Goal: Task Accomplishment & Management: Manage account settings

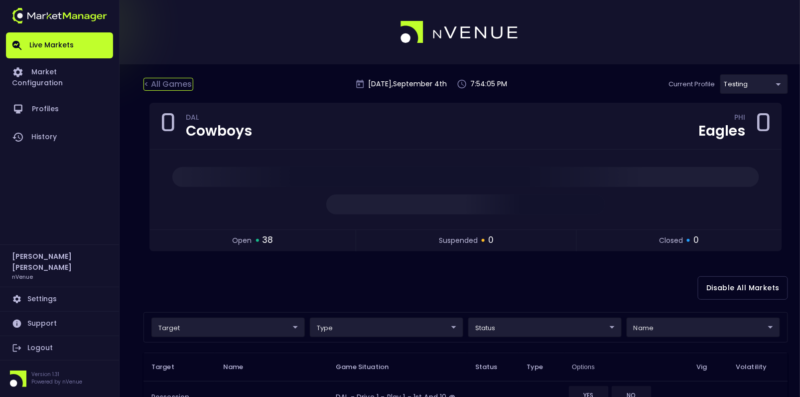
click at [152, 82] on div "< All Games" at bounding box center [168, 84] width 50 height 13
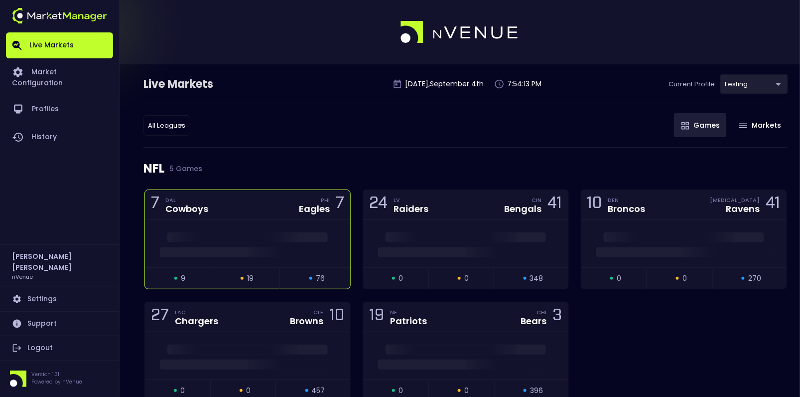
click at [257, 203] on div "7 DAL Cowboys PHI Eagles 7" at bounding box center [247, 205] width 205 height 30
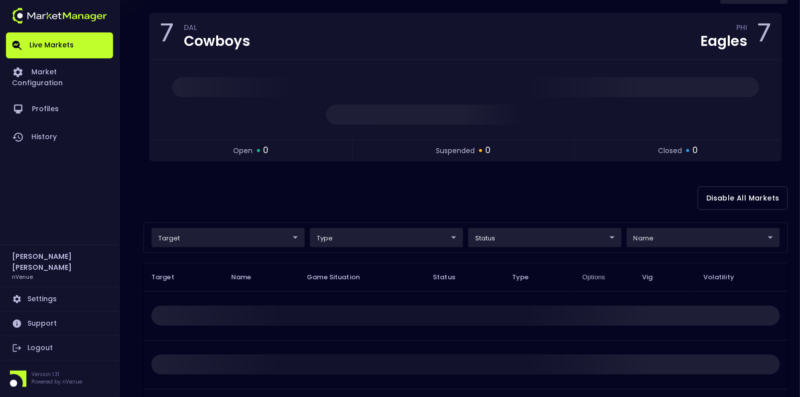
scroll to position [89, 0]
click at [663, 240] on body "Live Markets Market Configuration Profiles History Hayden Martin nVenue Setting…" at bounding box center [400, 224] width 800 height 626
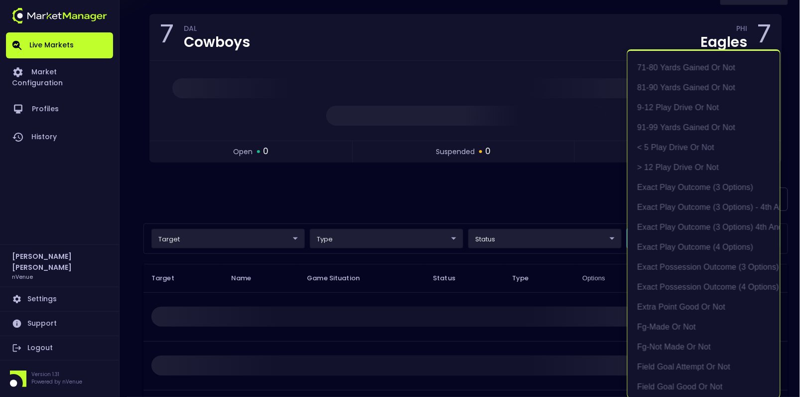
scroll to position [220, 0]
click at [681, 282] on li "exact possession outcome (4 options)" at bounding box center [704, 283] width 152 height 20
type input "exact possession outcome (4 options)"
click at [478, 199] on div at bounding box center [400, 198] width 800 height 397
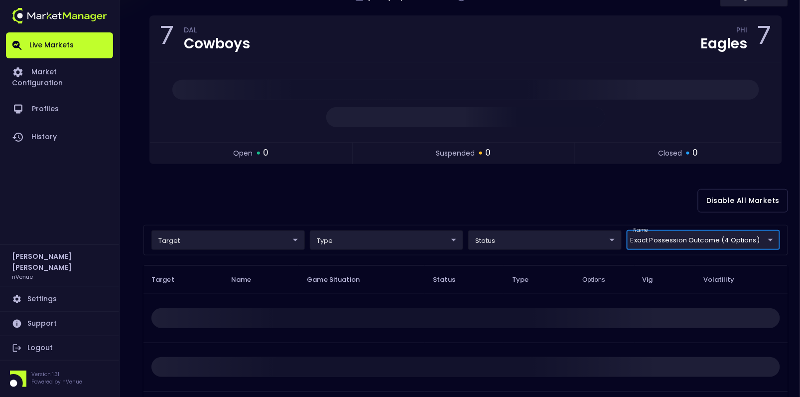
scroll to position [79, 0]
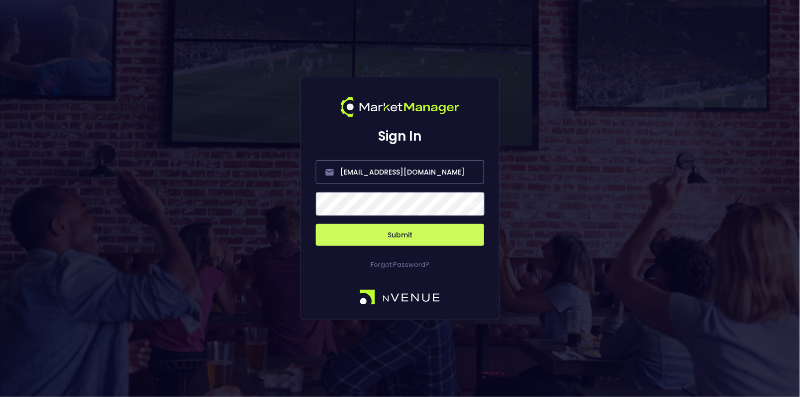
click at [432, 236] on button "Submit" at bounding box center [400, 235] width 168 height 22
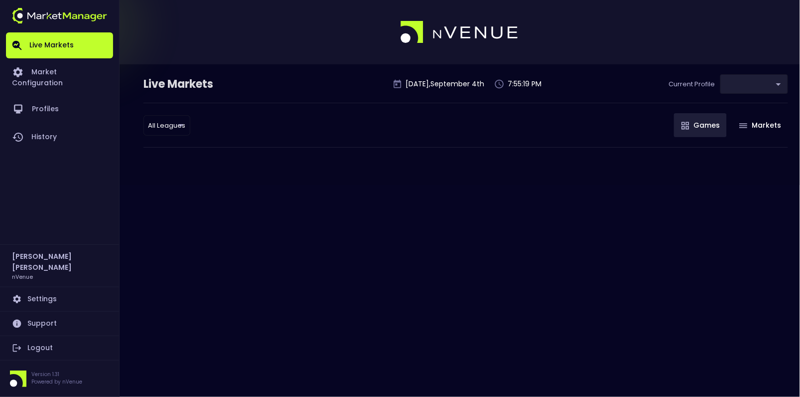
type input "d66ee90f-df8e-430e-a05c-aaf70ad95ad9"
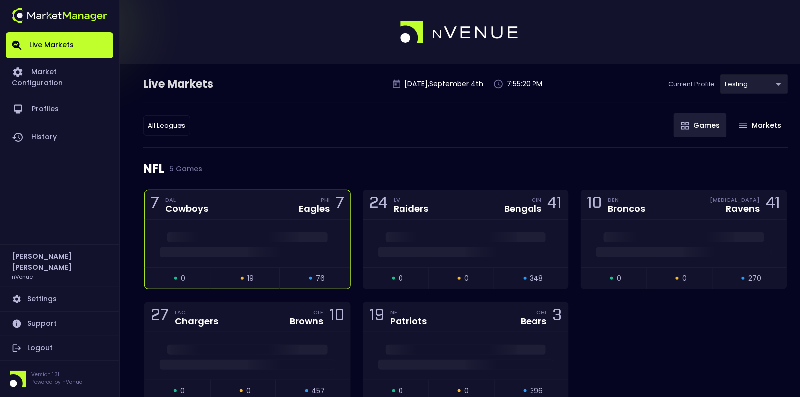
click at [235, 201] on div "7 DAL Cowboys PHI Eagles 7" at bounding box center [247, 205] width 205 height 30
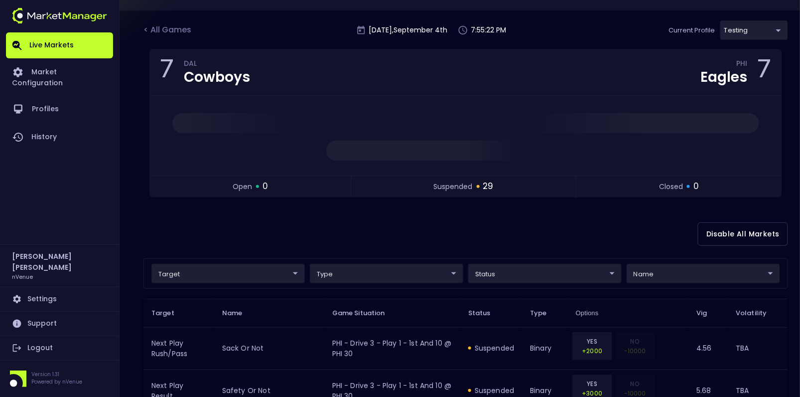
scroll to position [55, 0]
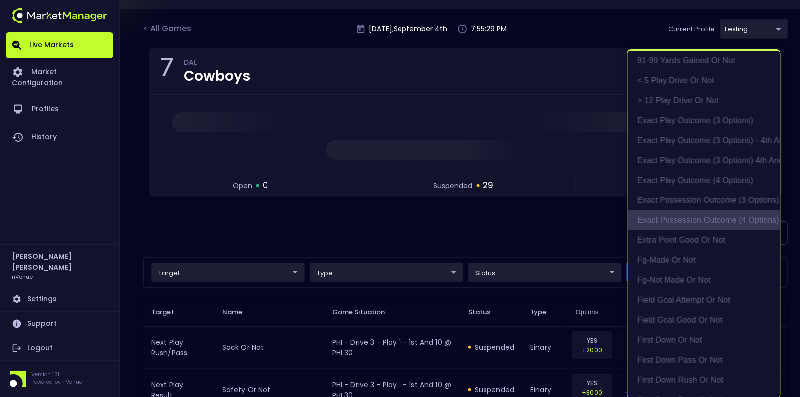
click at [708, 220] on li "exact possession outcome (4 options)" at bounding box center [704, 220] width 152 height 20
type input "Possession Result"
type input "group"
type input "exact possession outcome (4 options)"
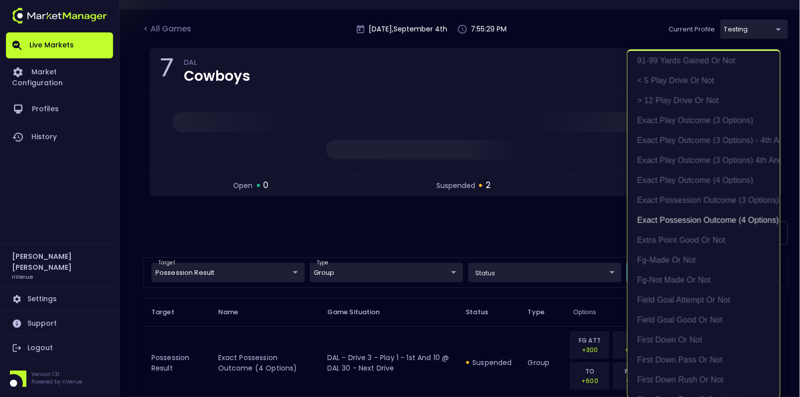
click at [476, 232] on div at bounding box center [400, 198] width 800 height 397
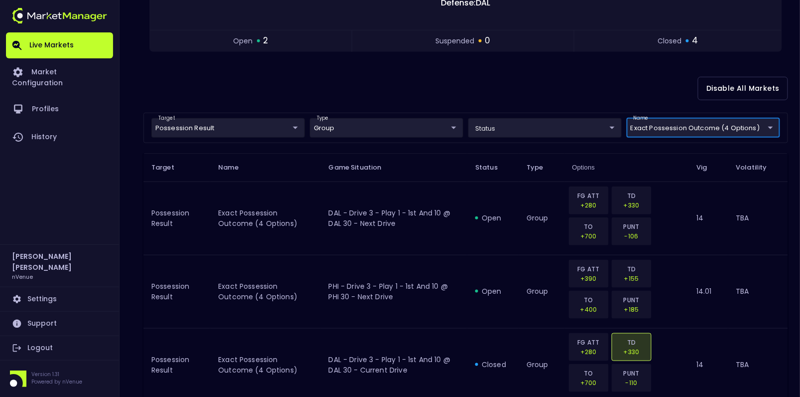
scroll to position [199, 0]
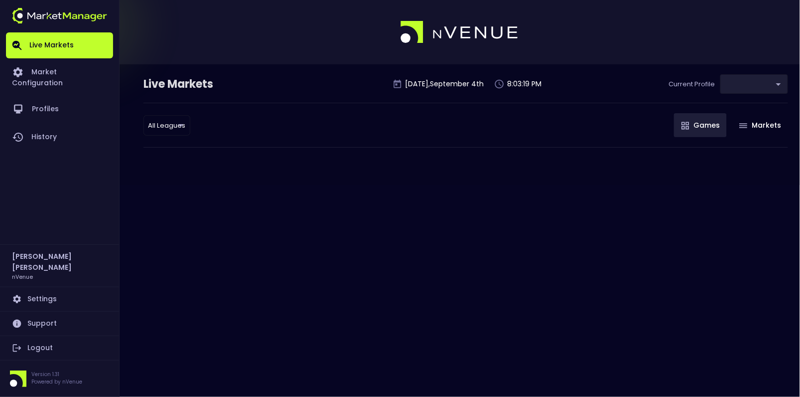
type input "d66ee90f-df8e-430e-a05c-aaf70ad95ad9"
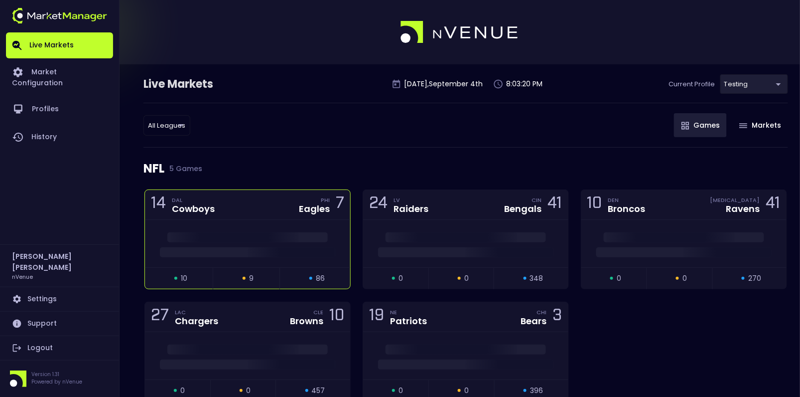
click at [194, 204] on div "Cowboys" at bounding box center [193, 208] width 43 height 9
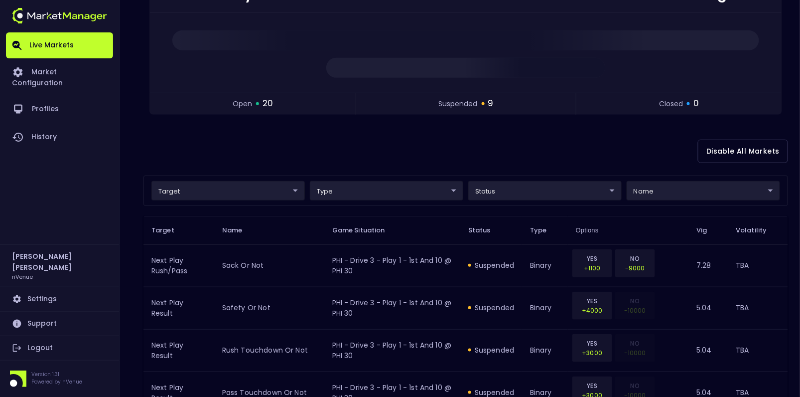
scroll to position [137, 0]
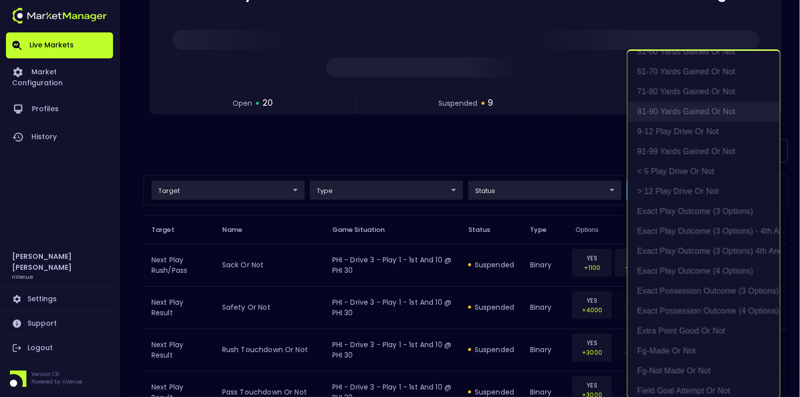
scroll to position [206, 0]
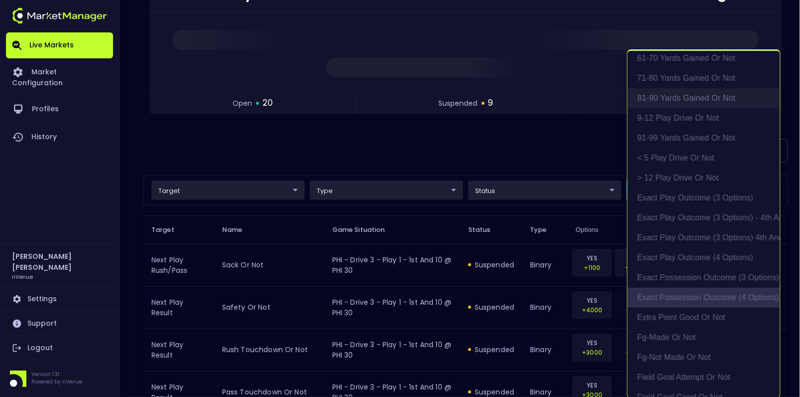
click at [689, 294] on li "exact possession outcome (4 options)" at bounding box center [704, 297] width 152 height 20
type input "Possession Result"
type input "group"
type input "exact possession outcome (4 options)"
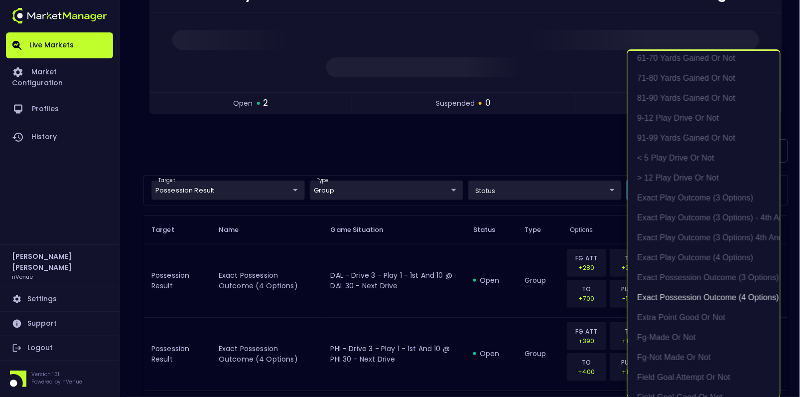
click at [488, 147] on div at bounding box center [400, 198] width 800 height 397
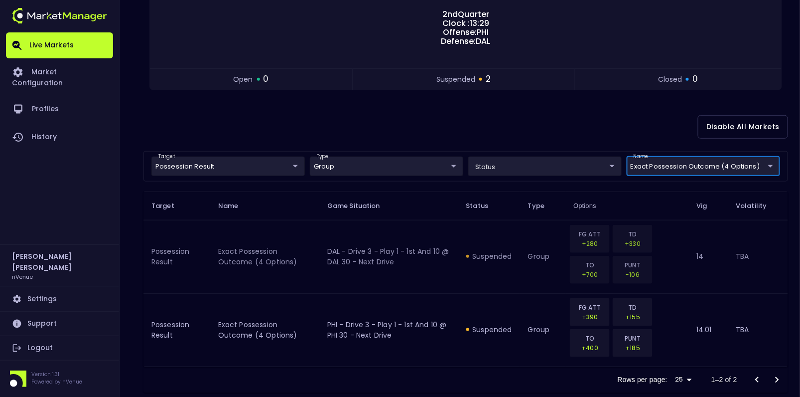
scroll to position [155, 0]
click at [384, 112] on div "Disable All Markets" at bounding box center [465, 128] width 645 height 48
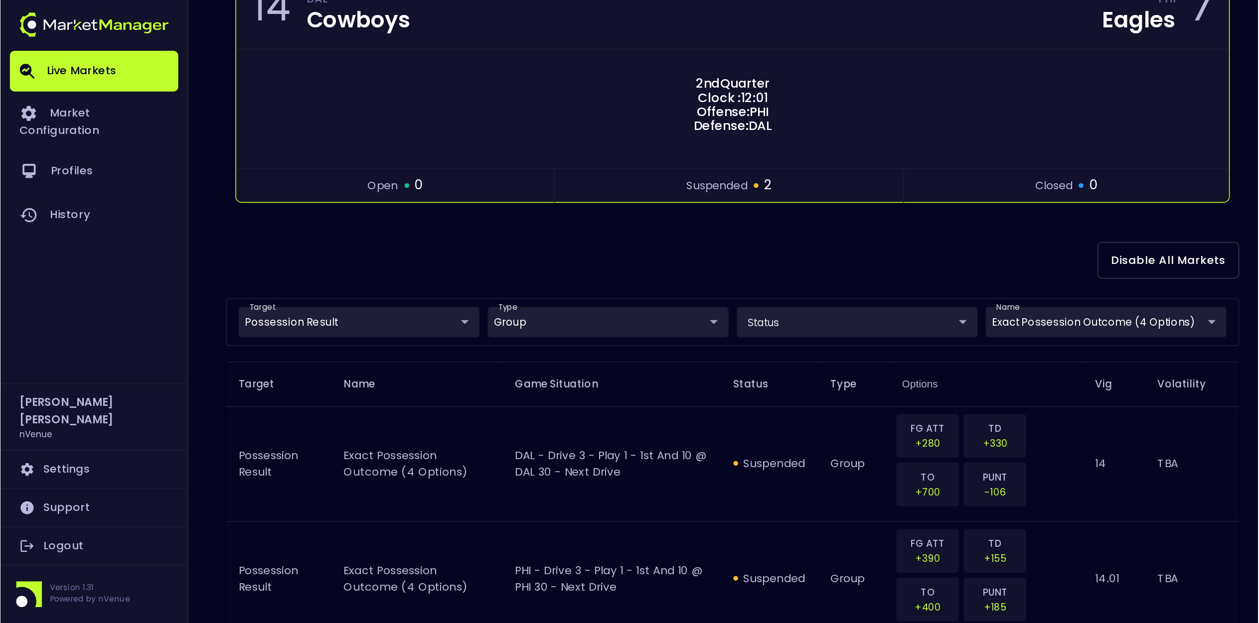
scroll to position [0, 0]
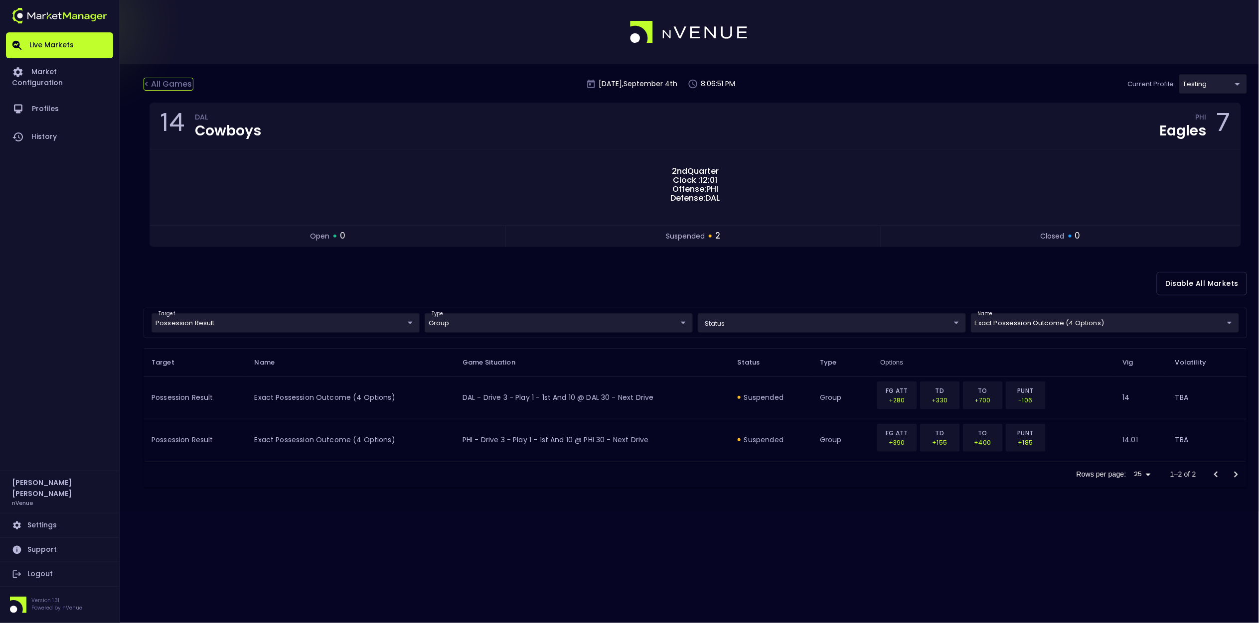
click at [167, 82] on div "< All Games" at bounding box center [168, 84] width 50 height 13
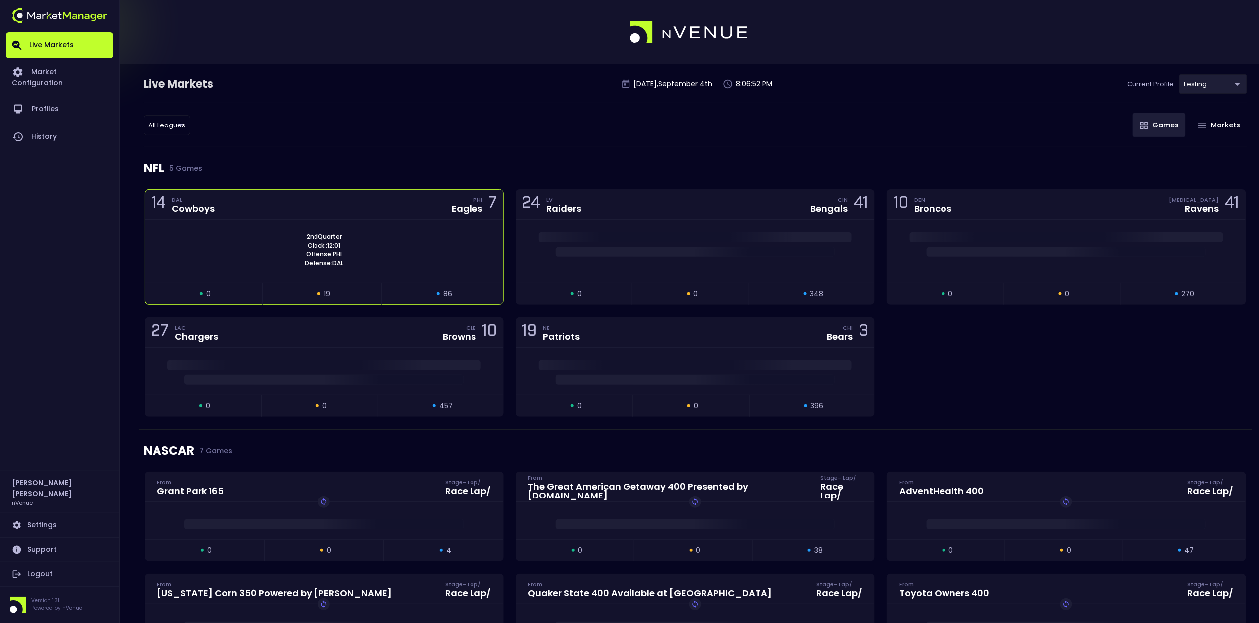
click at [234, 225] on div "2nd Quarter Clock : 12:01 Offense: PHI Defense: DAL" at bounding box center [324, 251] width 358 height 63
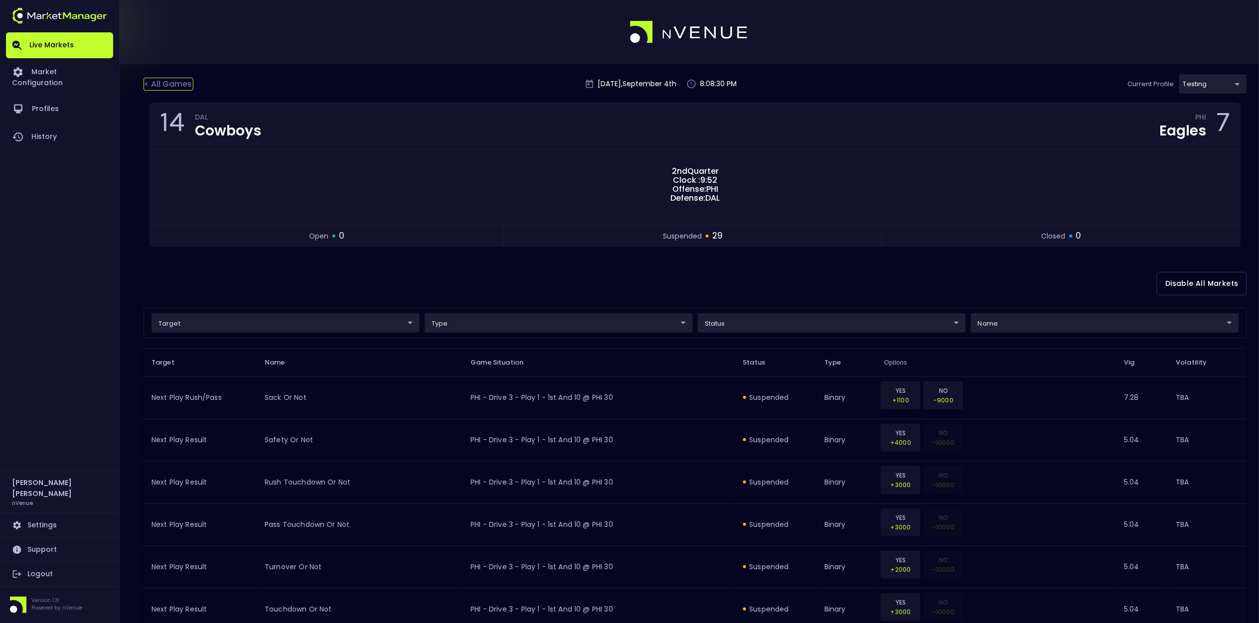
click at [176, 84] on div "< All Games" at bounding box center [168, 84] width 50 height 13
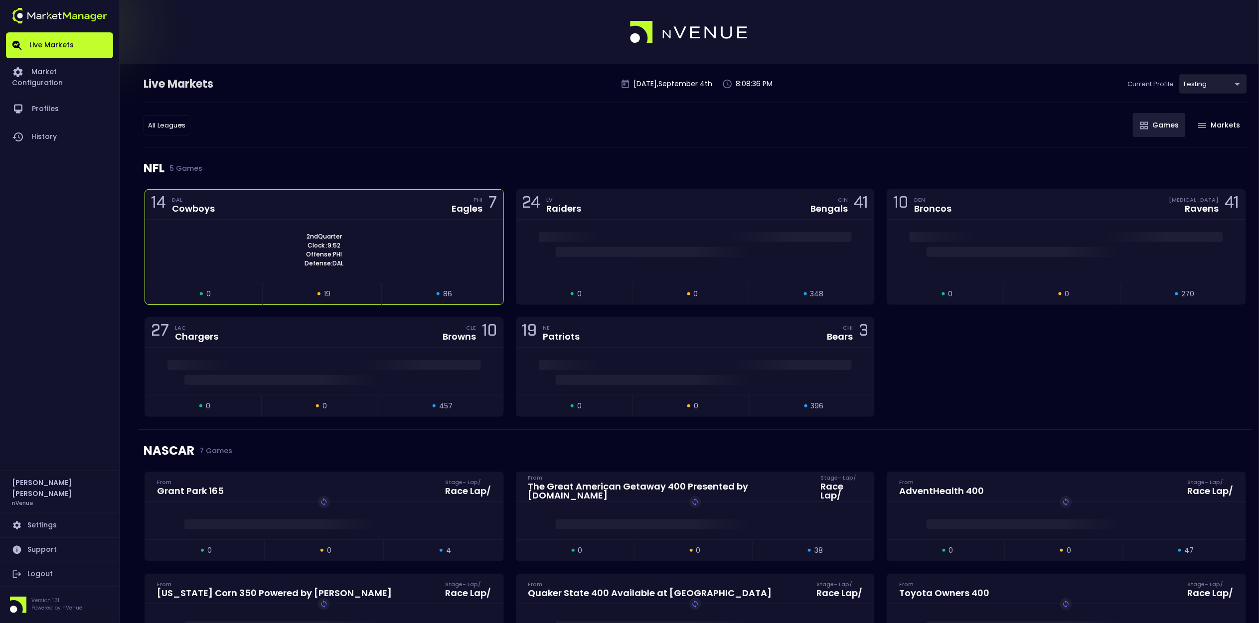
click at [287, 220] on div "2nd Quarter Clock : 9:52 Offense: PHI Defense: DAL" at bounding box center [324, 251] width 358 height 63
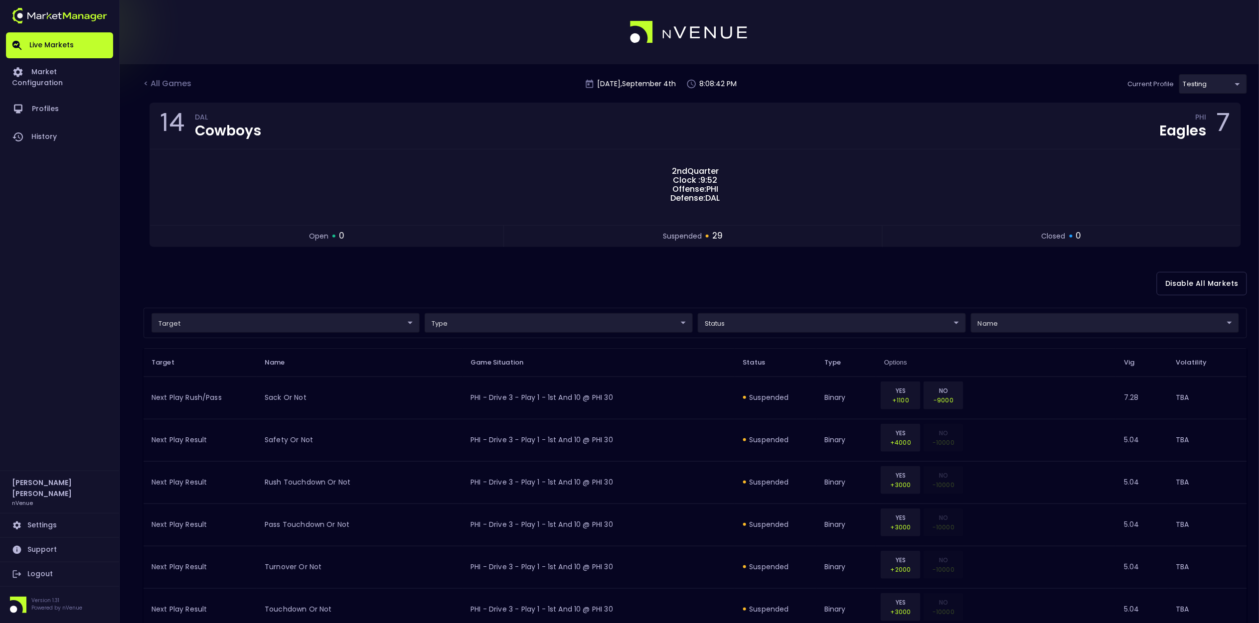
click at [387, 263] on div "Disable All Markets" at bounding box center [694, 284] width 1103 height 48
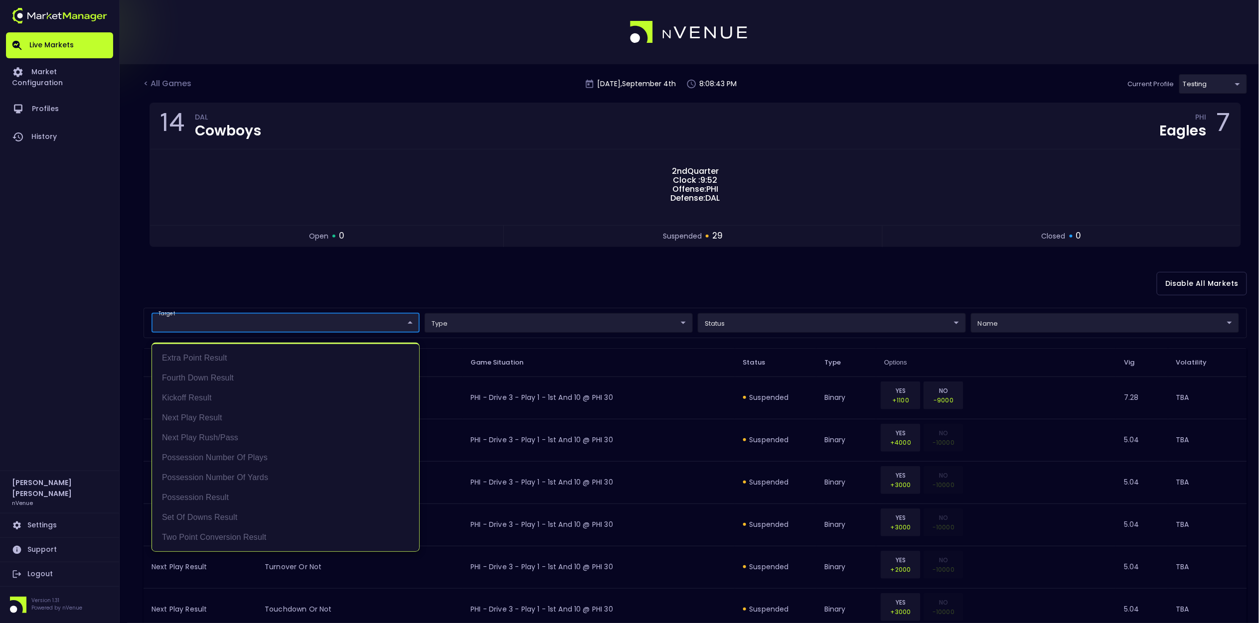
click at [262, 266] on div at bounding box center [629, 311] width 1259 height 623
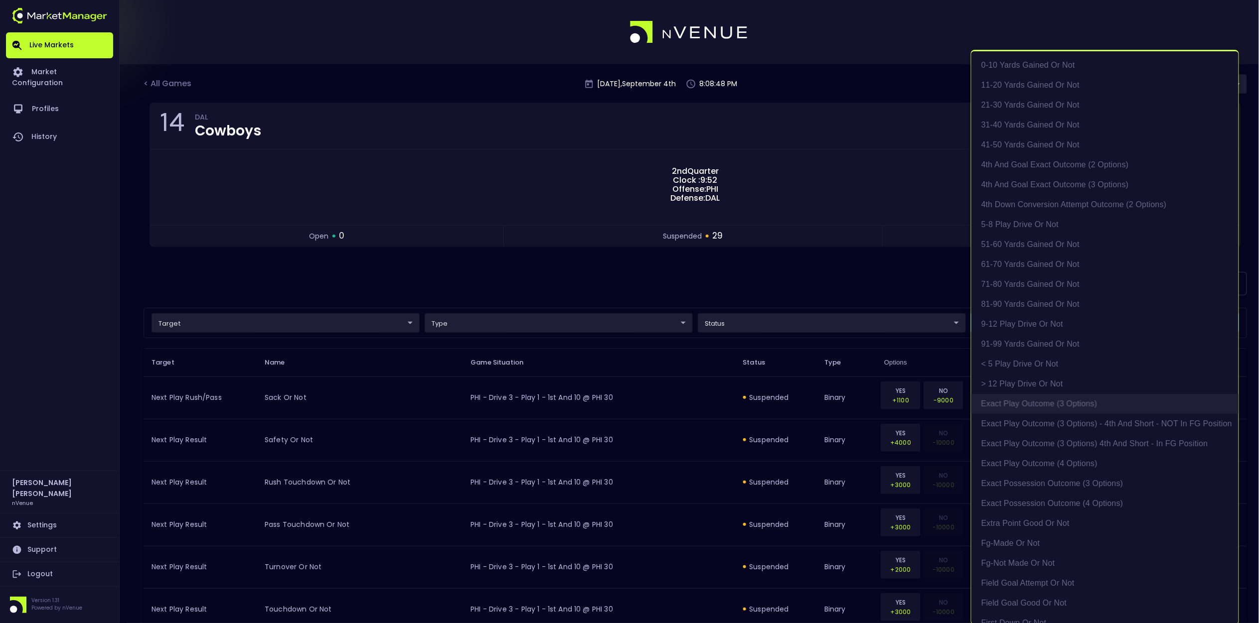
scroll to position [23, 0]
click at [800, 396] on li "exact possession outcome (4 options)" at bounding box center [1104, 481] width 267 height 20
type input "Possession Result"
type input "group"
type input "exact possession outcome (4 options)"
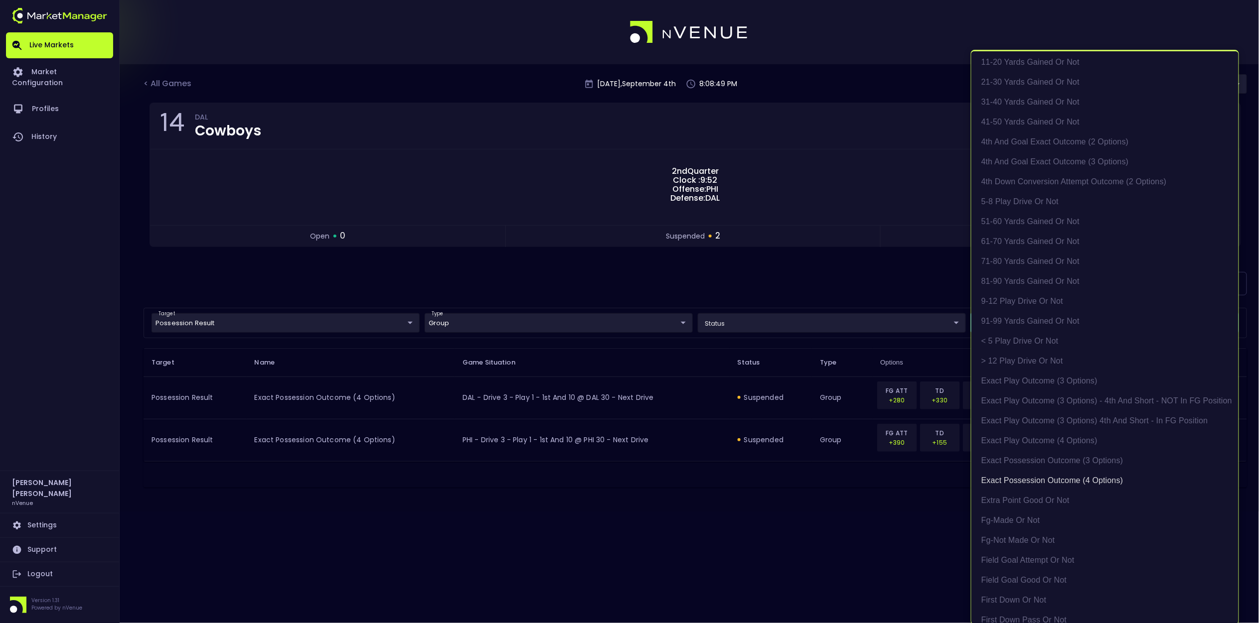
scroll to position [1, 0]
click at [800, 288] on div at bounding box center [629, 311] width 1259 height 623
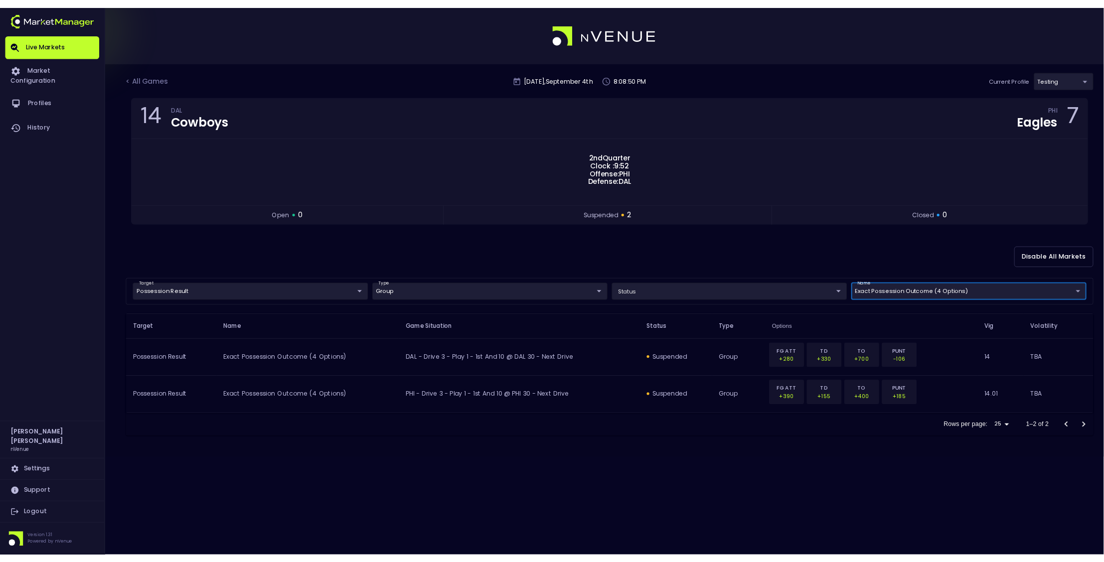
scroll to position [0, 0]
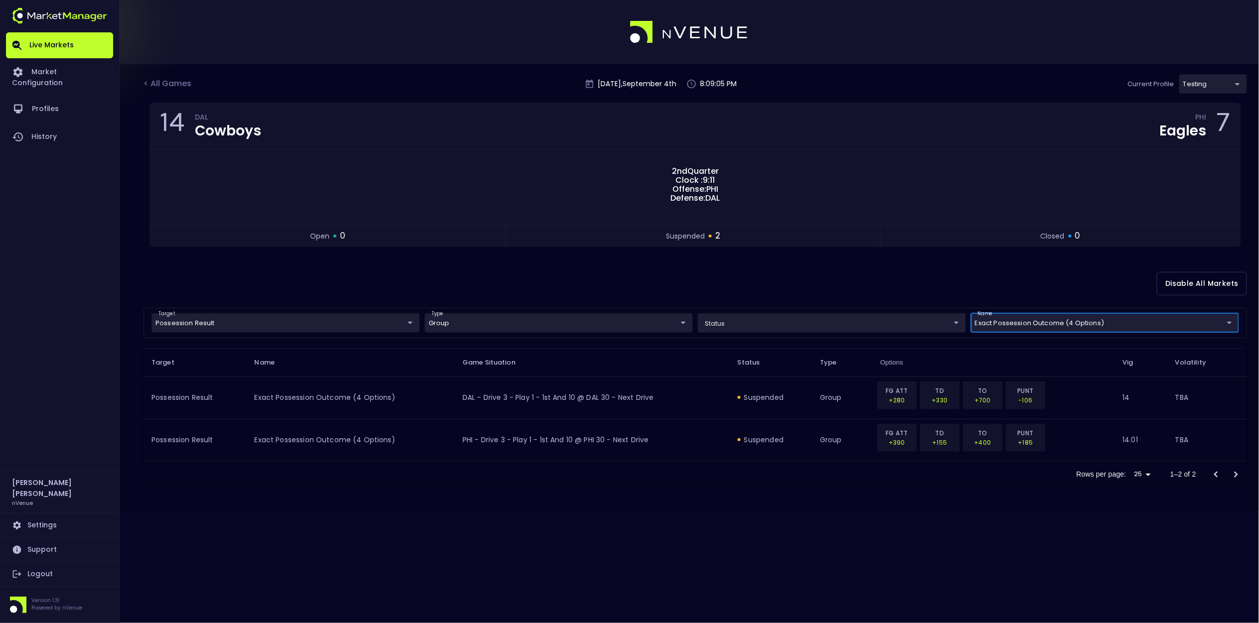
click at [549, 267] on div "Disable All Markets" at bounding box center [694, 284] width 1103 height 48
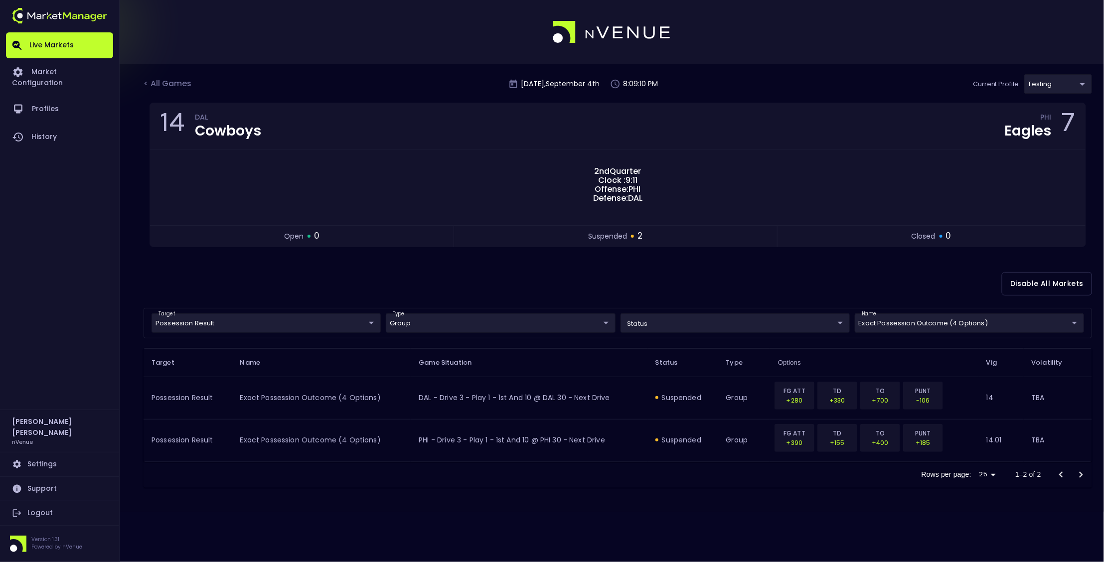
click at [162, 85] on div "< All Games" at bounding box center [168, 84] width 50 height 13
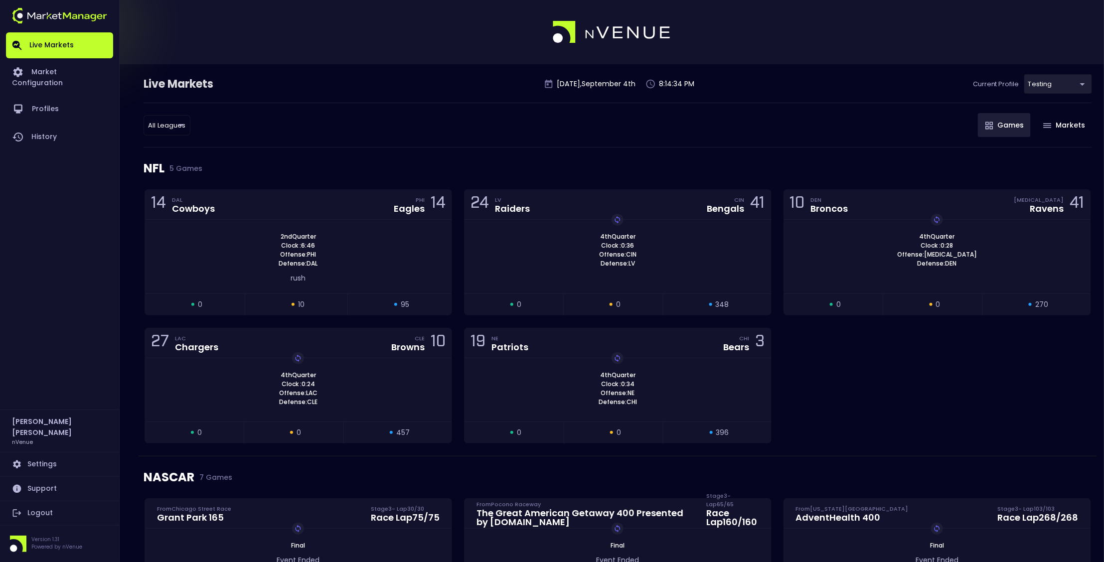
click at [42, 396] on link "Logout" at bounding box center [59, 513] width 107 height 24
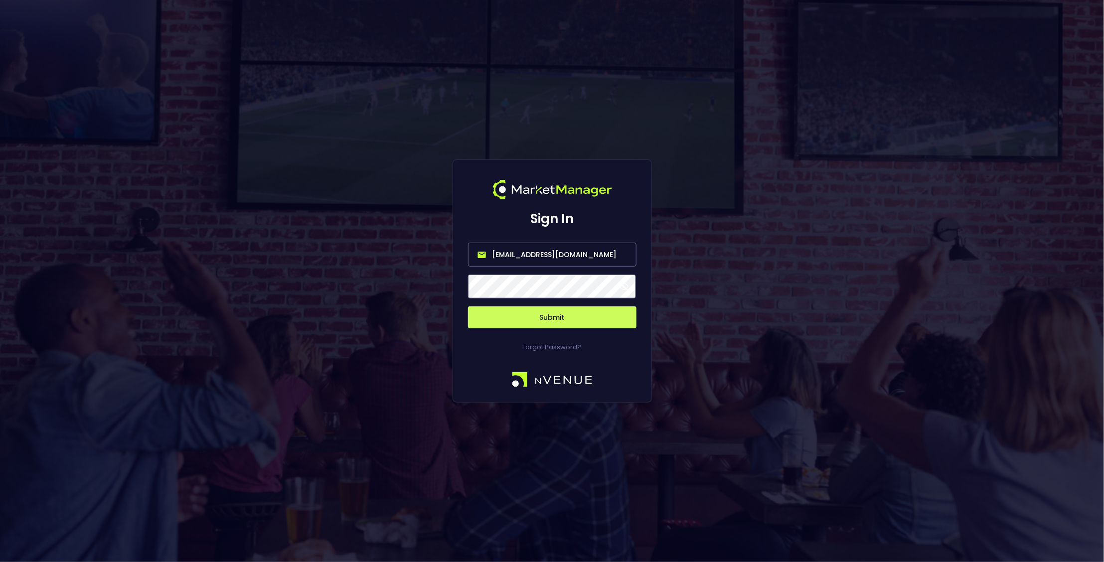
drag, startPoint x: 542, startPoint y: 251, endPoint x: 343, endPoint y: 250, distance: 198.3
click at [343, 250] on div "Sign In [EMAIL_ADDRESS][DOMAIN_NAME] Submit Forgot Password?" at bounding box center [552, 281] width 1104 height 562
type input "m"
type input "[EMAIL_ADDRESS][DOMAIN_NAME]"
click at [570, 322] on button "Submit" at bounding box center [552, 317] width 168 height 22
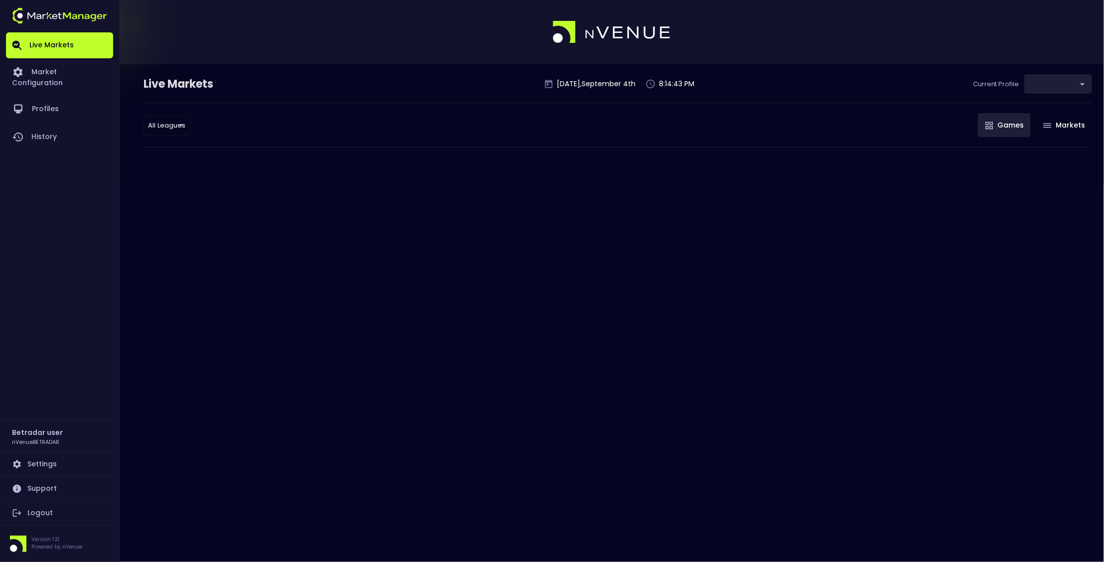
type input "2aa9daef-f03c-4b05-aaf3-b77c512ca207"
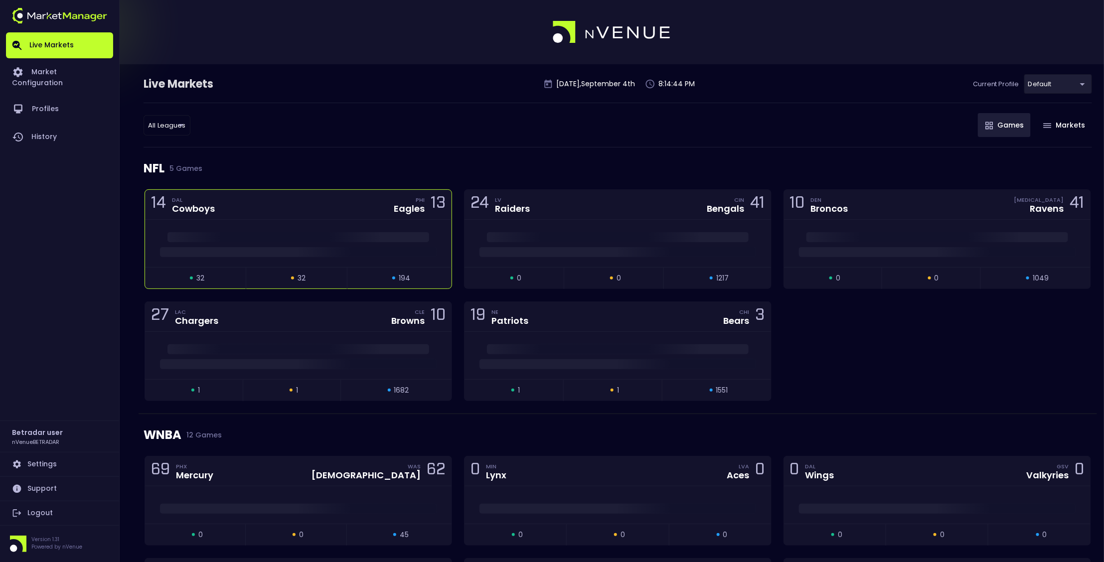
click at [286, 208] on div "14 DAL Cowboys PHI Eagles 13" at bounding box center [298, 205] width 306 height 30
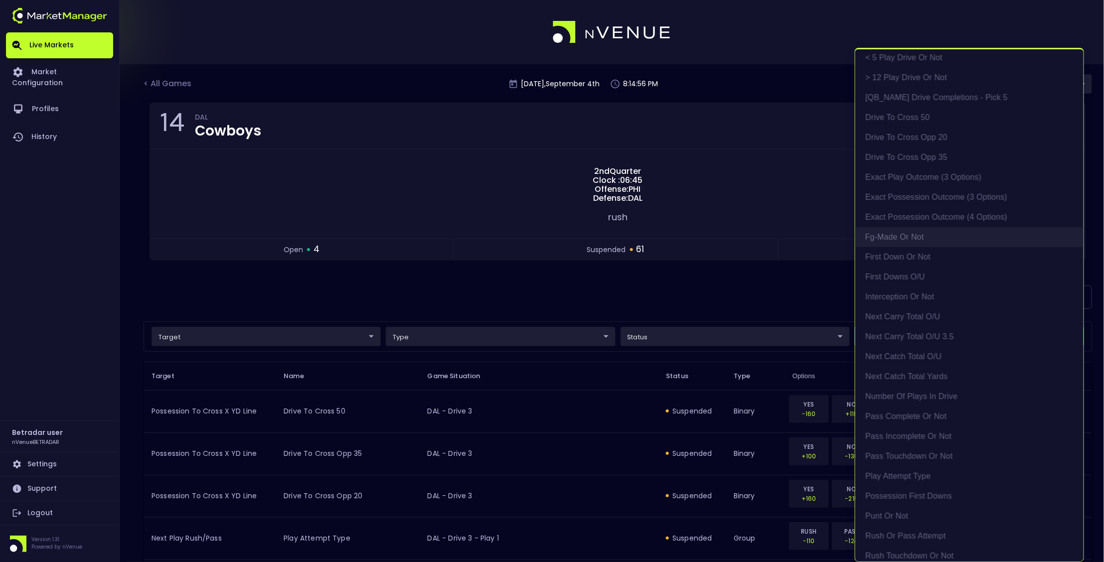
scroll to position [297, 0]
click at [800, 244] on li "exact possession outcome (4 options)" at bounding box center [969, 245] width 228 height 20
type input "Possession Result"
type input "group"
type input "exact possession outcome (4 options)"
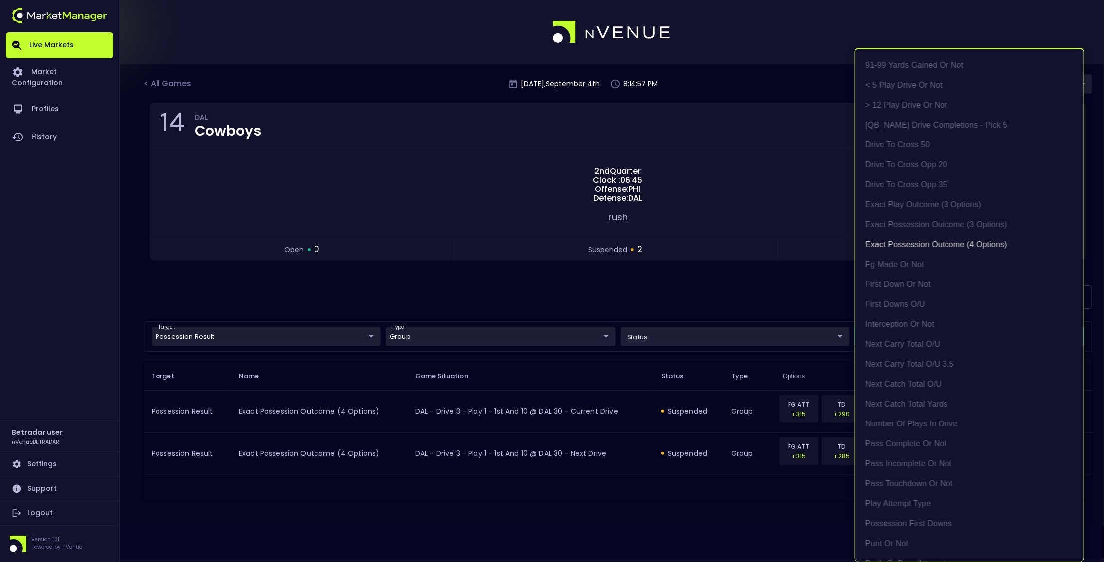
click at [720, 260] on div at bounding box center [552, 281] width 1104 height 562
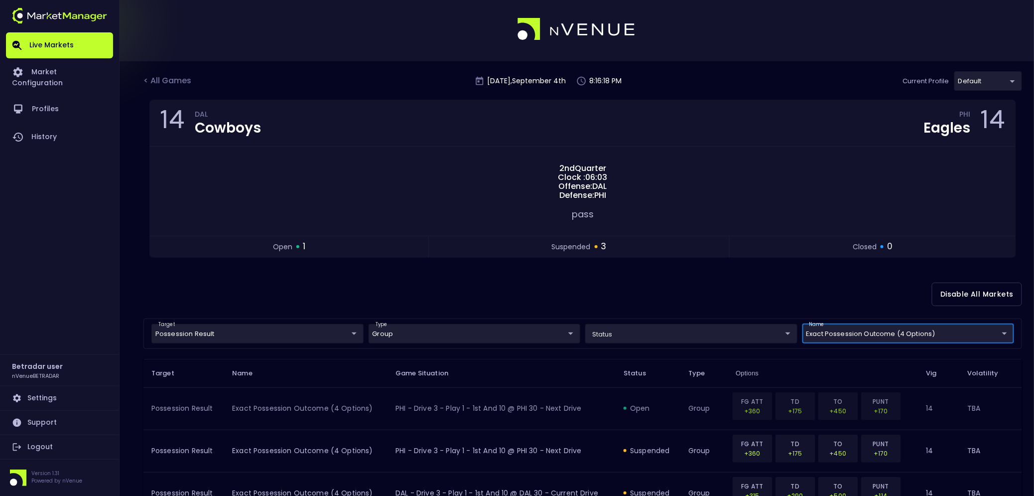
scroll to position [114, 0]
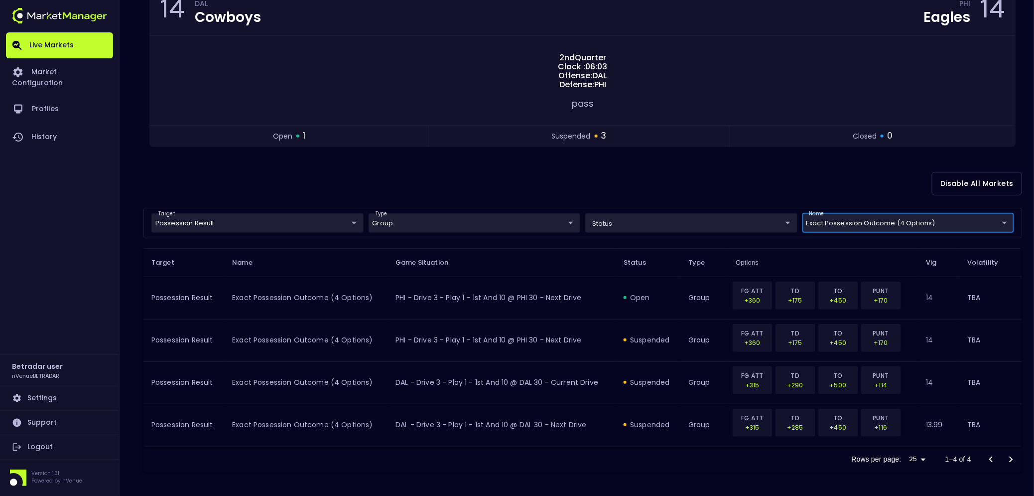
click at [626, 168] on div "Disable All Markets" at bounding box center [582, 183] width 879 height 48
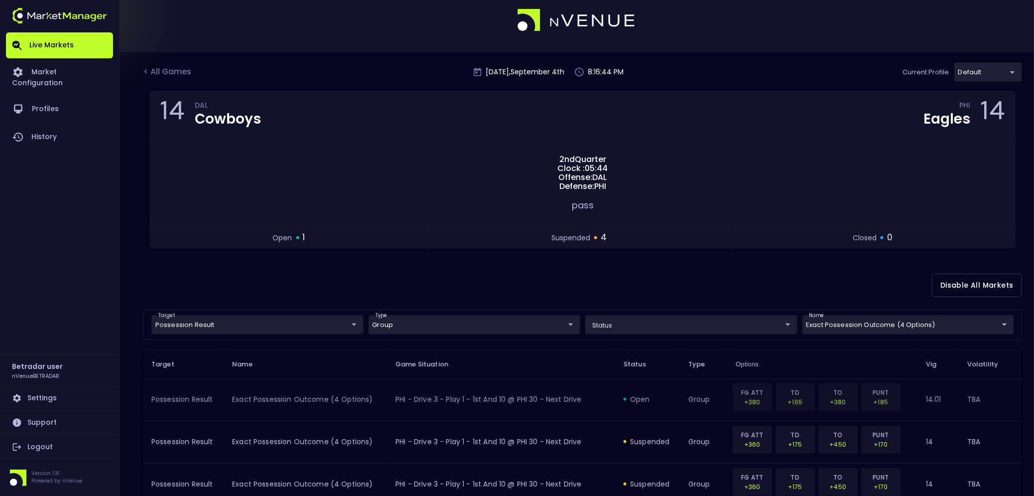
scroll to position [0, 0]
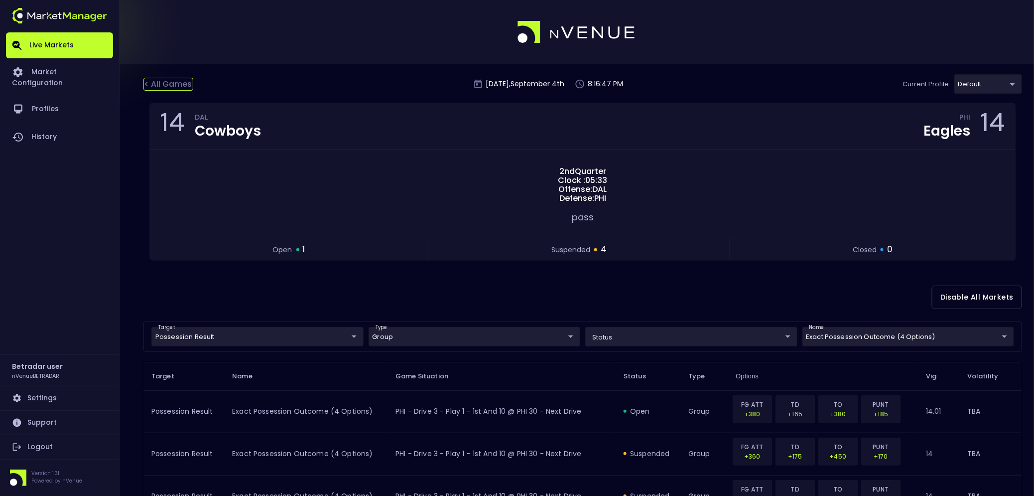
click at [173, 83] on div "< All Games" at bounding box center [168, 84] width 50 height 13
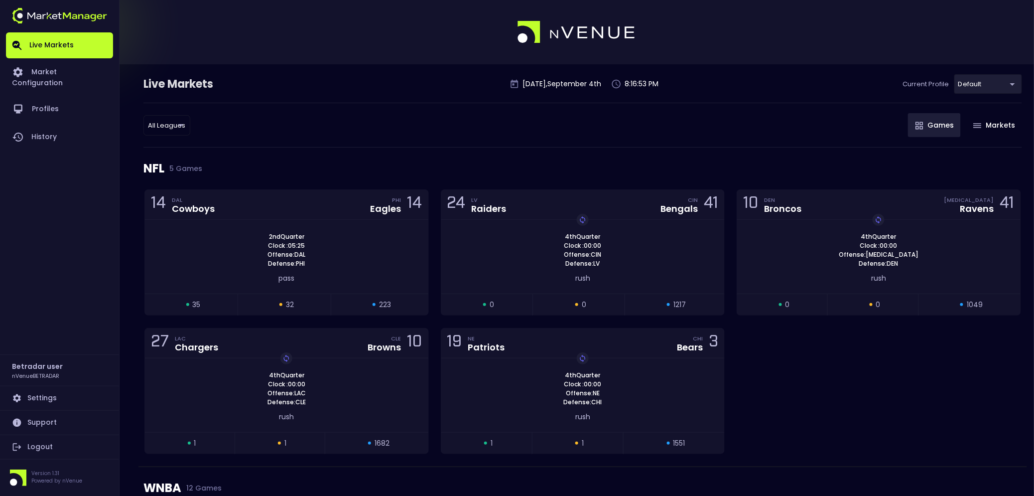
click at [56, 396] on link "Logout" at bounding box center [59, 447] width 107 height 24
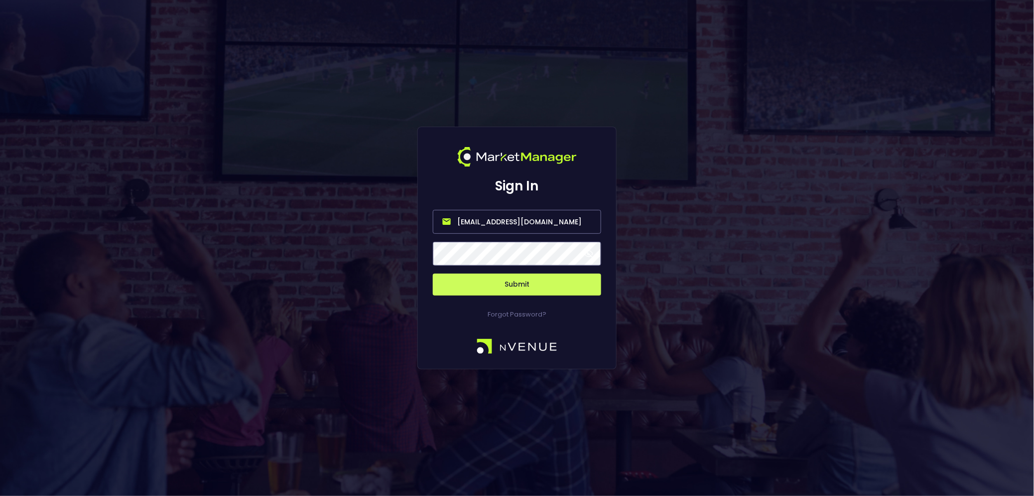
drag, startPoint x: 539, startPoint y: 221, endPoint x: 326, endPoint y: 215, distance: 212.3
click at [327, 215] on div "Sign In [EMAIL_ADDRESS][DOMAIN_NAME] Submit Forgot Password?" at bounding box center [517, 248] width 1034 height 496
type input "[EMAIL_ADDRESS][DOMAIN_NAME]"
click at [498, 286] on button "Submit" at bounding box center [517, 285] width 168 height 22
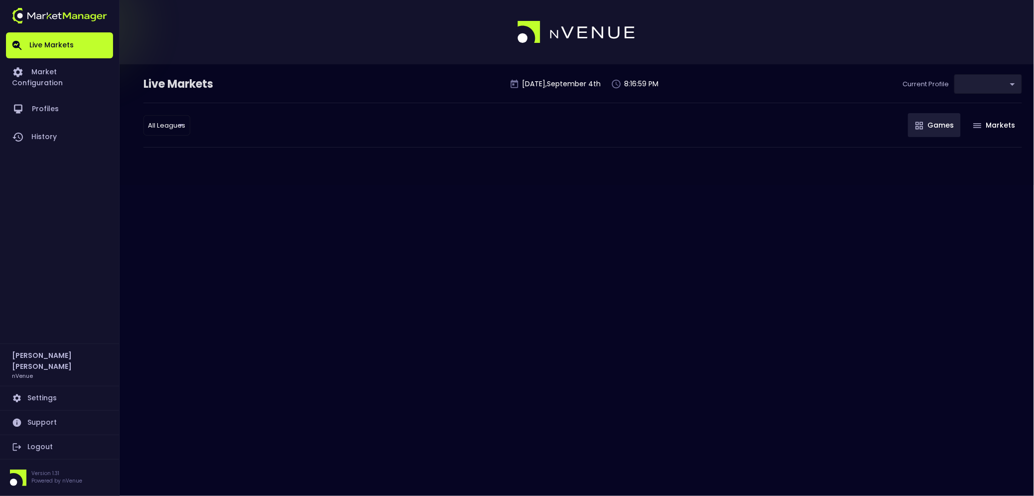
type input "d66ee90f-df8e-430e-a05c-aaf70ad95ad9"
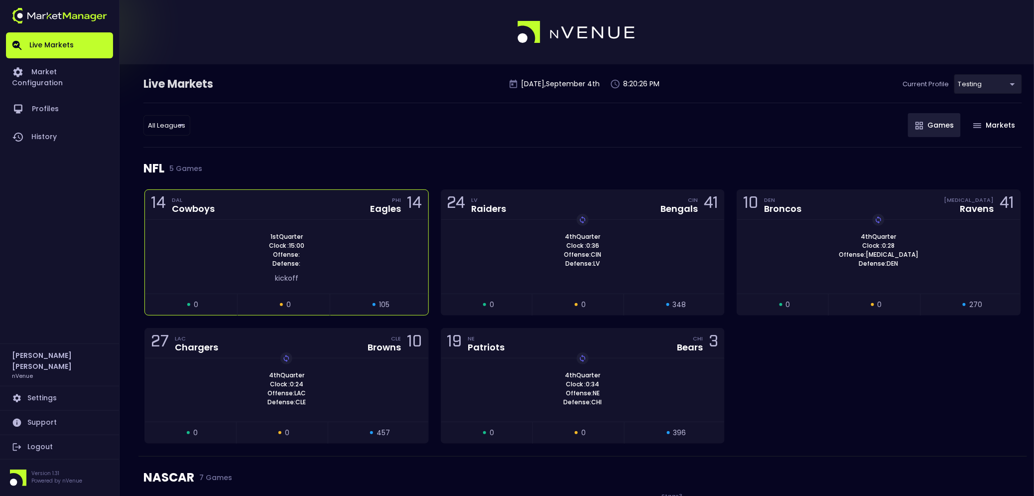
click at [256, 217] on div "14 DAL Cowboys PHI Eagles 14" at bounding box center [286, 205] width 283 height 30
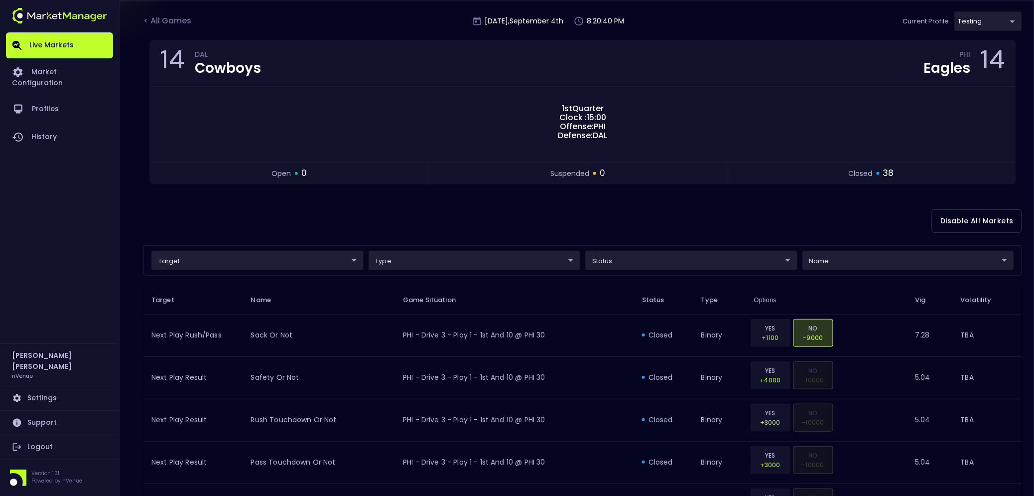
scroll to position [63, 0]
click at [699, 211] on div "Disable All Markets" at bounding box center [582, 220] width 879 height 48
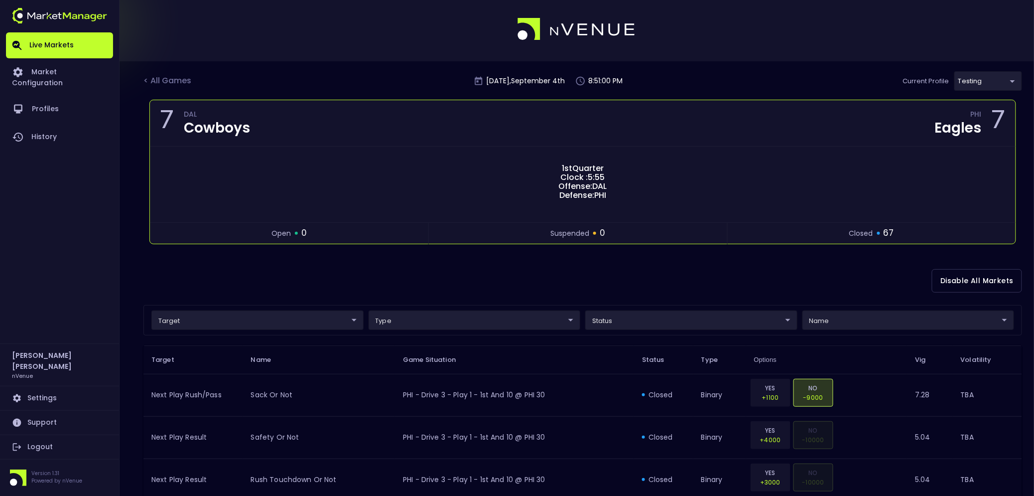
scroll to position [0, 0]
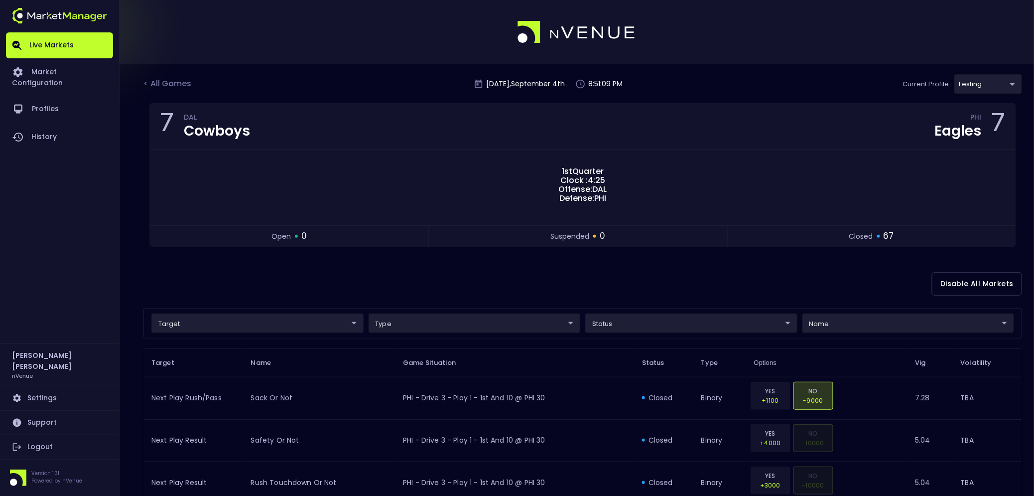
click at [45, 396] on link "Logout" at bounding box center [59, 447] width 107 height 24
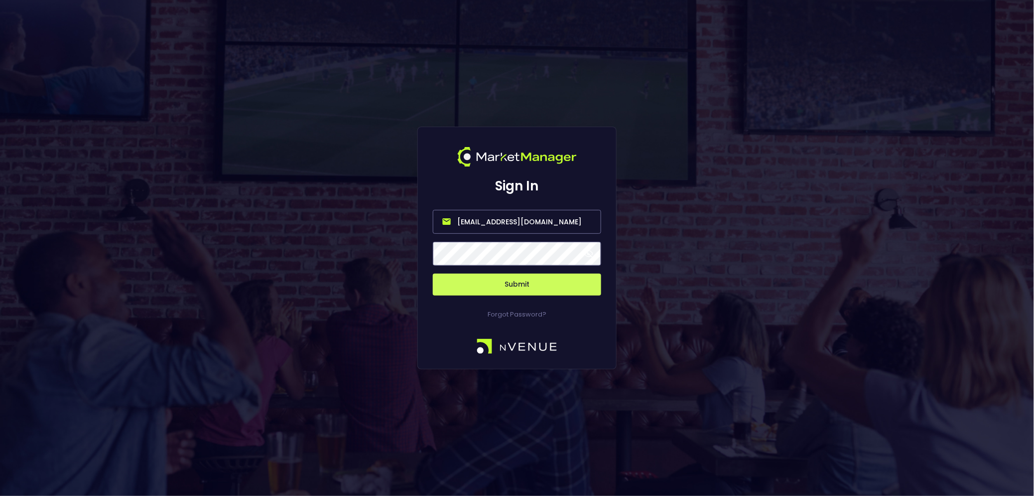
click at [495, 227] on input "[EMAIL_ADDRESS][DOMAIN_NAME]" at bounding box center [517, 222] width 168 height 24
type input "[EMAIL_ADDRESS][DOMAIN_NAME]"
click at [528, 281] on button "Submit" at bounding box center [517, 285] width 168 height 22
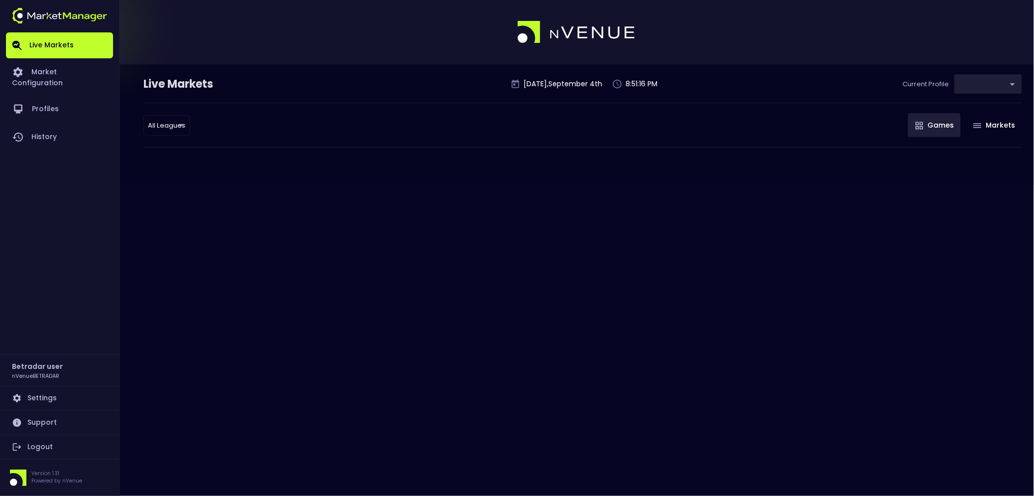
type input "2aa9daef-f03c-4b05-aaf3-b77c512ca207"
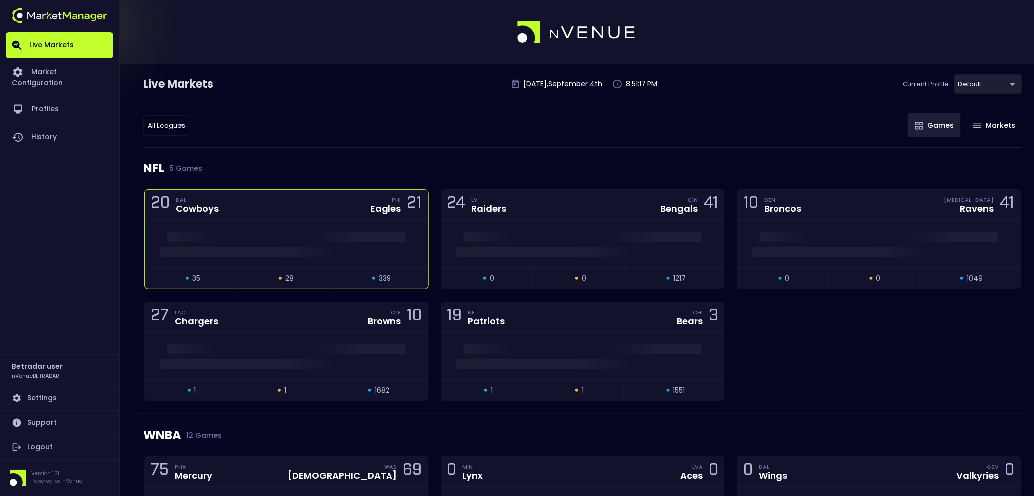
click at [263, 205] on div "20 DAL Cowboys PHI Eagles 21" at bounding box center [286, 205] width 283 height 30
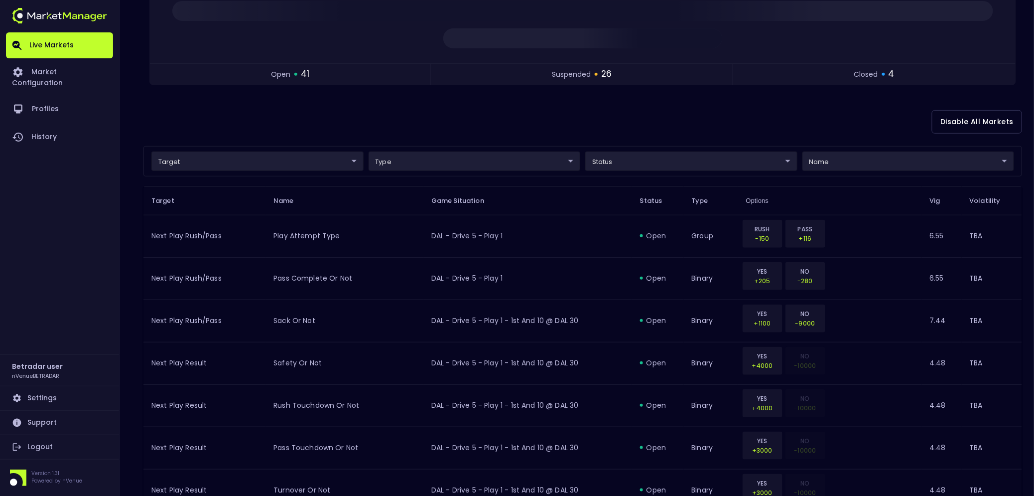
scroll to position [162, 0]
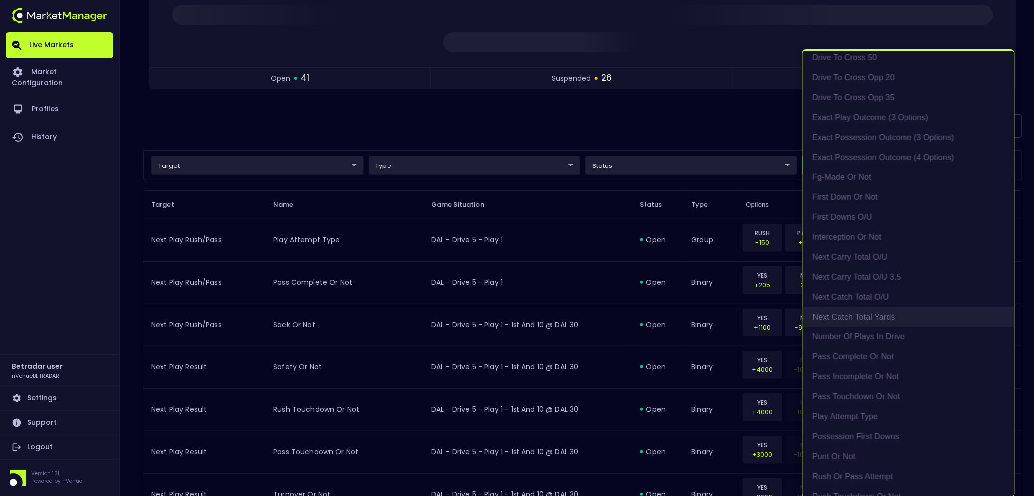
scroll to position [384, 0]
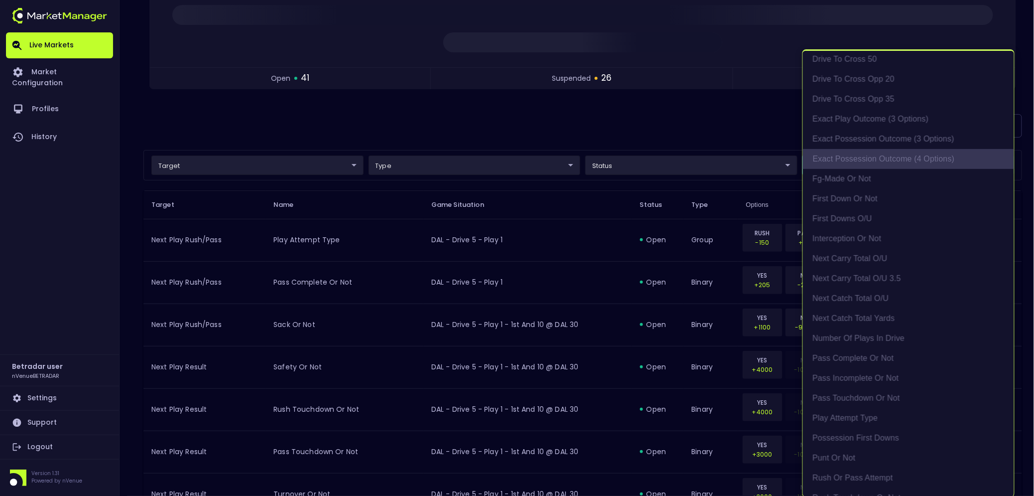
click at [800, 158] on li "exact possession outcome (4 options)" at bounding box center [908, 159] width 211 height 20
type input "Possession Result"
type input "group"
type input "exact possession outcome (4 options)"
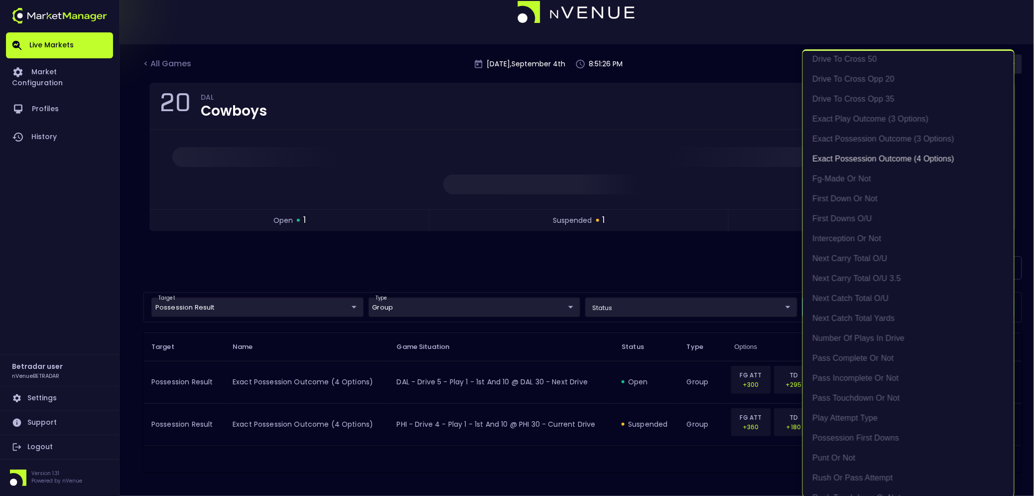
click at [597, 271] on div at bounding box center [517, 248] width 1034 height 496
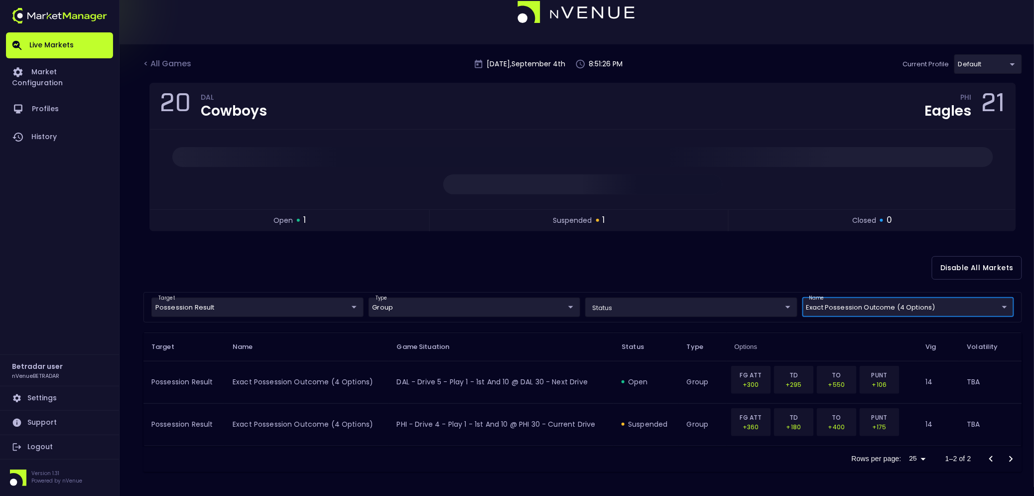
scroll to position [0, 0]
click at [56, 396] on link "Logout" at bounding box center [59, 447] width 107 height 24
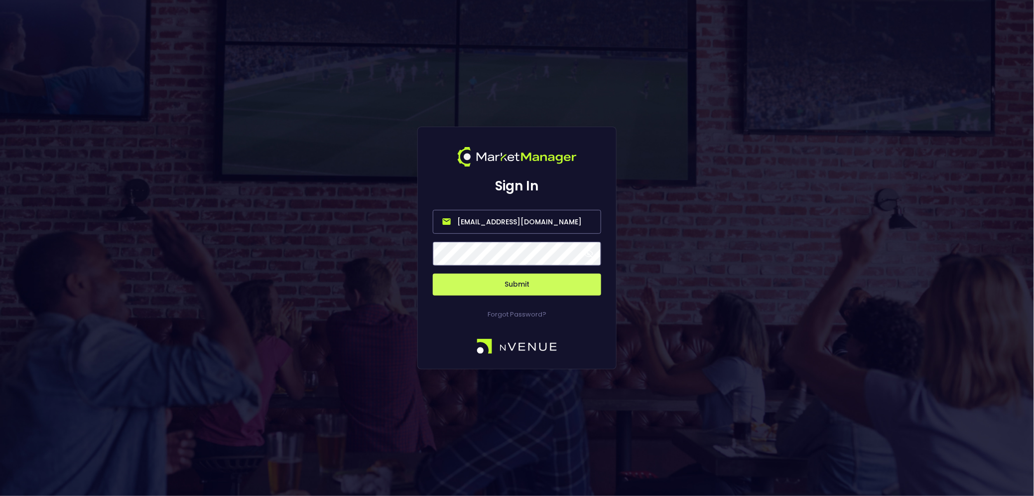
click at [563, 216] on input "[EMAIL_ADDRESS][DOMAIN_NAME]" at bounding box center [517, 222] width 168 height 24
type input "[EMAIL_ADDRESS][DOMAIN_NAME]"
click at [515, 286] on button "Submit" at bounding box center [517, 285] width 168 height 22
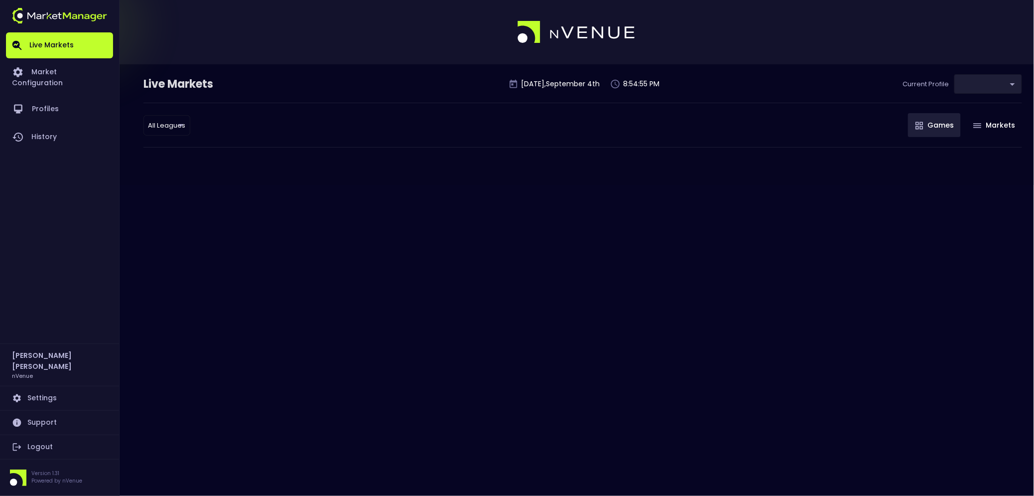
type input "d66ee90f-df8e-430e-a05c-aaf70ad95ad9"
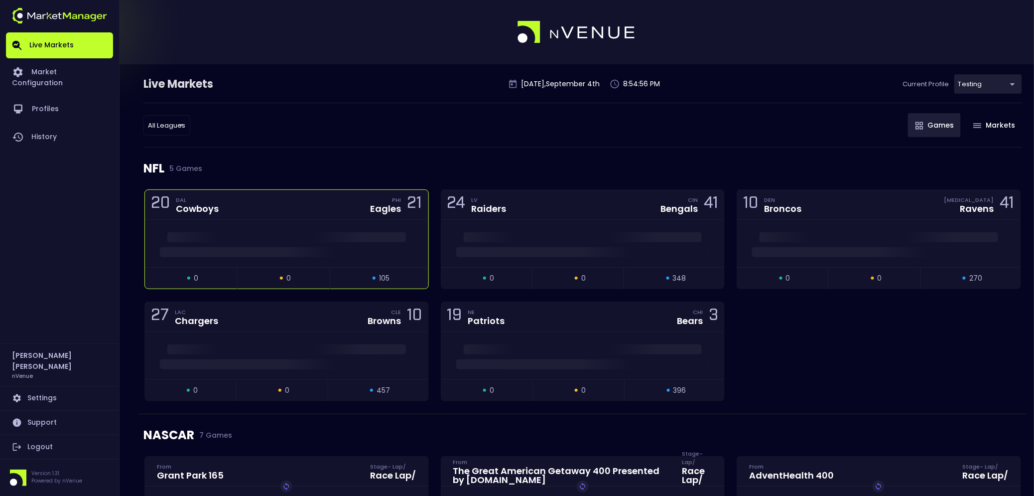
click at [250, 202] on div "20 DAL Cowboys PHI Eagles 21" at bounding box center [286, 205] width 283 height 30
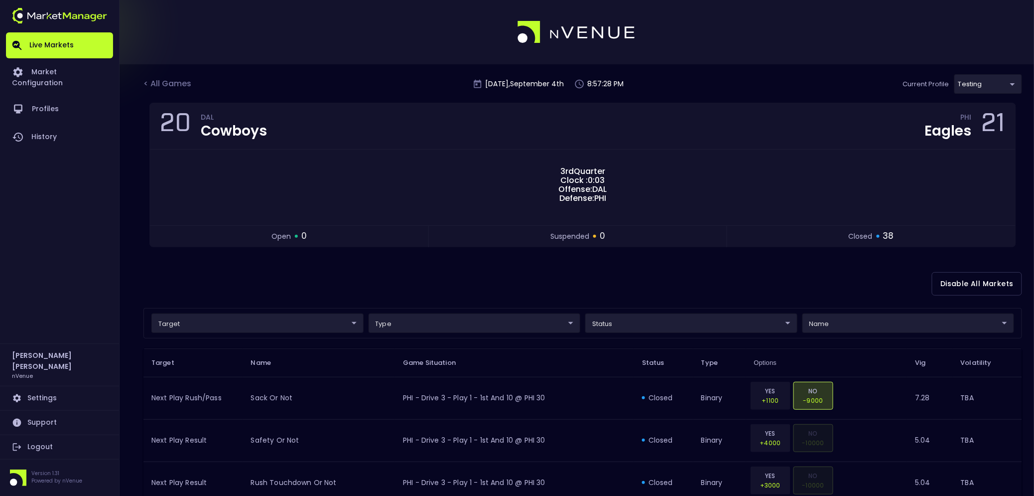
scroll to position [71, 0]
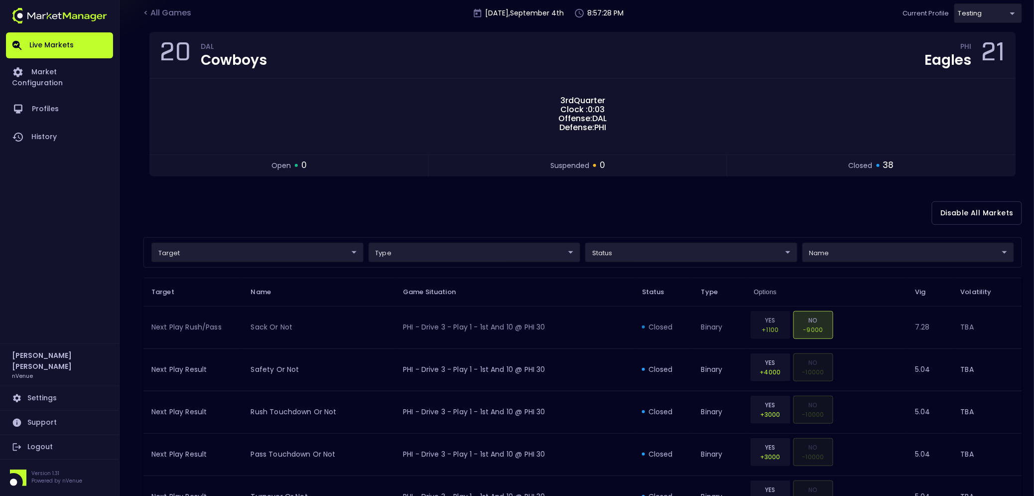
click at [535, 331] on td "PHI - Drive 3 - Play 1 - 1st and 10 @ PHI 30" at bounding box center [514, 327] width 239 height 42
click at [180, 210] on div "Disable All Markets" at bounding box center [582, 213] width 879 height 48
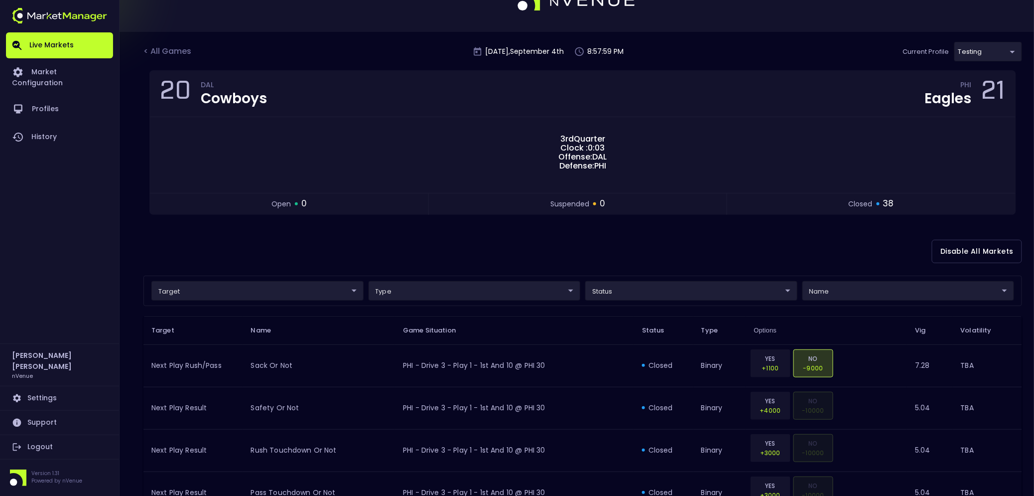
scroll to position [0, 0]
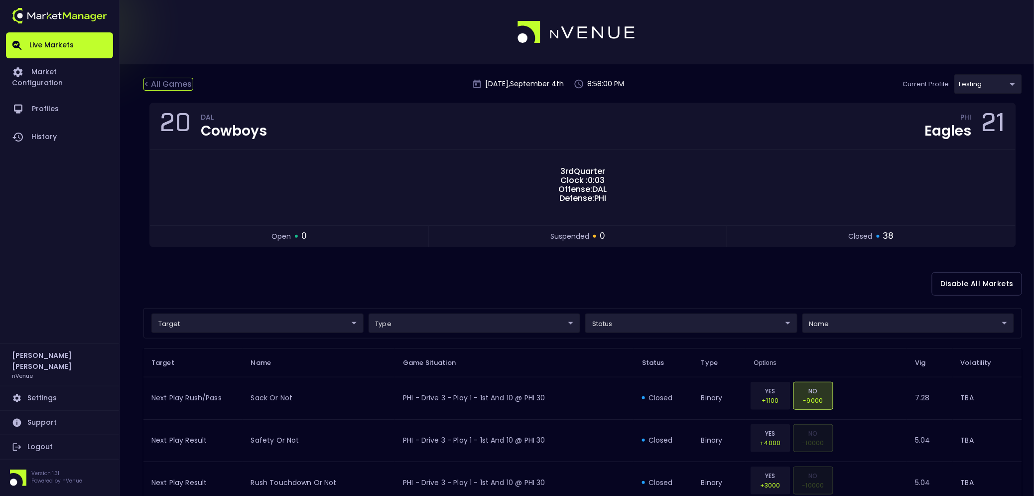
click at [171, 86] on div "< All Games" at bounding box center [168, 84] width 50 height 13
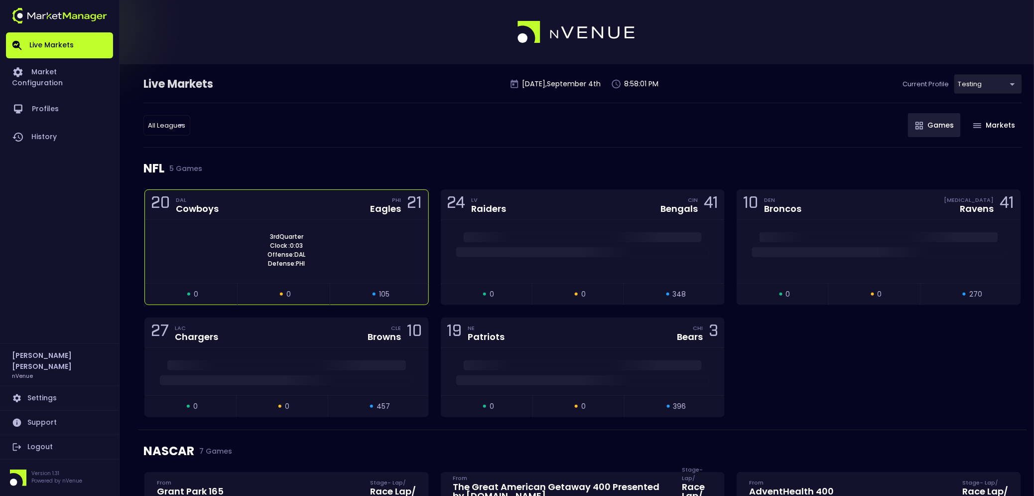
click at [259, 204] on div "20 DAL Cowboys PHI Eagles 21" at bounding box center [286, 205] width 283 height 30
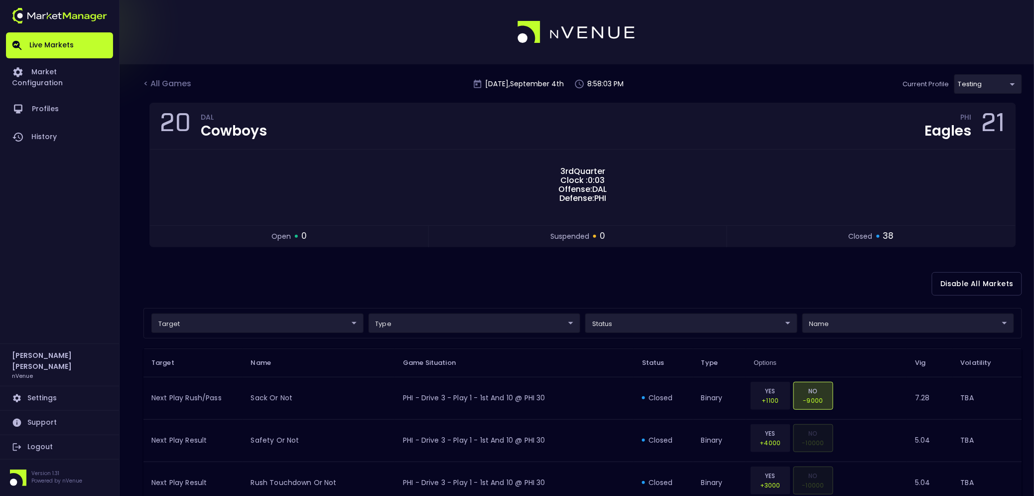
scroll to position [32, 0]
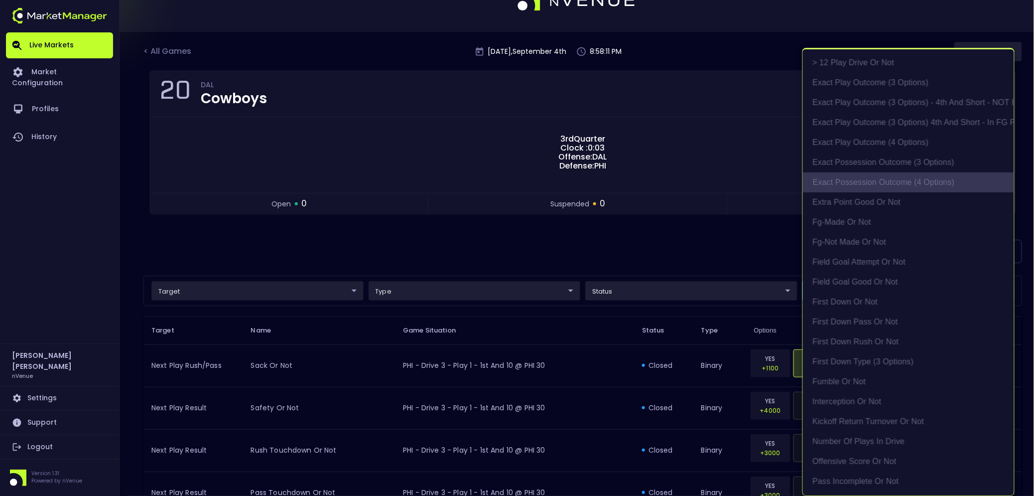
click at [800, 184] on li "exact possession outcome (4 options)" at bounding box center [908, 182] width 211 height 20
type input "Possession Result"
type input "group"
type input "exact possession outcome (4 options)"
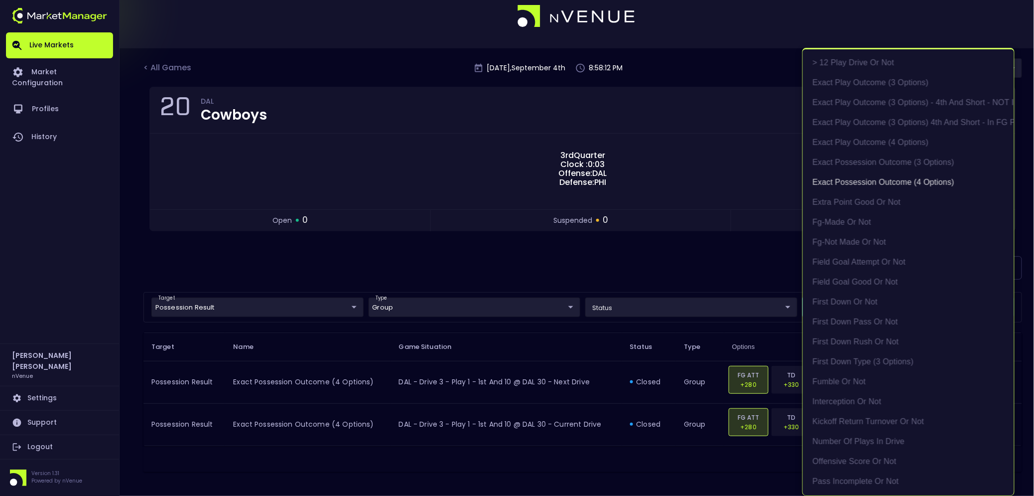
click at [670, 265] on div at bounding box center [517, 248] width 1034 height 496
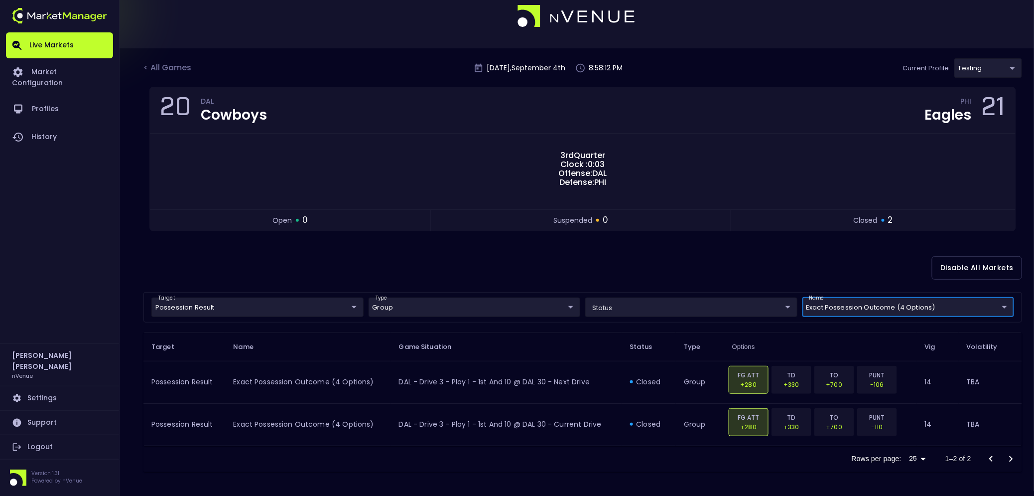
scroll to position [0, 0]
click at [800, 67] on body "Live Markets Market Configuration Profiles History [PERSON_NAME] nVenue Setting…" at bounding box center [517, 240] width 1034 height 512
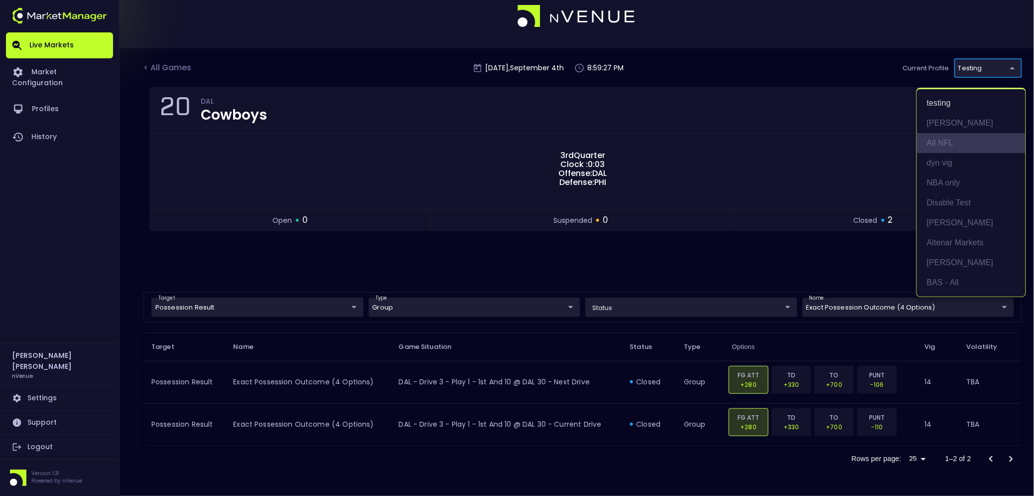
click at [800, 145] on li "All NFL" at bounding box center [971, 143] width 109 height 20
type input "9d8bad92-567c-44a6-ba12-e9bc101fa057"
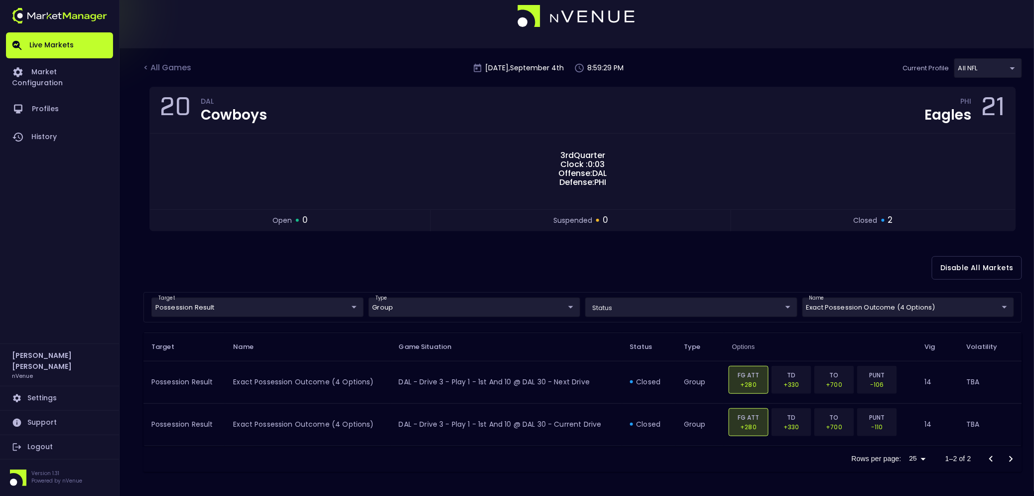
click at [779, 63] on div "< All Games [DATE] 8:59:29 PM Current Profile All NFL 9d8bad92-567c-44a6-ba12-e…" at bounding box center [582, 72] width 879 height 28
click at [700, 239] on div "20 DAL Cowboys PHI Eagles 21 3rd Quarter Clock : 0:03 Offense: DAL Defense: PHI…" at bounding box center [582, 165] width 879 height 157
click at [682, 254] on div "Disable All Markets" at bounding box center [582, 268] width 879 height 48
click at [551, 253] on div "Disable All Markets" at bounding box center [582, 268] width 879 height 48
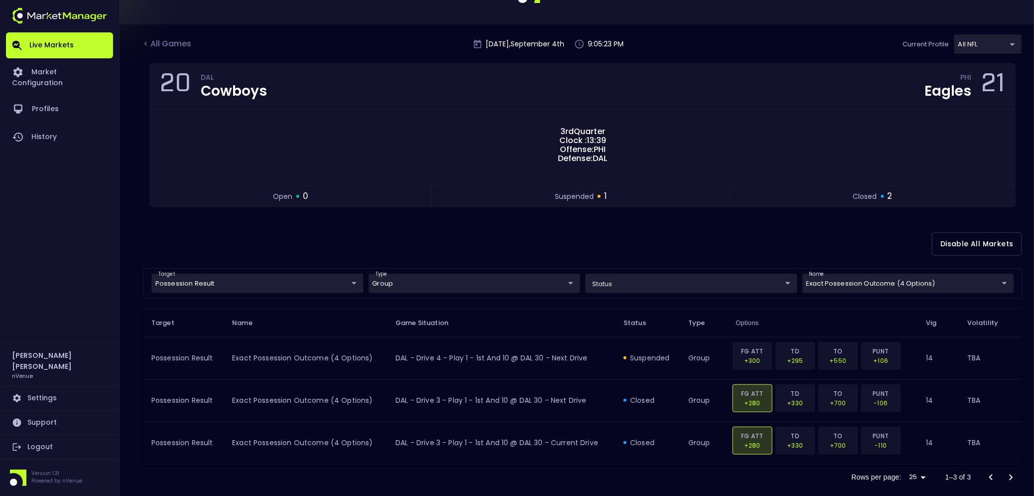
scroll to position [58, 0]
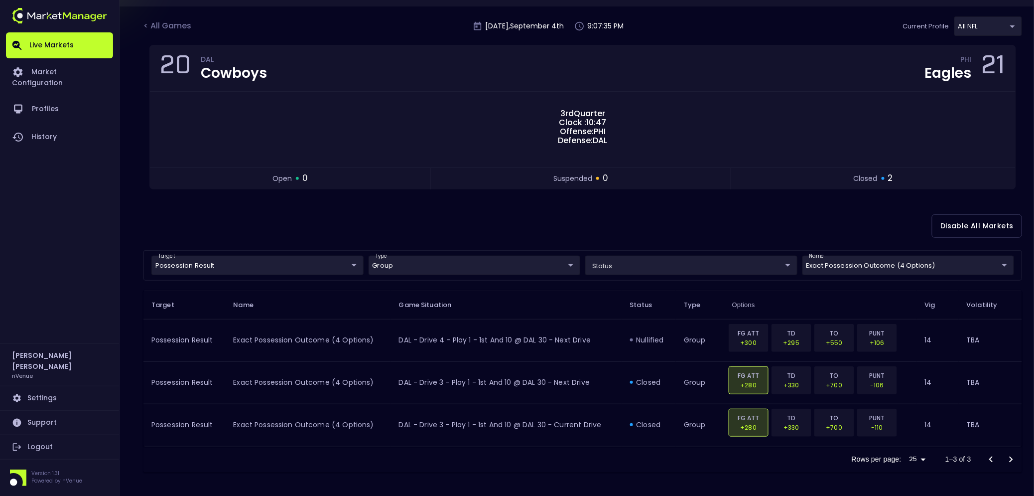
click at [460, 203] on div "Disable All Markets" at bounding box center [582, 226] width 879 height 48
click at [164, 24] on div "< All Games" at bounding box center [168, 26] width 50 height 13
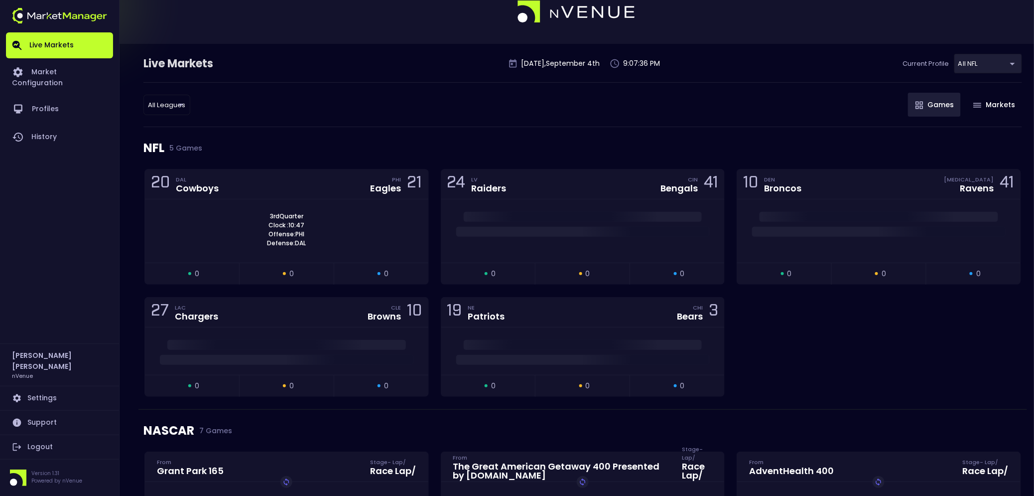
scroll to position [0, 0]
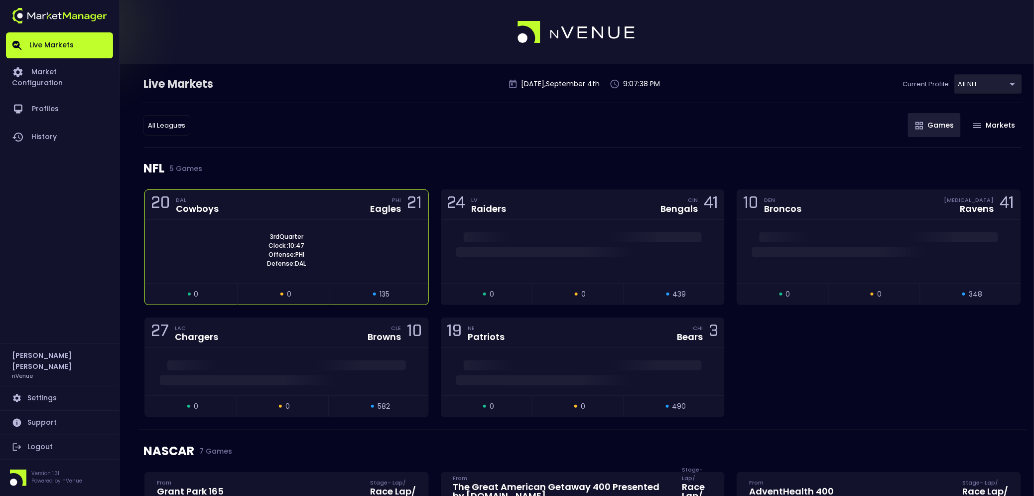
click at [226, 217] on div "20 DAL Cowboys PHI Eagles 21" at bounding box center [286, 205] width 283 height 30
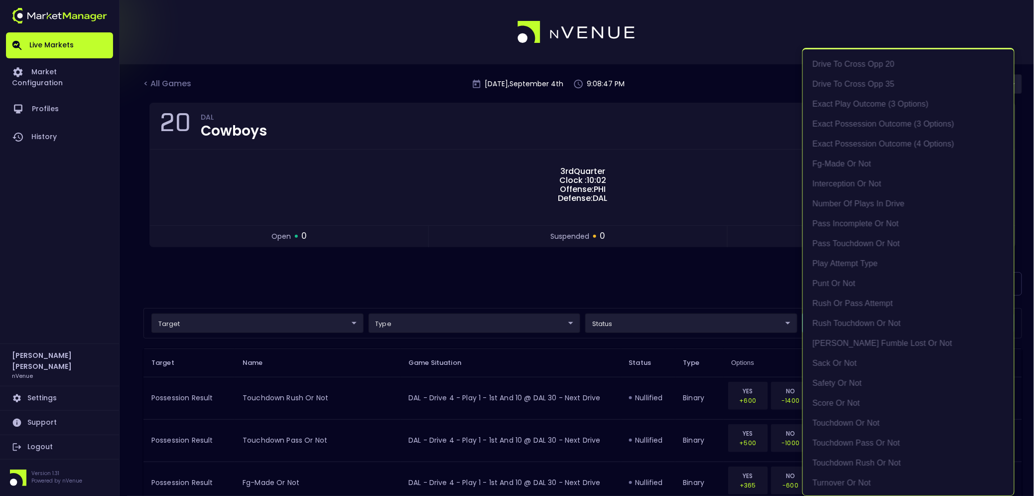
click at [712, 240] on div at bounding box center [517, 248] width 1034 height 496
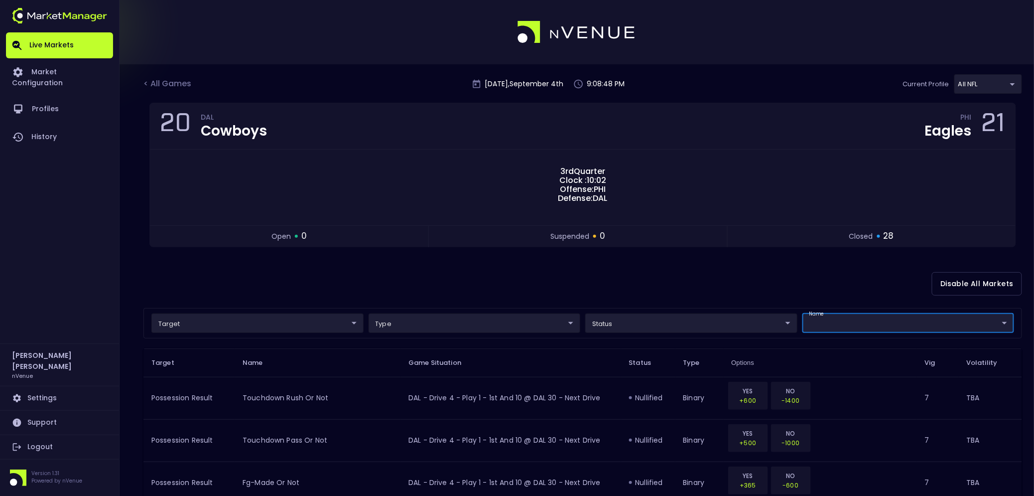
scroll to position [0, 0]
click at [543, 269] on div "Disable All Markets" at bounding box center [582, 284] width 879 height 48
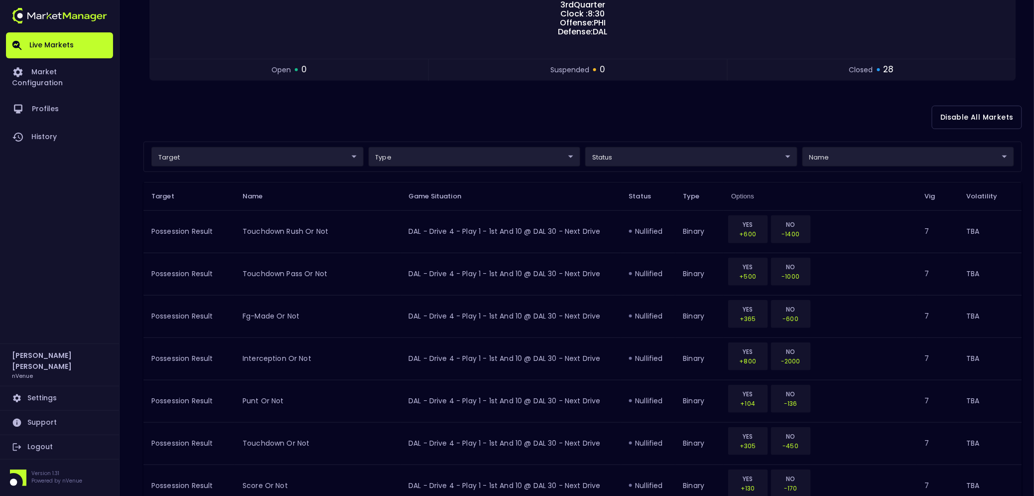
scroll to position [87, 0]
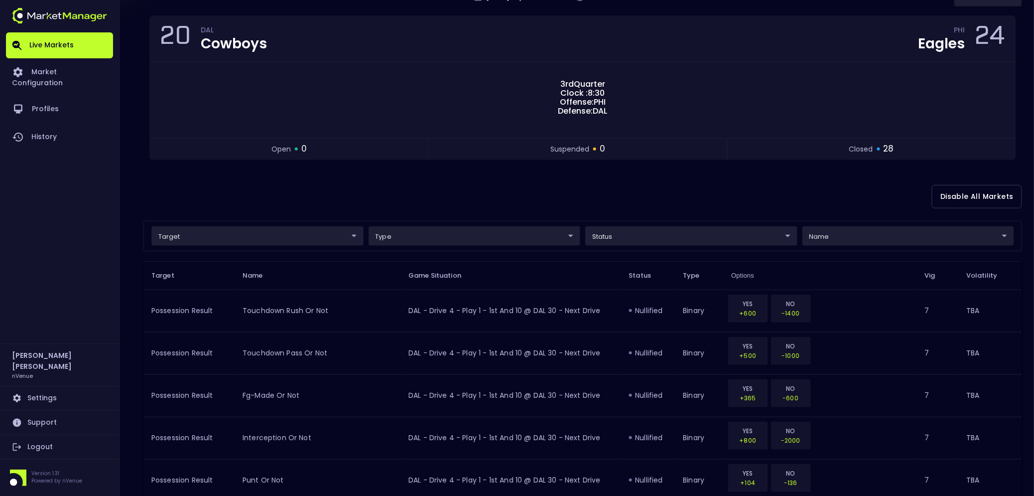
click at [204, 246] on div "target ​ ​ type ​ ​ status ​ ​ name ​ ​" at bounding box center [582, 236] width 879 height 30
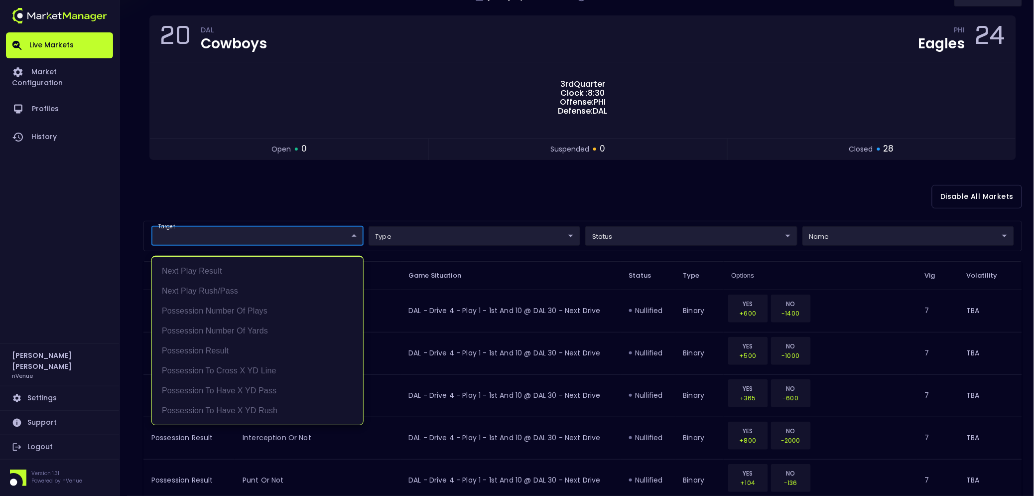
click at [224, 195] on div at bounding box center [517, 248] width 1034 height 496
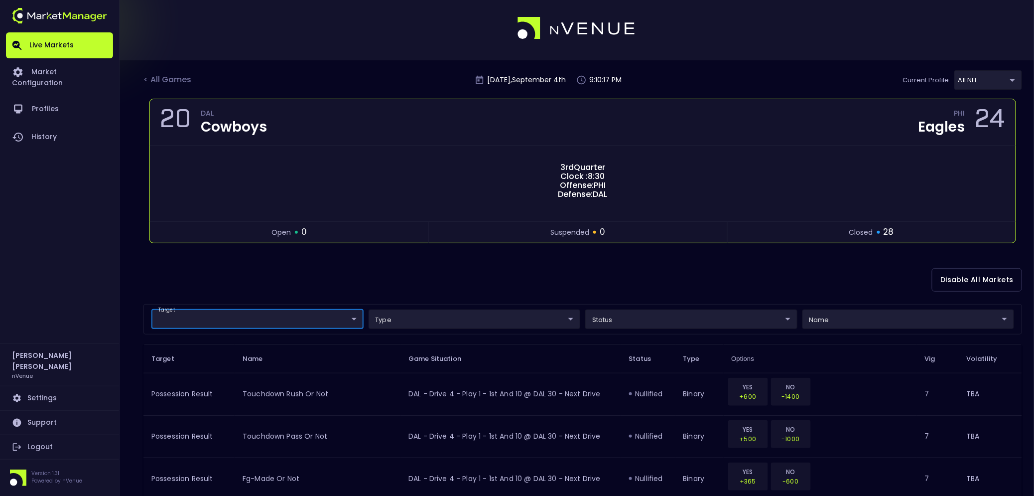
scroll to position [0, 0]
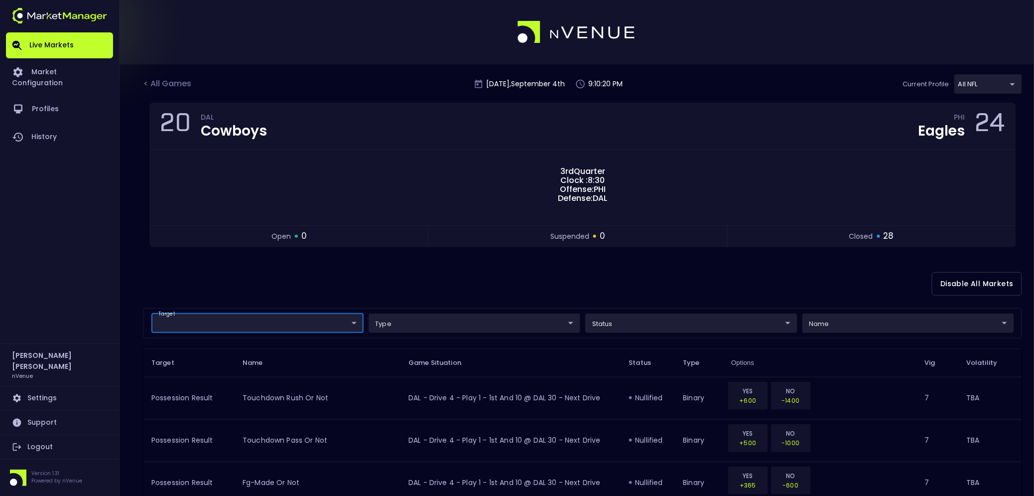
click at [272, 292] on div "Disable All Markets" at bounding box center [582, 284] width 879 height 48
click at [161, 84] on div "< All Games" at bounding box center [168, 84] width 50 height 13
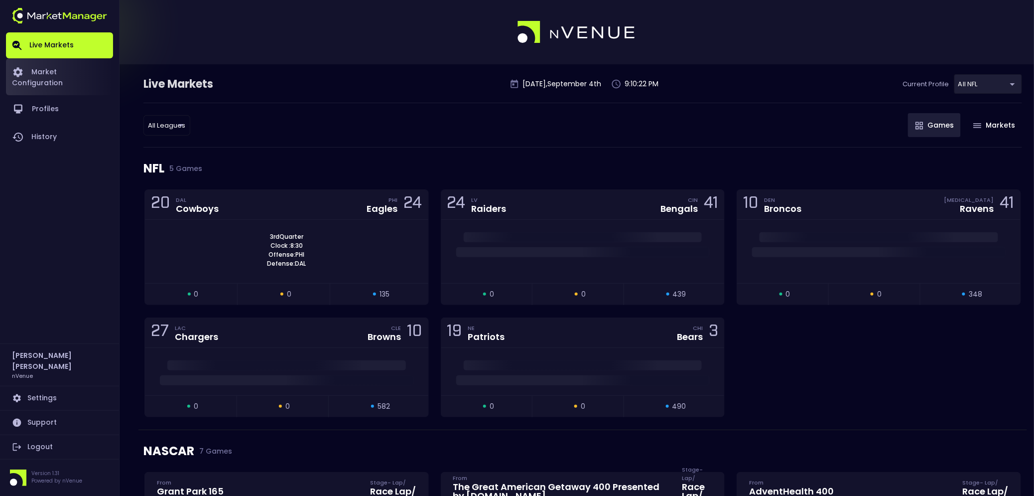
click at [56, 73] on link "Market Configuration" at bounding box center [59, 76] width 107 height 37
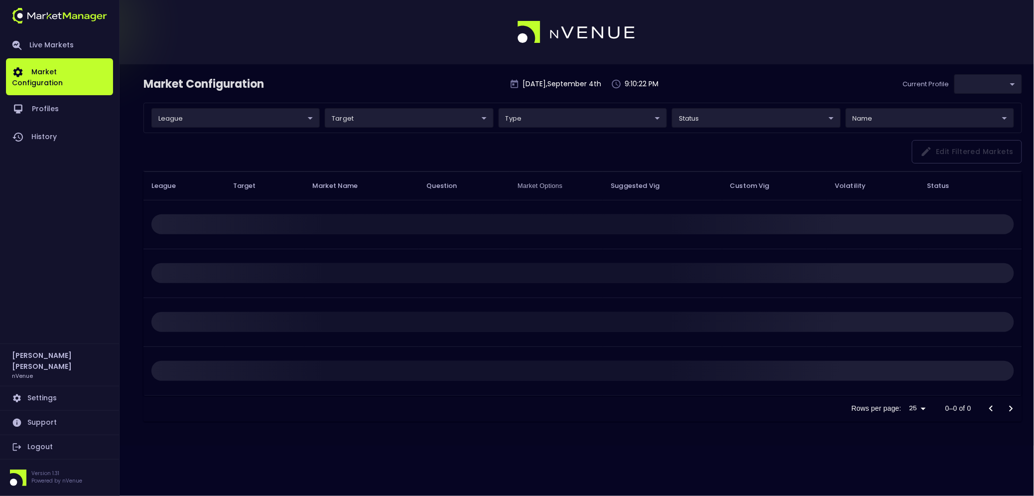
type input "9d8bad92-567c-44a6-ba12-e9bc101fa057"
click at [205, 116] on body "Live Markets Market Configuration Profiles History [PERSON_NAME] nVenue Setting…" at bounding box center [517, 248] width 1034 height 496
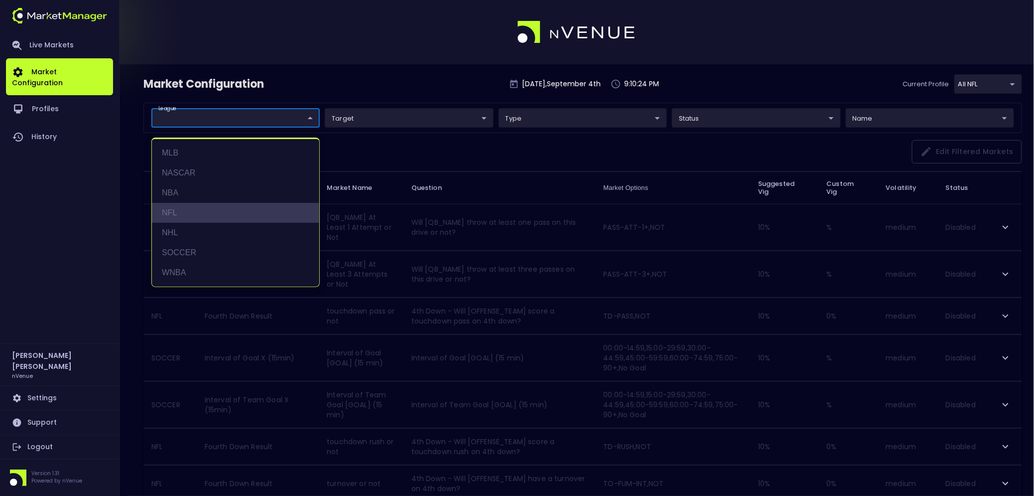
click at [190, 215] on li "NFL" at bounding box center [235, 213] width 167 height 20
type input "NFL"
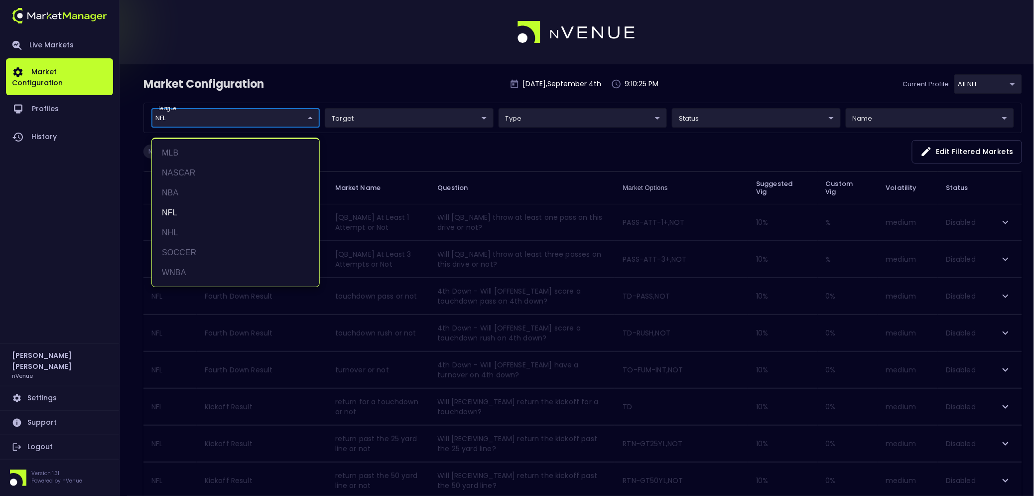
click at [409, 146] on div at bounding box center [517, 248] width 1034 height 496
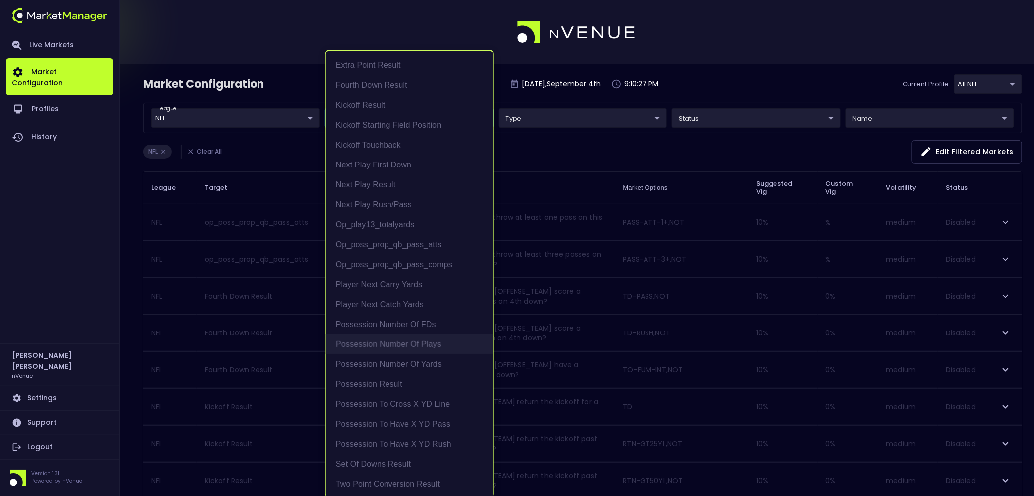
scroll to position [1, 0]
click at [416, 361] on li "Possession Number of Yards" at bounding box center [409, 363] width 167 height 20
type input "Possession Number of Yards"
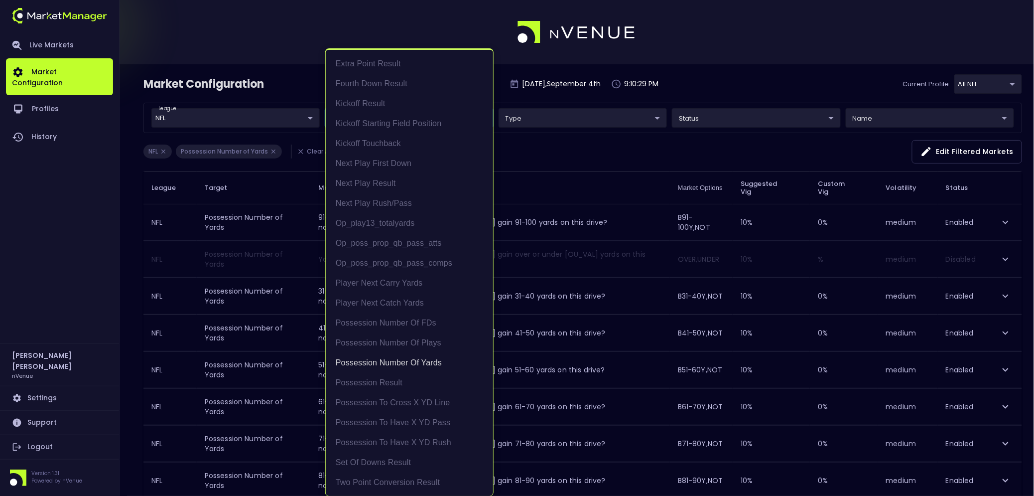
click at [218, 266] on div at bounding box center [517, 248] width 1034 height 496
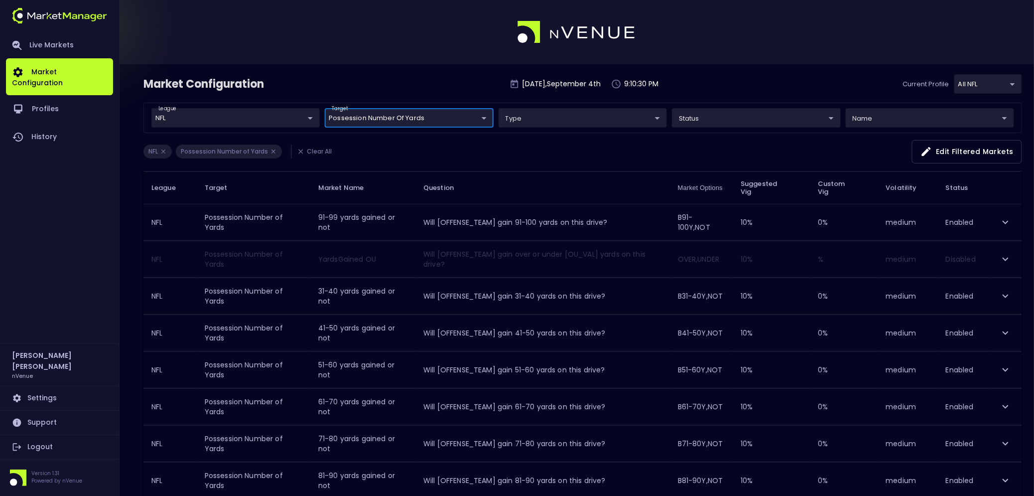
scroll to position [0, 0]
click at [800, 258] on icon "expand row" at bounding box center [1006, 259] width 12 height 12
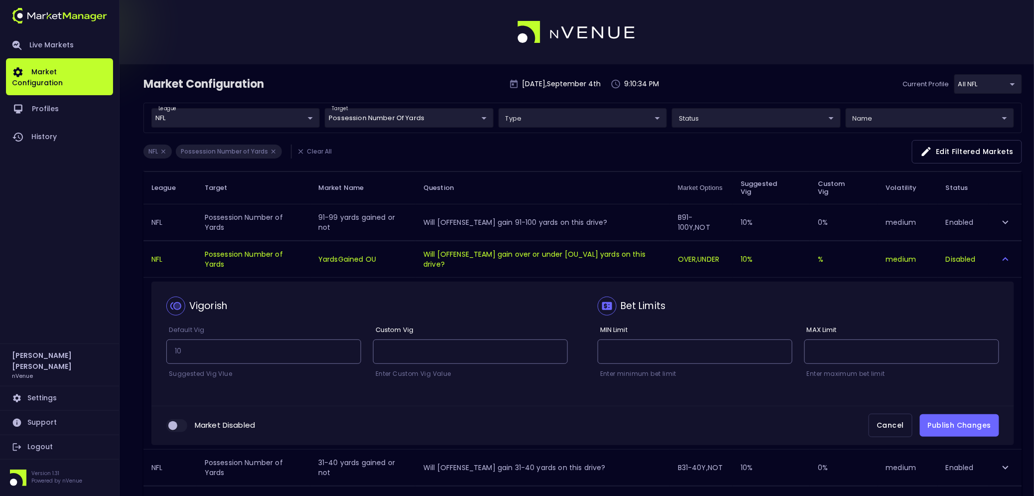
click at [180, 396] on span "collapsible table" at bounding box center [176, 425] width 21 height 13
click at [173, 396] on input "collapsible table" at bounding box center [172, 425] width 27 height 9
checkbox input "true"
click at [800, 396] on button "Publish Changes" at bounding box center [959, 425] width 79 height 22
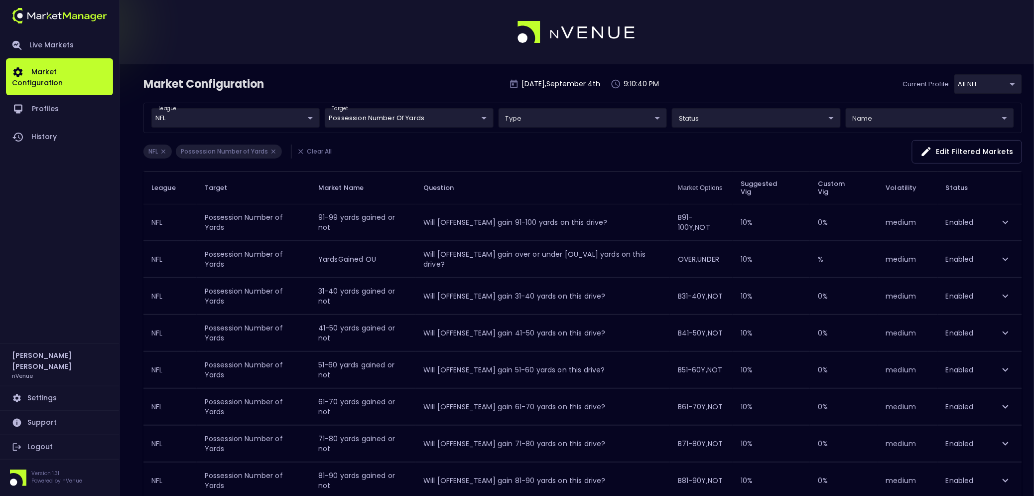
click at [433, 155] on div "NFL Possession Number of Yards Clear All Edit filtered markets" at bounding box center [582, 155] width 879 height 31
click at [42, 43] on link "Live Markets" at bounding box center [59, 45] width 107 height 26
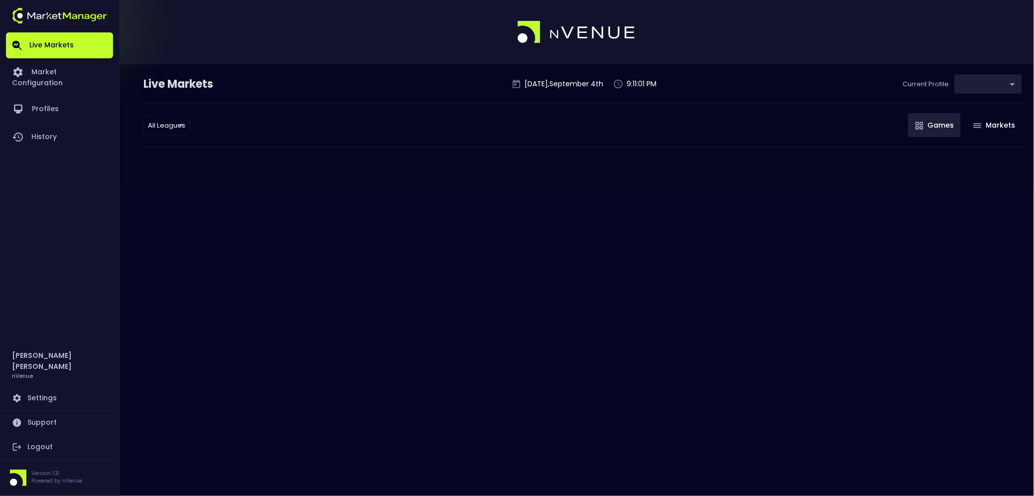
type input "9d8bad92-567c-44a6-ba12-e9bc101fa057"
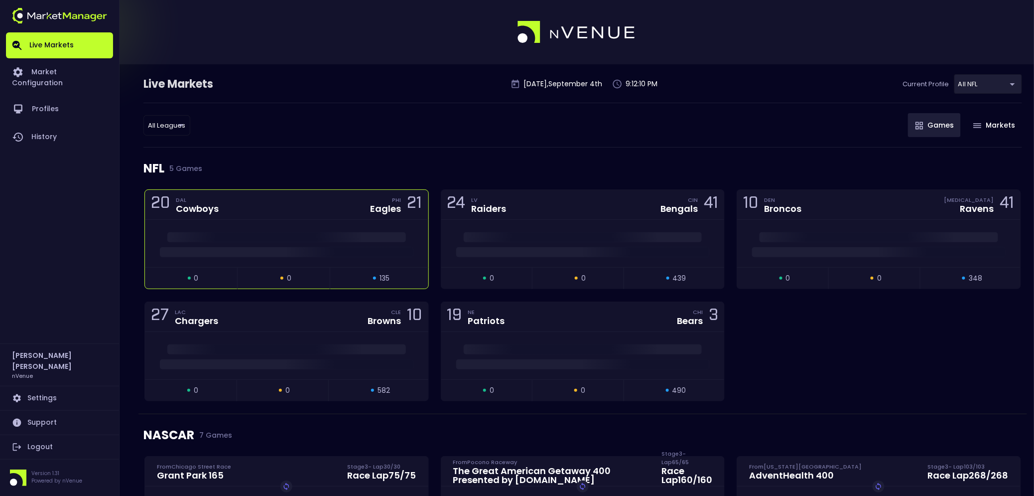
click at [300, 210] on div "20 DAL Cowboys PHI Eagles 21" at bounding box center [286, 205] width 283 height 30
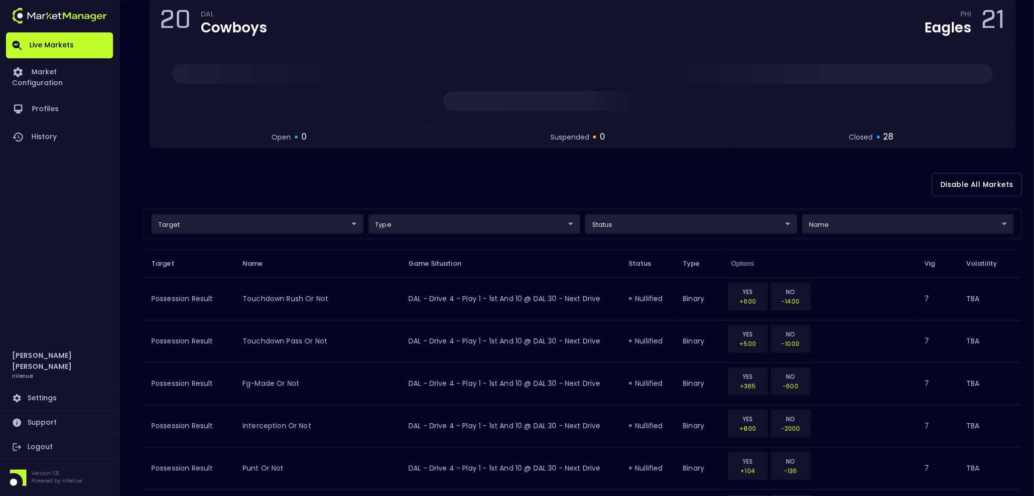
scroll to position [101, 0]
click at [235, 213] on div "target ​ ​ type ​ ​ status ​ ​ name ​ ​" at bounding box center [582, 226] width 879 height 30
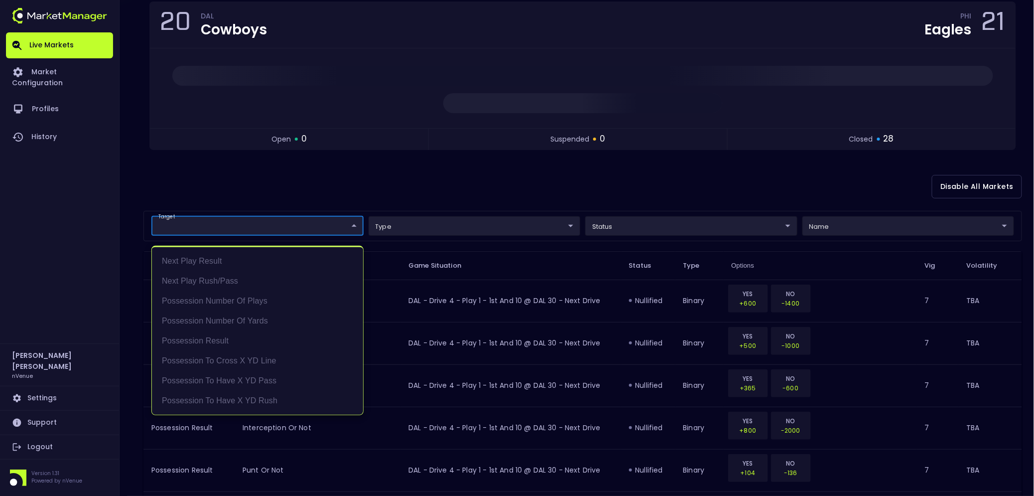
click at [239, 189] on div at bounding box center [517, 248] width 1034 height 496
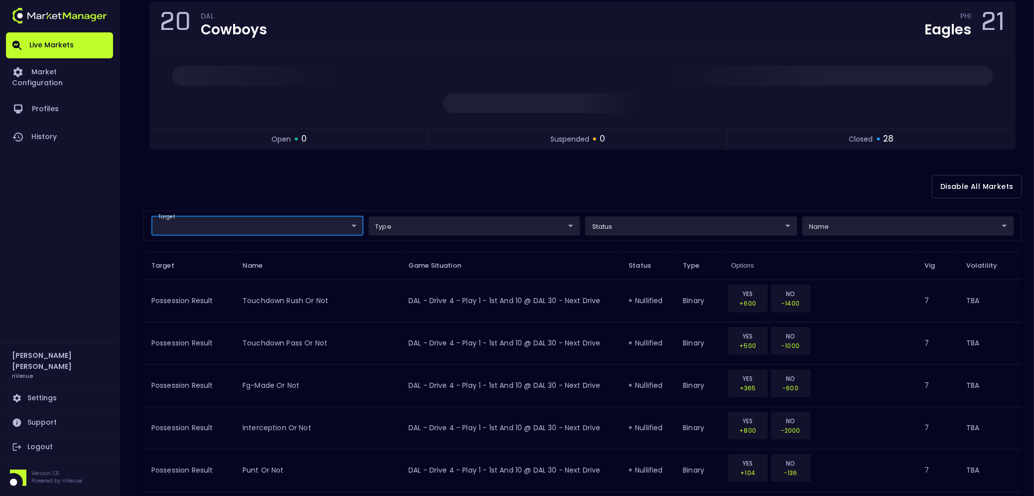
click at [346, 189] on div "Disable All Markets" at bounding box center [582, 186] width 879 height 48
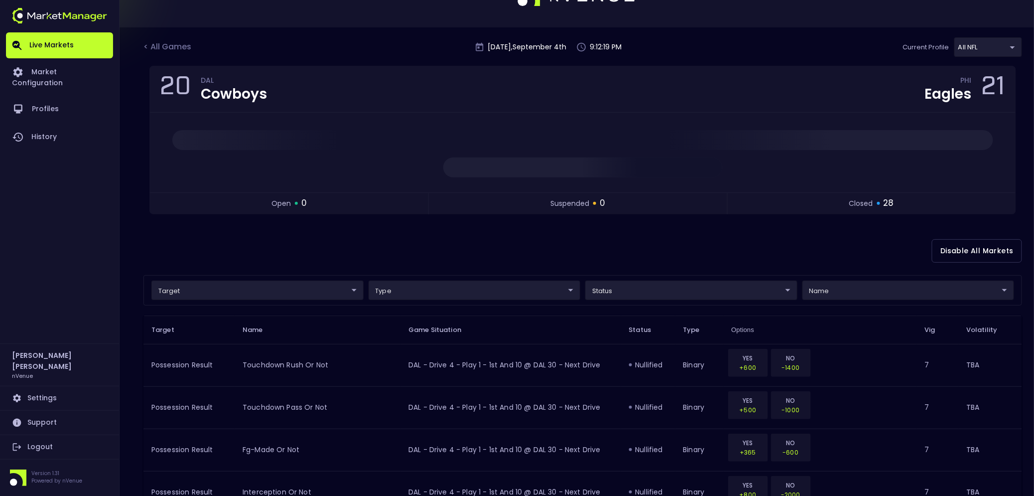
scroll to position [0, 0]
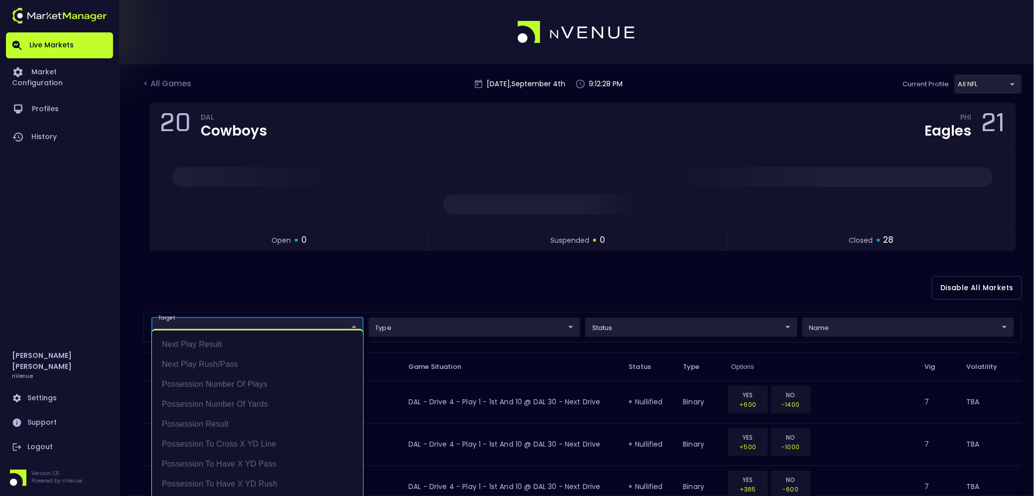
click at [239, 396] on li "Possession Number of Yards" at bounding box center [257, 403] width 211 height 20
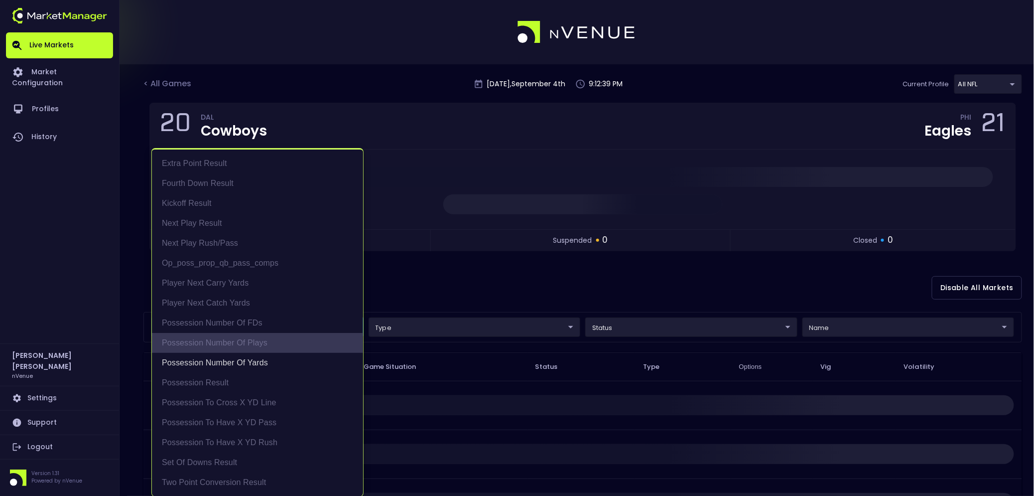
click at [248, 342] on li "Possession Number of Plays" at bounding box center [257, 343] width 211 height 20
click at [452, 300] on div at bounding box center [517, 248] width 1034 height 496
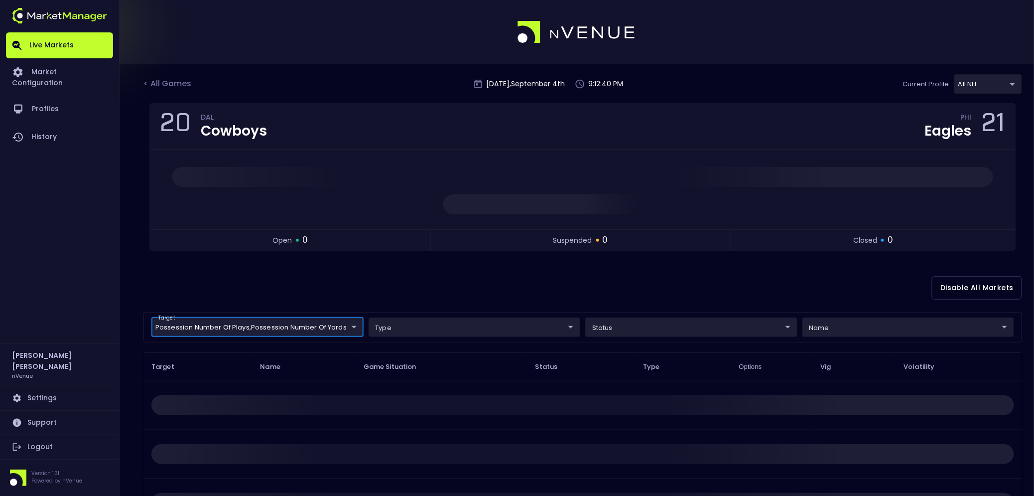
scroll to position [0, 0]
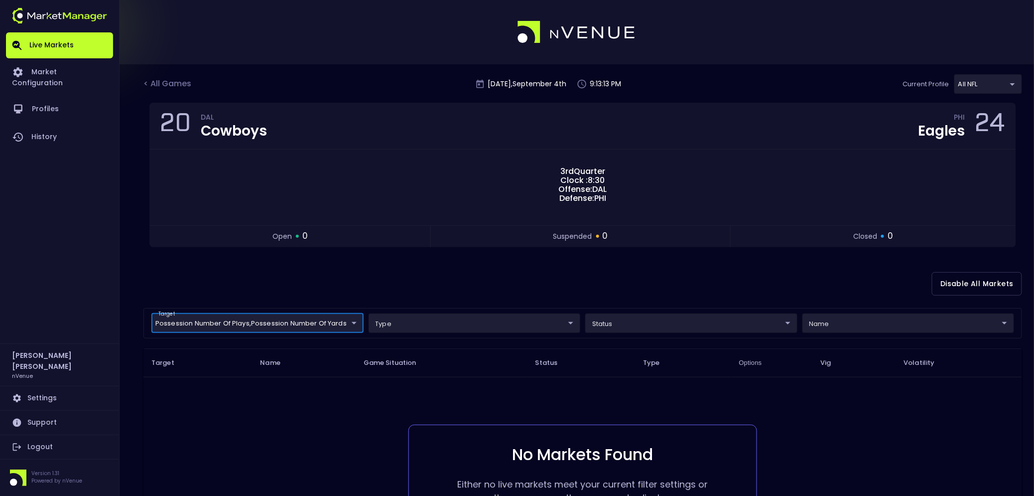
click at [451, 298] on div "Disable All Markets" at bounding box center [582, 284] width 879 height 48
click at [436, 290] on div "Disable All Markets" at bounding box center [582, 284] width 879 height 48
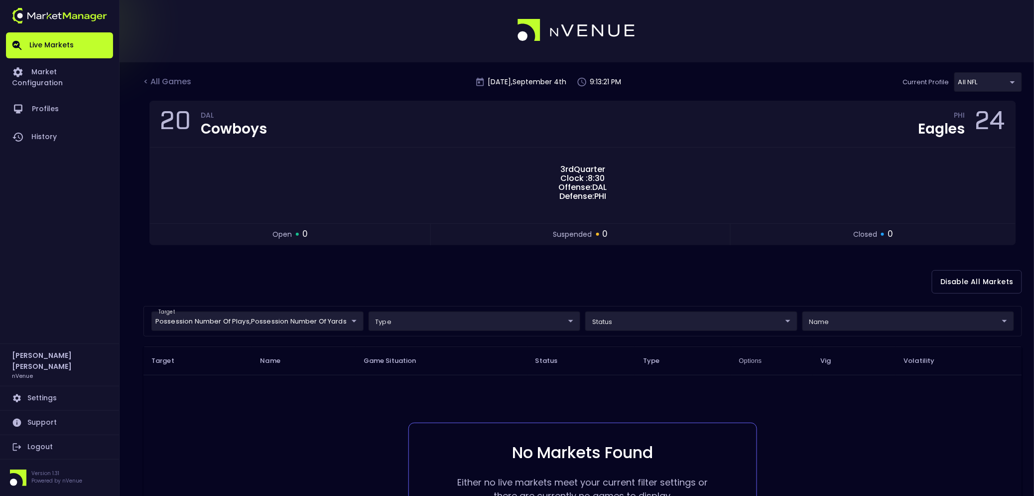
scroll to position [1, 0]
click at [331, 283] on div "Disable All Markets" at bounding box center [582, 283] width 879 height 48
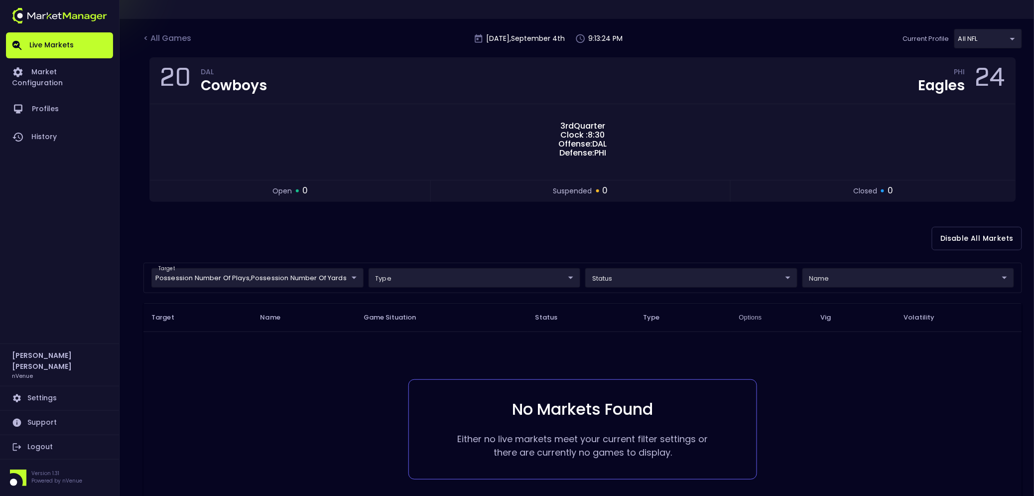
scroll to position [0, 0]
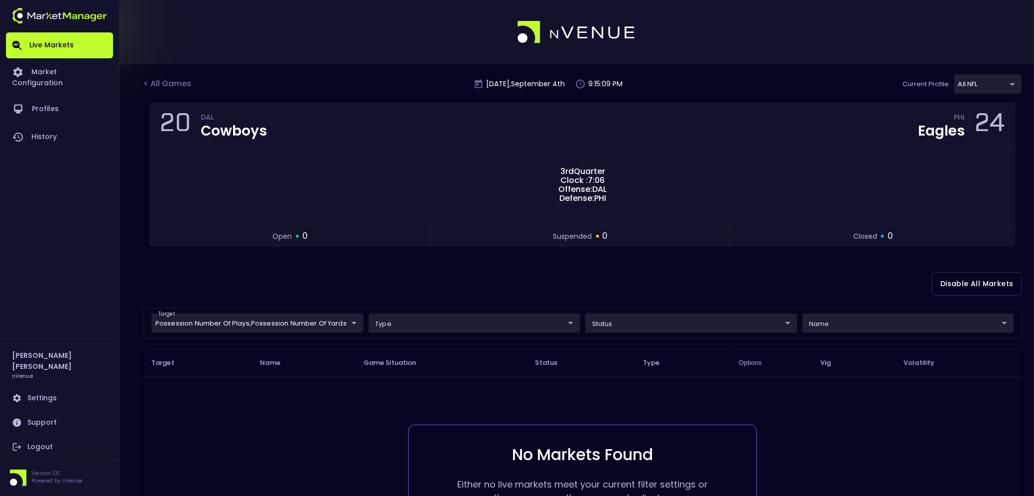
click at [482, 283] on div "Disable All Markets" at bounding box center [582, 284] width 879 height 48
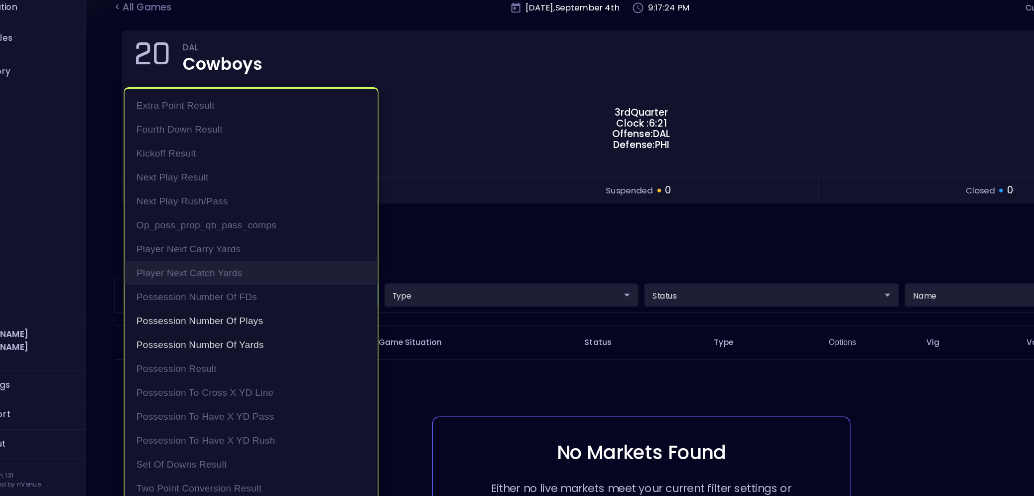
click at [319, 318] on body "Live Markets Market Configuration Profiles History [PERSON_NAME] nVenue Setting…" at bounding box center [517, 311] width 1034 height 622
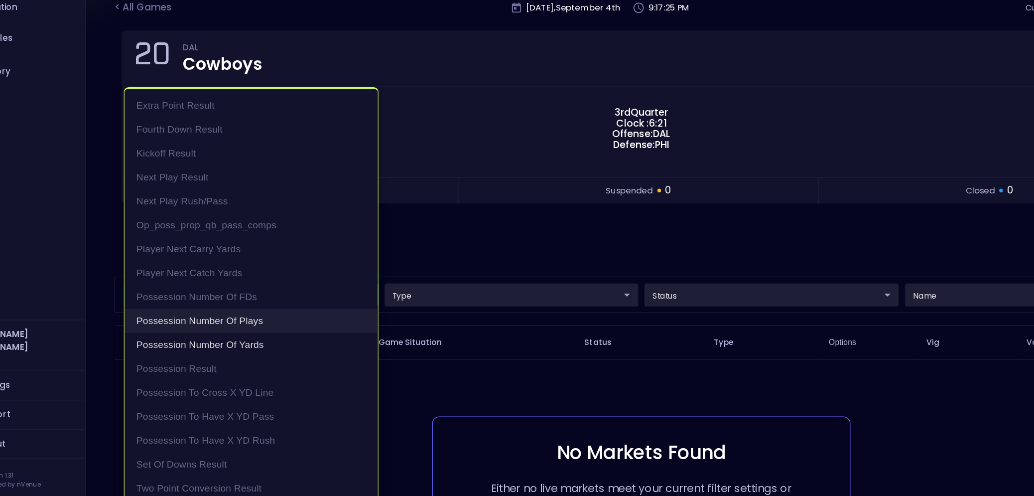
drag, startPoint x: 236, startPoint y: 344, endPoint x: 238, endPoint y: 360, distance: 16.6
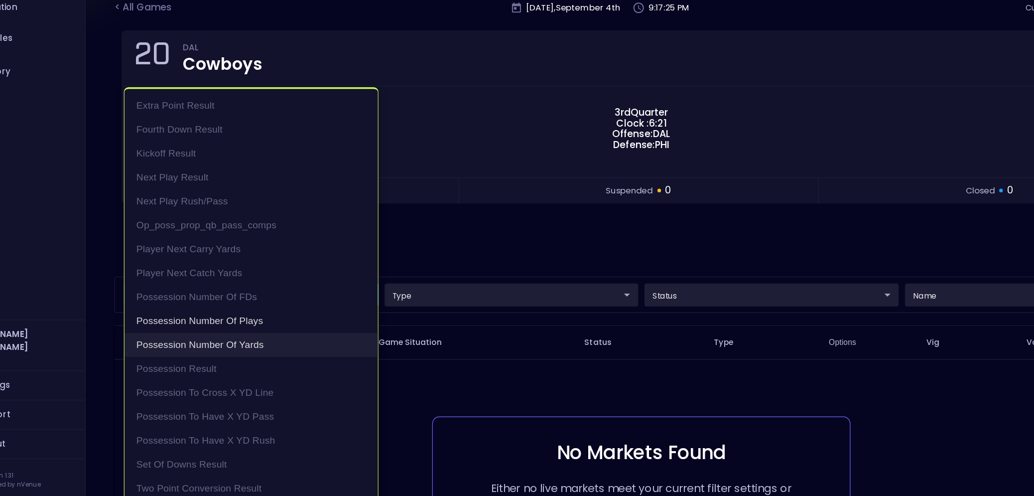
click at [236, 344] on li "Possession Number of Plays" at bounding box center [257, 344] width 211 height 20
type input "Possession Number of Yards"
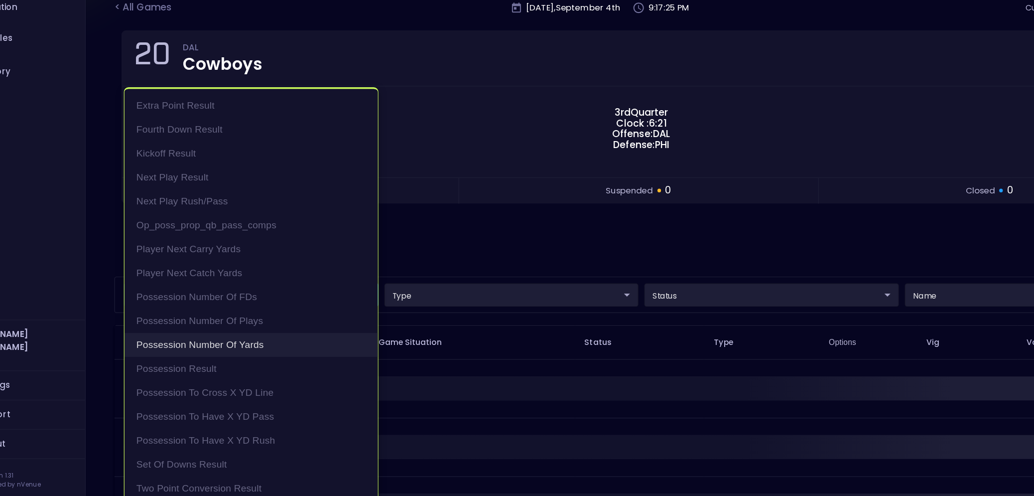
click at [238, 361] on li "Possession Number of Yards" at bounding box center [257, 364] width 211 height 20
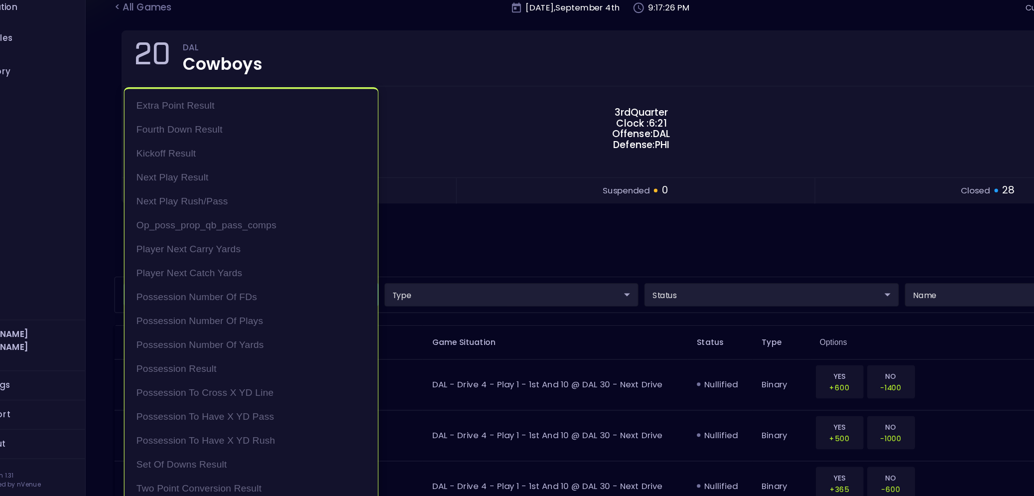
click at [496, 294] on div at bounding box center [517, 248] width 1034 height 496
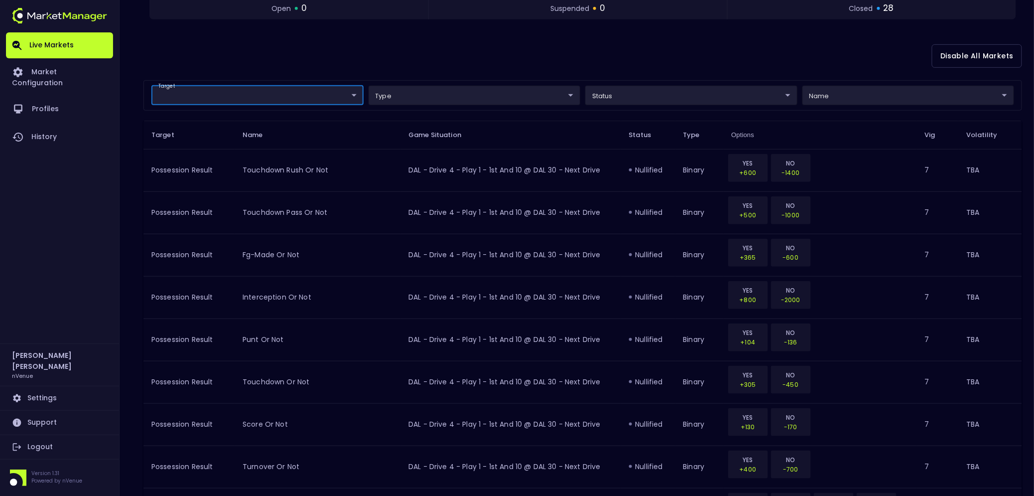
scroll to position [0, 0]
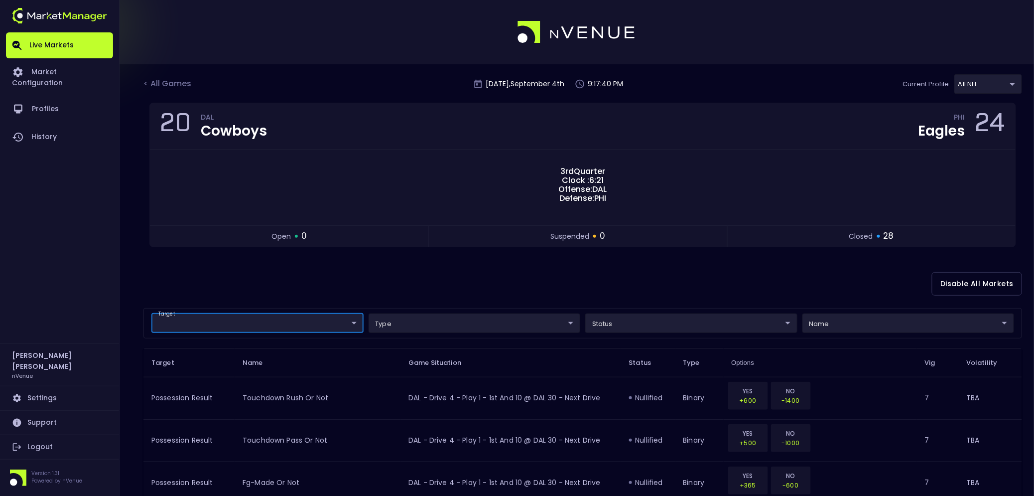
click at [389, 274] on div "Disable All Markets" at bounding box center [582, 284] width 879 height 48
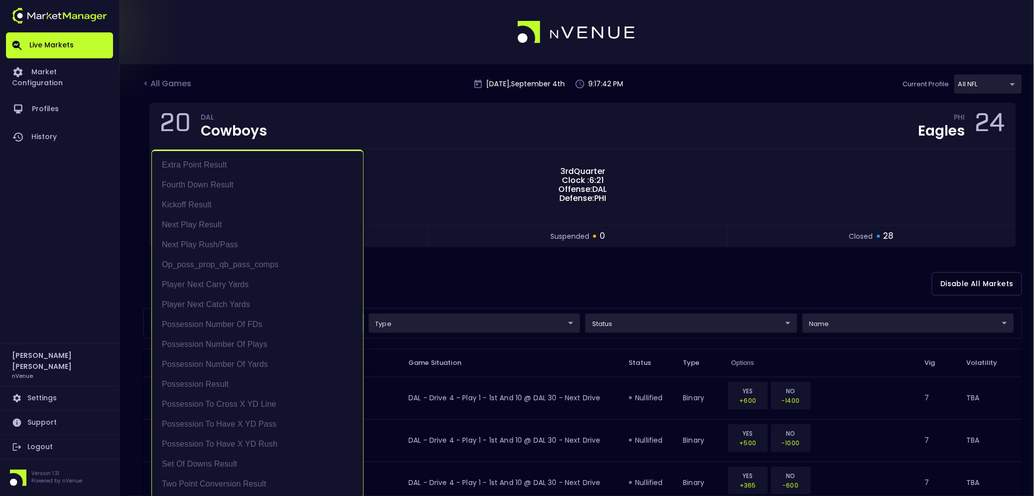
click at [429, 269] on div at bounding box center [517, 248] width 1034 height 496
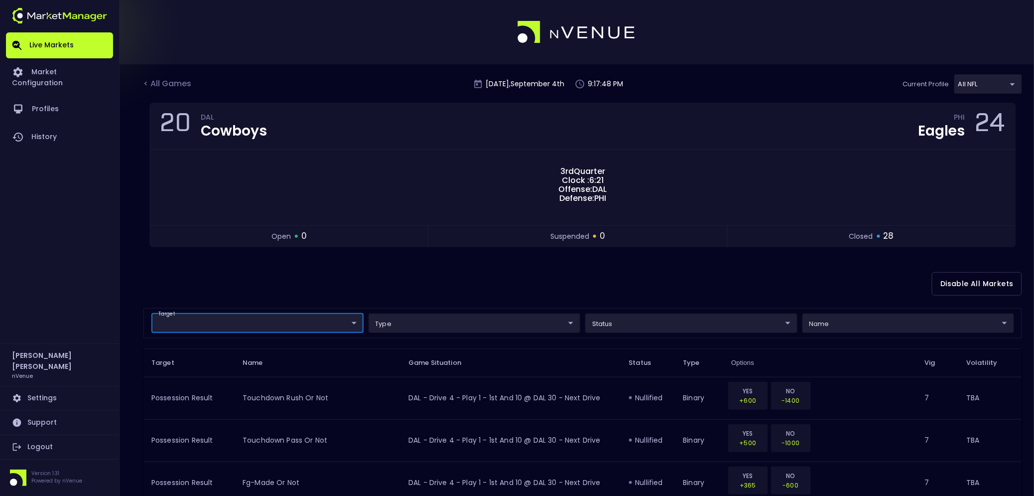
scroll to position [0, 0]
click at [282, 288] on div "Disable All Markets" at bounding box center [582, 284] width 879 height 48
click at [87, 76] on link "Market Configuration" at bounding box center [59, 76] width 107 height 37
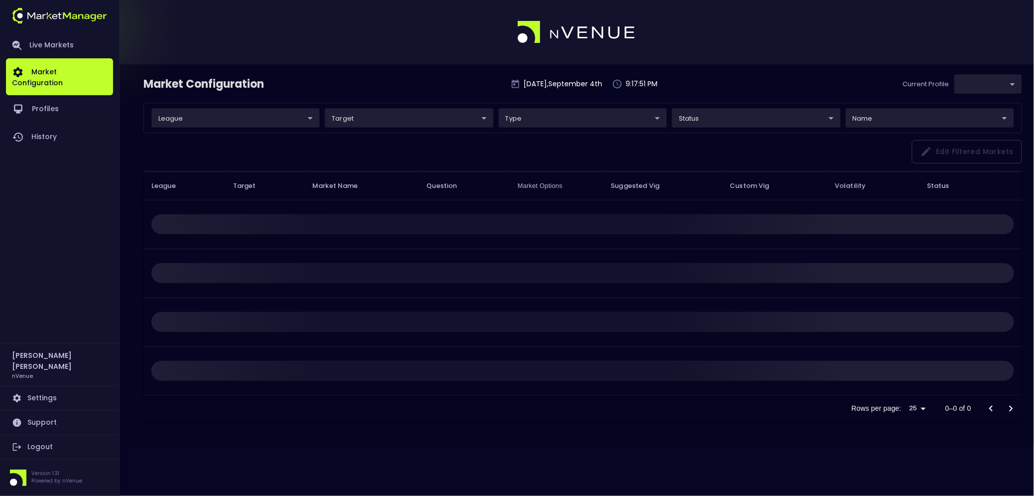
type input "9d8bad92-567c-44a6-ba12-e9bc101fa057"
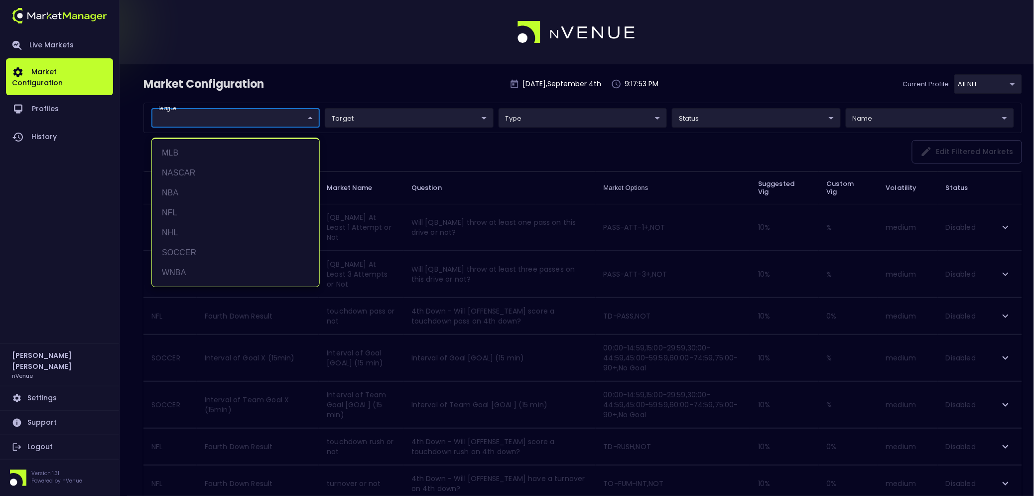
click at [218, 214] on li "NFL" at bounding box center [235, 213] width 167 height 20
type input "NFL"
click at [373, 149] on div at bounding box center [517, 248] width 1034 height 496
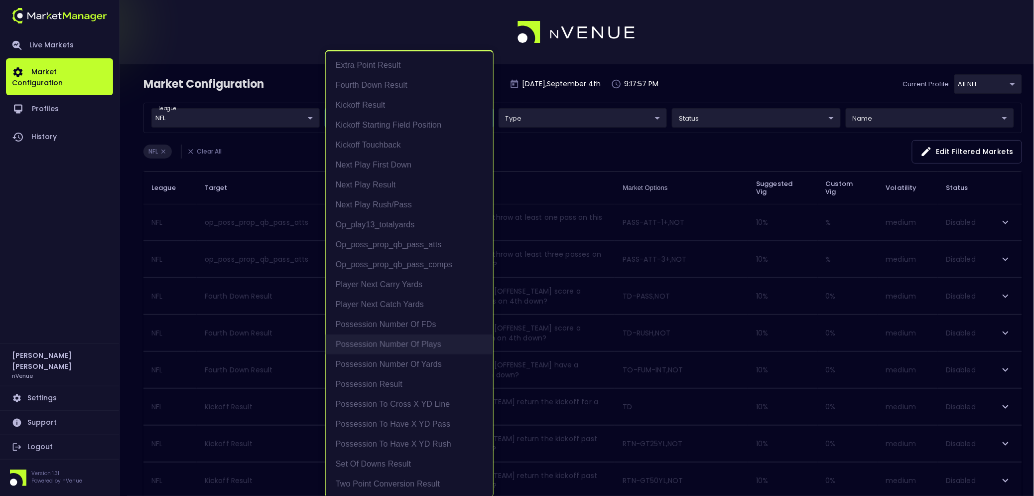
click at [404, 344] on li "Possession Number of Plays" at bounding box center [409, 344] width 167 height 20
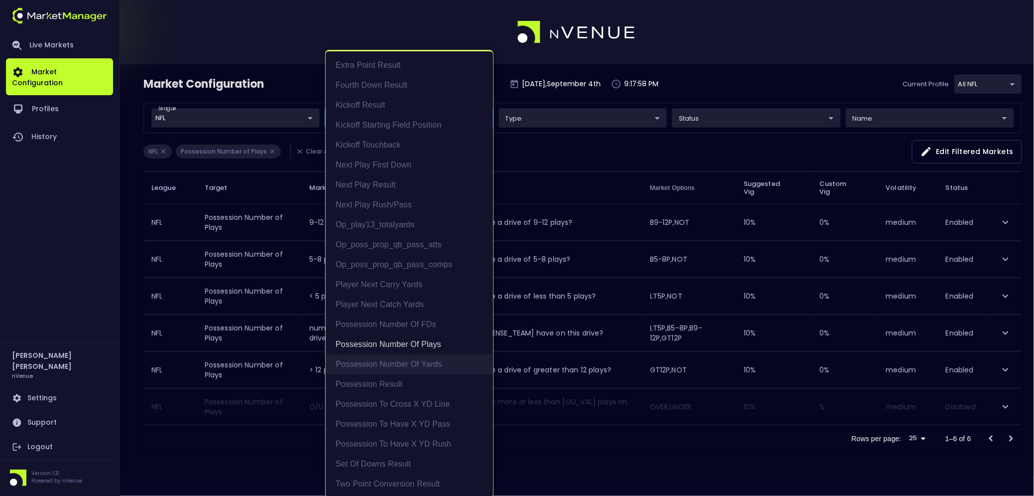
click at [408, 358] on li "Possession Number of Yards" at bounding box center [409, 364] width 167 height 20
type input "Possession Number of Plays,Possession Number of Yards"
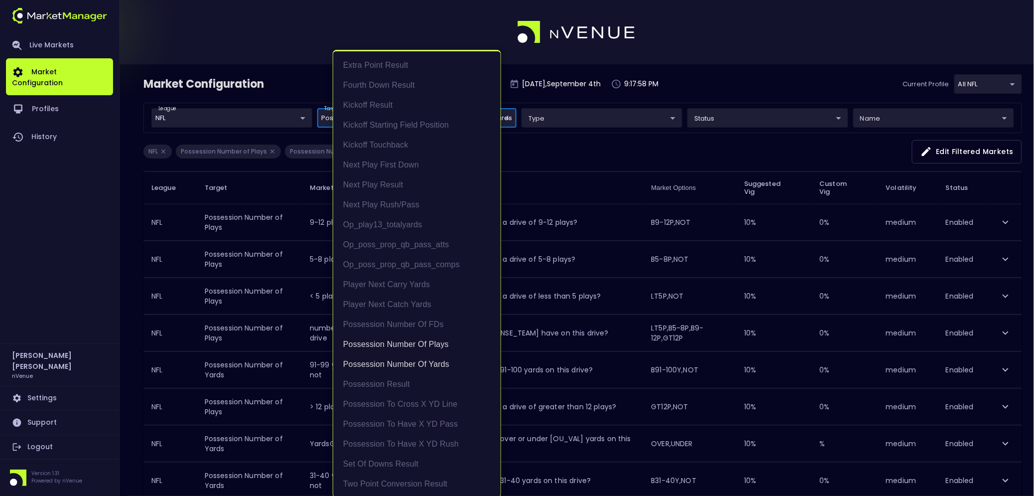
click at [234, 287] on div at bounding box center [517, 248] width 1034 height 496
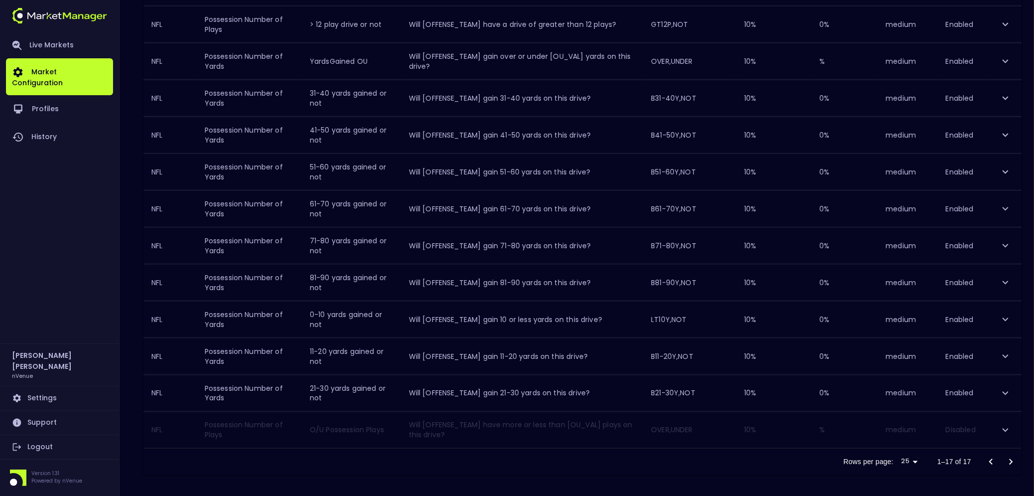
scroll to position [386, 0]
click at [800, 396] on icon "expand row" at bounding box center [1006, 427] width 12 height 12
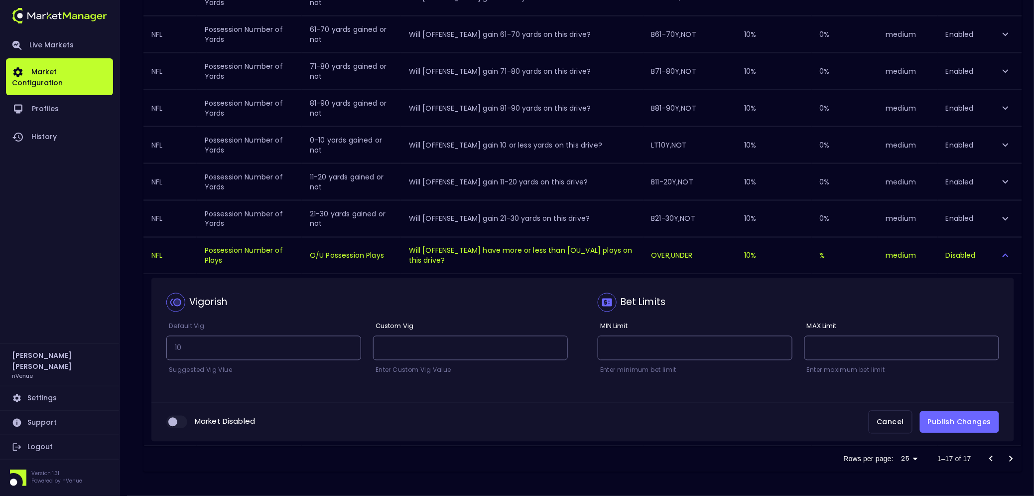
click at [179, 396] on input "collapsible table" at bounding box center [172, 422] width 27 height 9
checkbox input "true"
click at [800, 396] on button "Publish Changes" at bounding box center [959, 422] width 79 height 22
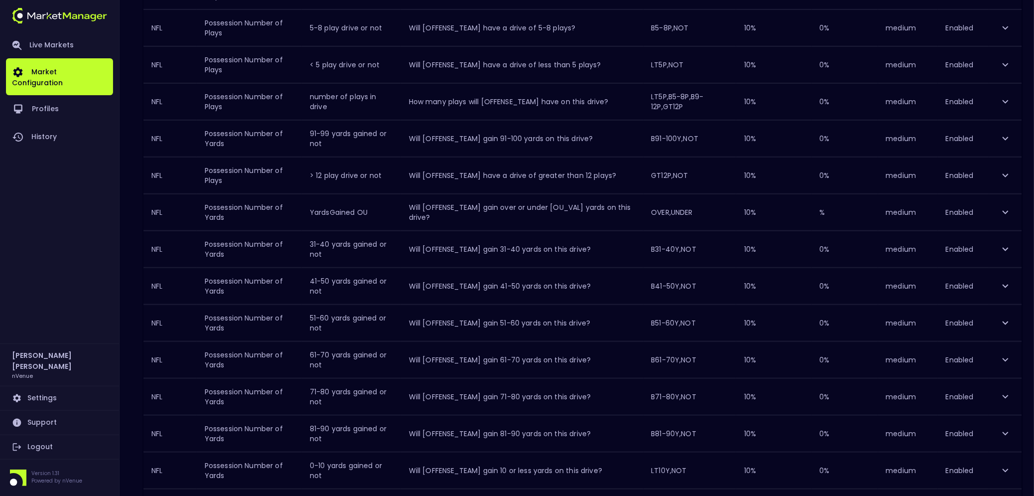
scroll to position [230, 0]
click at [800, 212] on button "expand row" at bounding box center [1005, 213] width 17 height 17
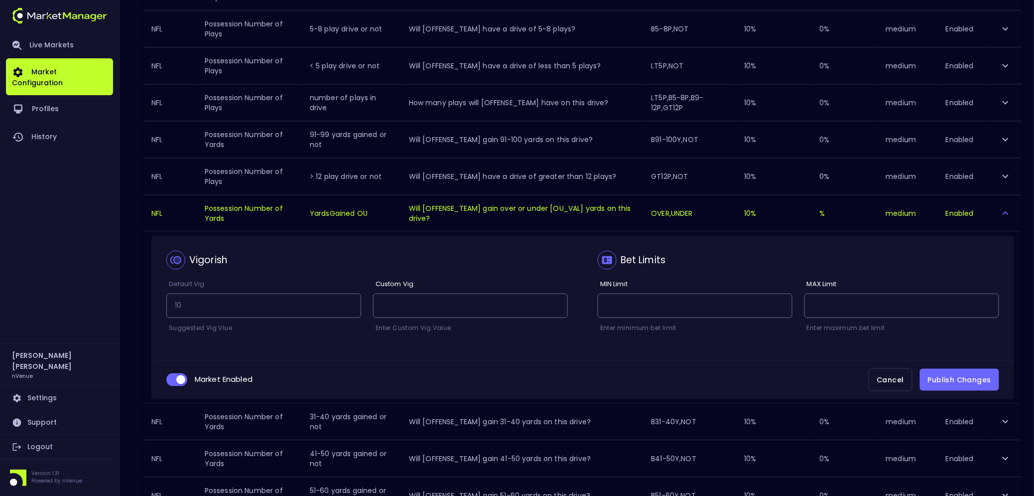
click at [175, 384] on input "collapsible table" at bounding box center [180, 379] width 27 height 9
click at [175, 382] on input "collapsible table" at bounding box center [172, 379] width 27 height 9
checkbox input "true"
click at [800, 380] on button "Publish Changes" at bounding box center [959, 380] width 79 height 22
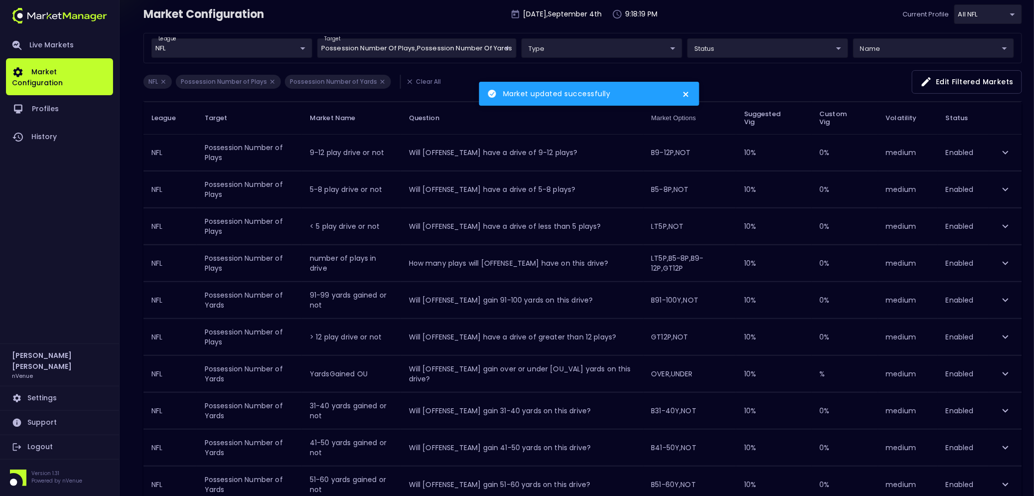
scroll to position [0, 0]
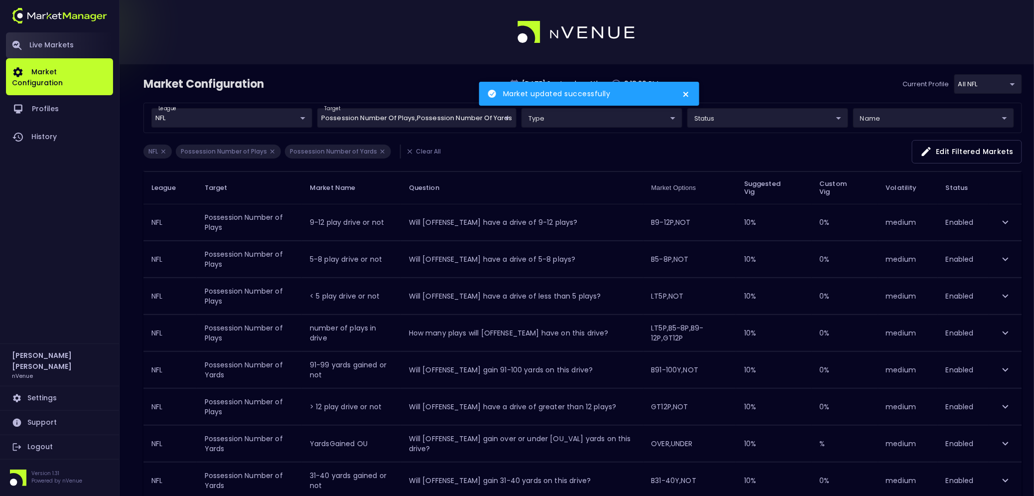
click at [54, 41] on link "Live Markets" at bounding box center [59, 45] width 107 height 26
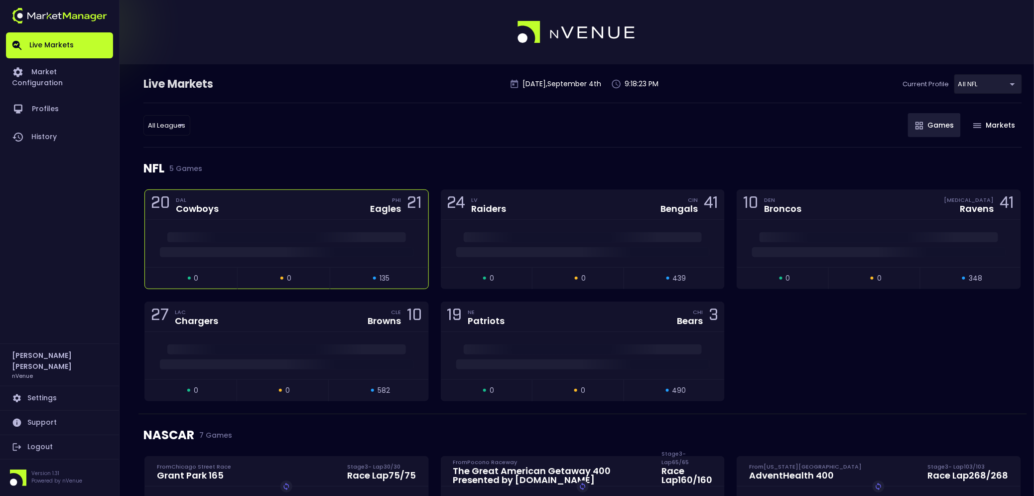
click at [291, 213] on div "20 DAL Cowboys PHI Eagles 21" at bounding box center [286, 205] width 283 height 30
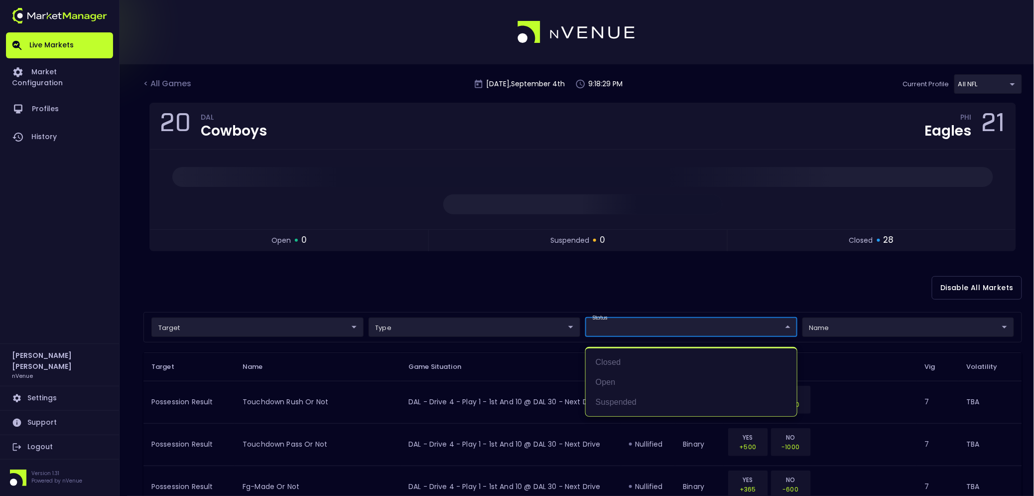
click at [617, 378] on li "open" at bounding box center [691, 382] width 211 height 20
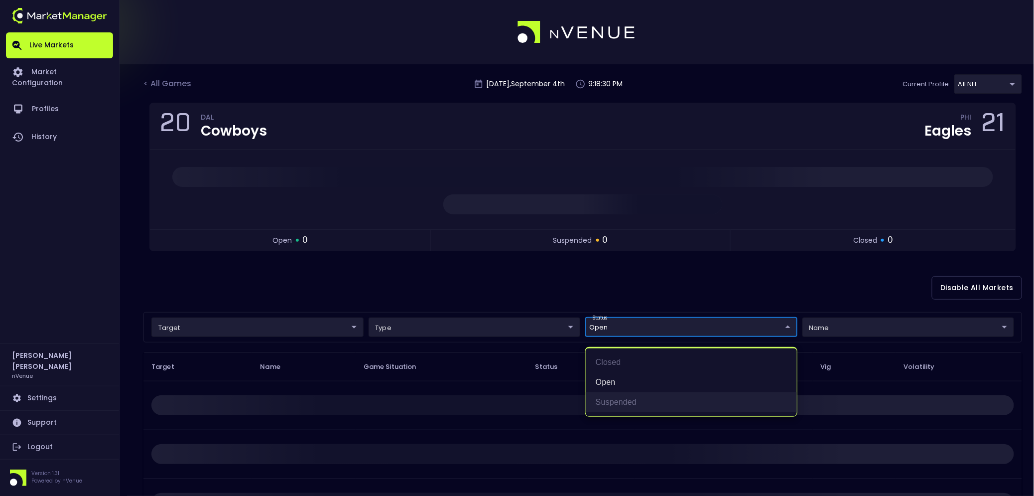
click at [620, 396] on li "suspended" at bounding box center [691, 402] width 211 height 20
type input "open,suspended"
click at [525, 289] on div at bounding box center [517, 248] width 1034 height 496
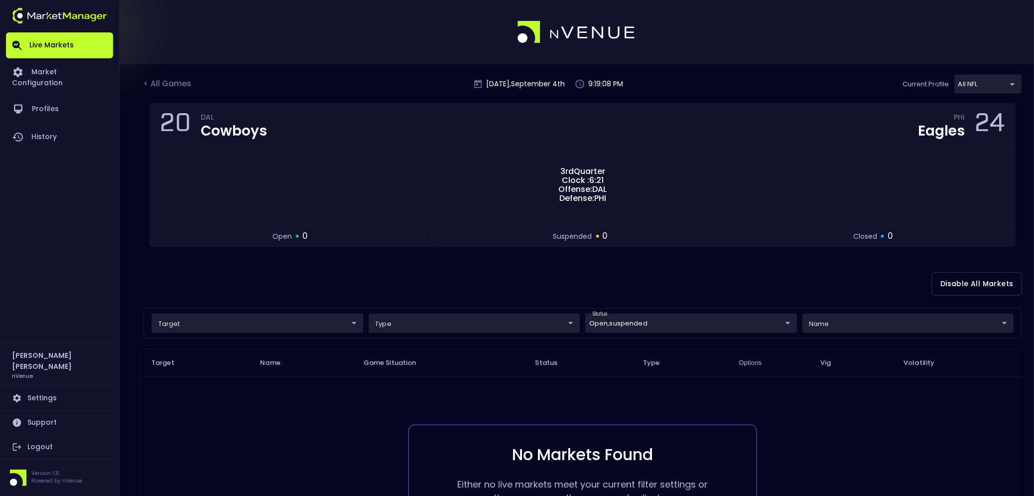
click at [624, 258] on div "20 DAL Cowboys PHI Eagles 24 3rd Quarter Clock : 6:21 Offense: DAL Defense: PHI…" at bounding box center [582, 181] width 879 height 157
click at [708, 275] on div "Disable All Markets" at bounding box center [582, 284] width 879 height 48
click at [302, 258] on div "20 DAL Cowboys PHI Eagles 24 3rd Quarter Clock : 6:21 Offense: DAL Defense: PHI…" at bounding box center [582, 181] width 879 height 157
click at [569, 260] on div "Disable All Markets" at bounding box center [582, 284] width 879 height 48
click at [655, 282] on div "Disable All Markets" at bounding box center [582, 284] width 879 height 48
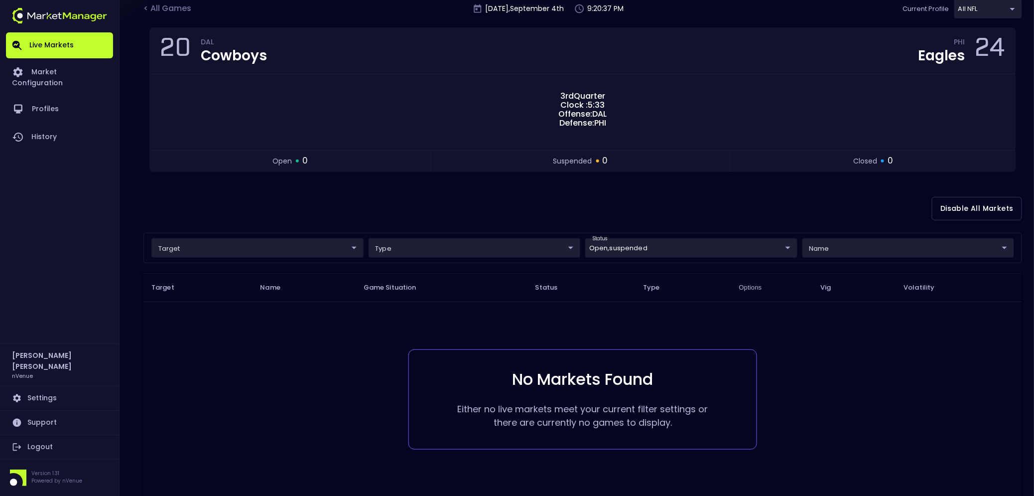
scroll to position [95, 0]
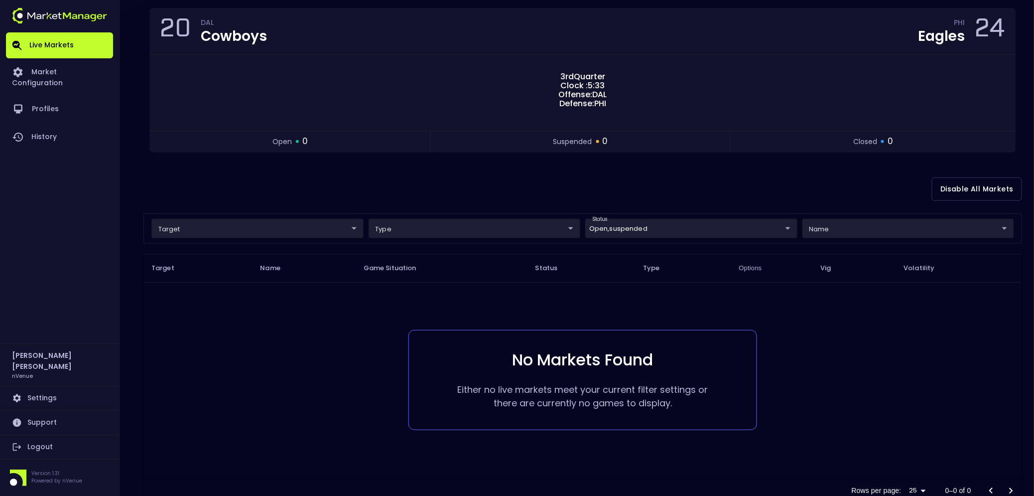
click at [571, 198] on div "Disable All Markets" at bounding box center [582, 189] width 879 height 48
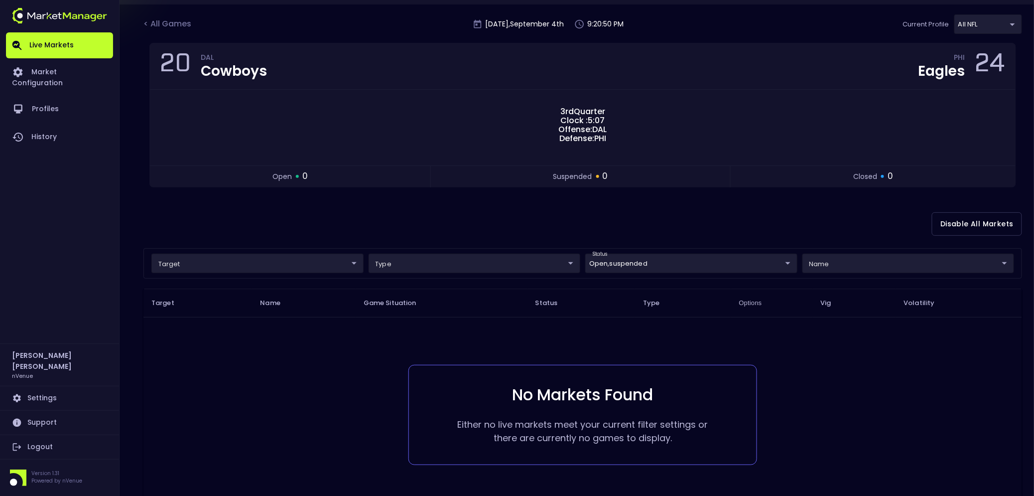
click at [376, 351] on td "No Markets Found Either no live markets meet your current filter settings or th…" at bounding box center [582, 415] width 879 height 196
click at [564, 230] on div "Disable All Markets" at bounding box center [582, 224] width 879 height 48
click at [716, 211] on div "Disable All Markets" at bounding box center [582, 224] width 879 height 48
click at [80, 67] on link "Market Configuration" at bounding box center [59, 76] width 107 height 37
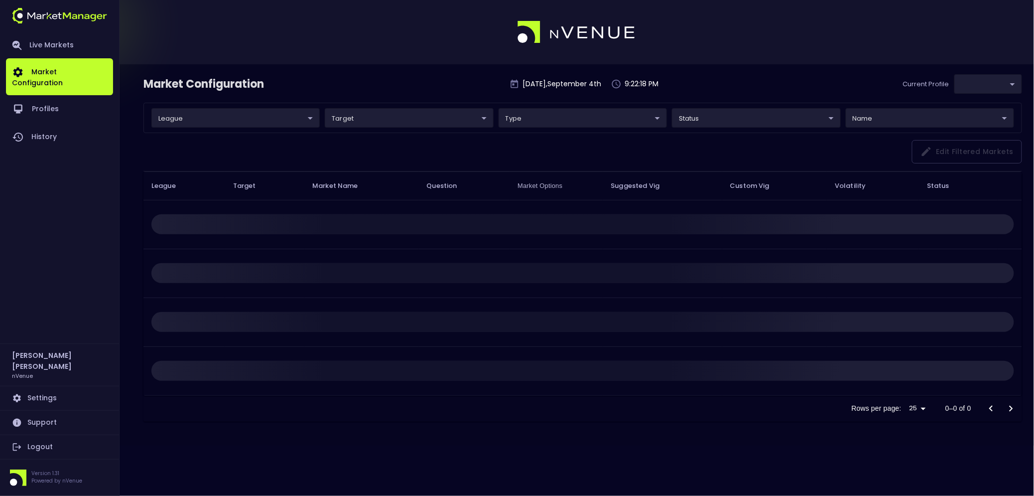
type input "9d8bad92-567c-44a6-ba12-e9bc101fa057"
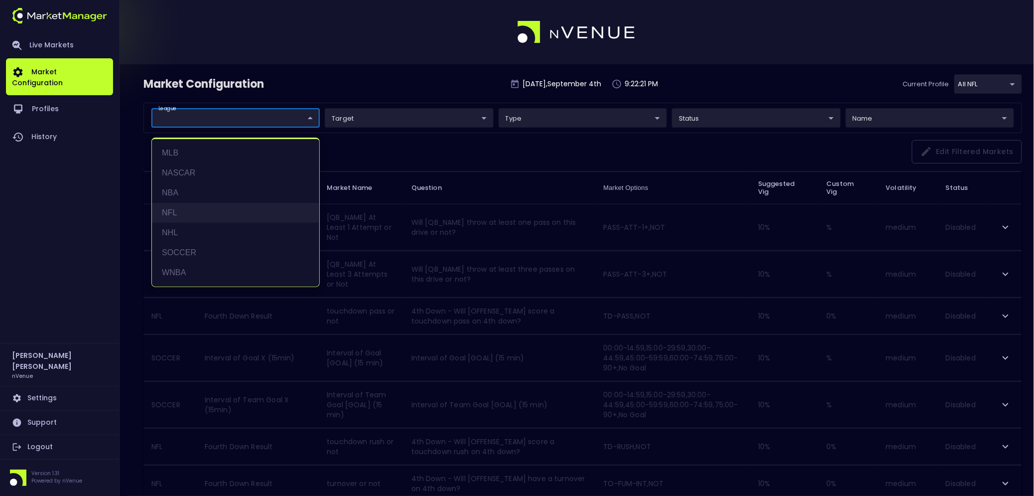
click at [203, 208] on li "NFL" at bounding box center [235, 213] width 167 height 20
type input "NFL"
click at [417, 87] on div at bounding box center [517, 248] width 1034 height 496
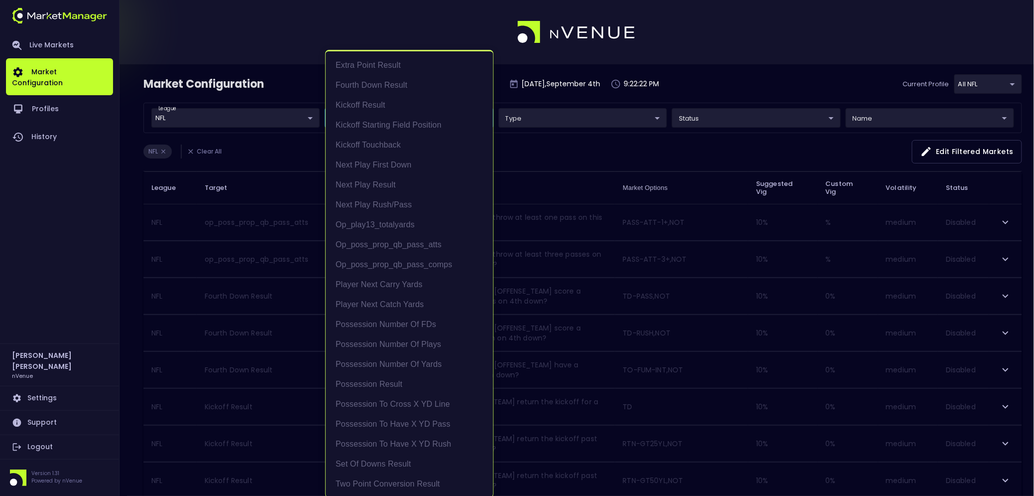
click at [399, 284] on li "Player Next Carry Yards" at bounding box center [409, 285] width 167 height 20
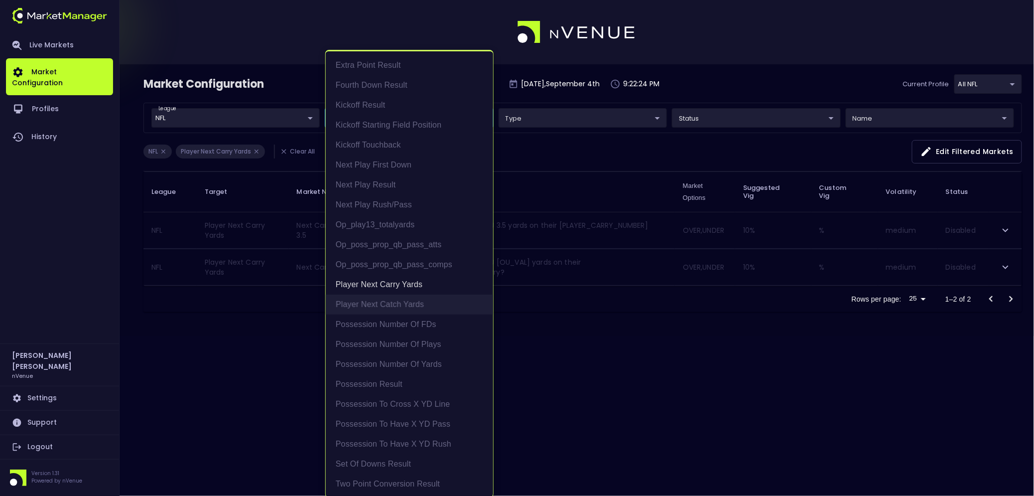
click at [398, 300] on li "Player Next Catch Yards" at bounding box center [409, 304] width 167 height 20
type input "Player Next Carry Yards,Player Next Catch Yards"
drag, startPoint x: 269, startPoint y: 300, endPoint x: 264, endPoint y: 298, distance: 5.4
click at [269, 300] on div at bounding box center [517, 248] width 1034 height 496
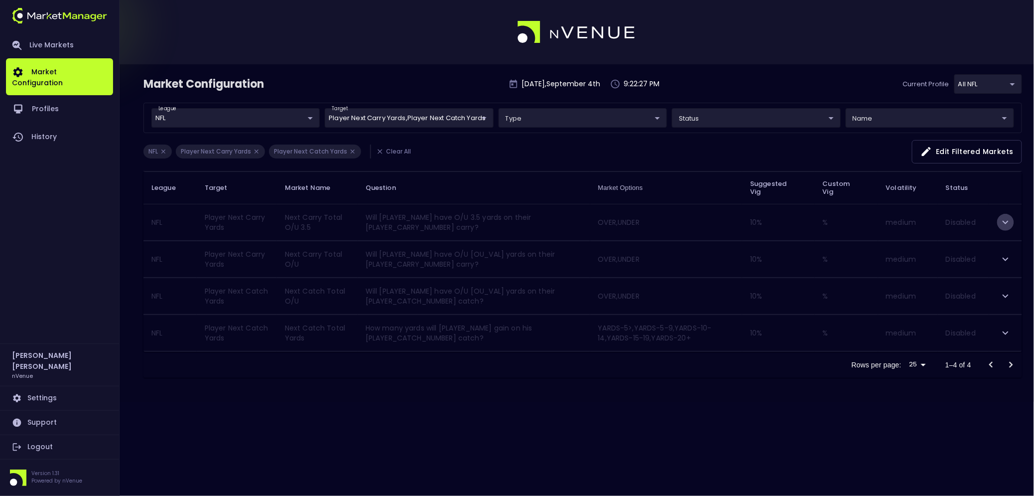
click at [800, 223] on icon "expand row" at bounding box center [1006, 222] width 12 height 12
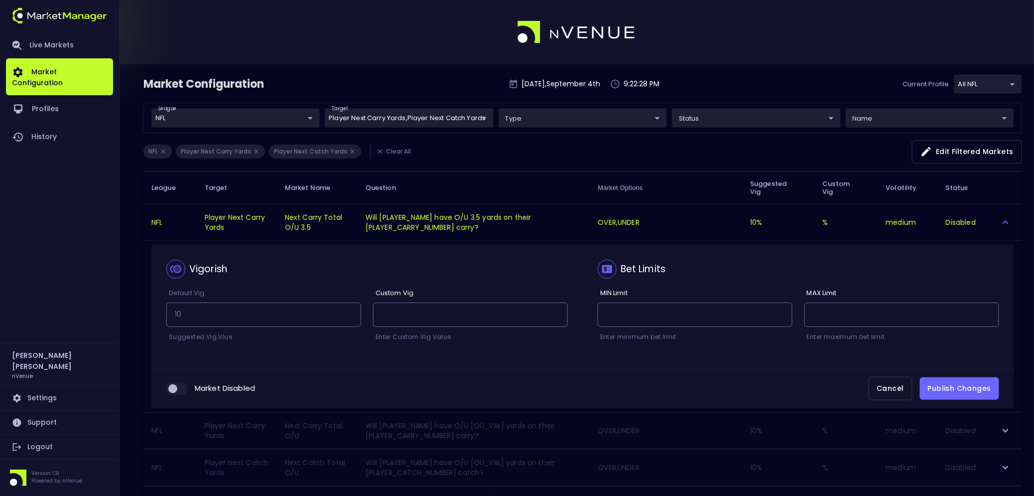
scroll to position [0, 0]
click at [176, 391] on input "collapsible table" at bounding box center [172, 388] width 27 height 9
checkbox input "true"
click at [800, 388] on button "Publish Changes" at bounding box center [959, 388] width 79 height 22
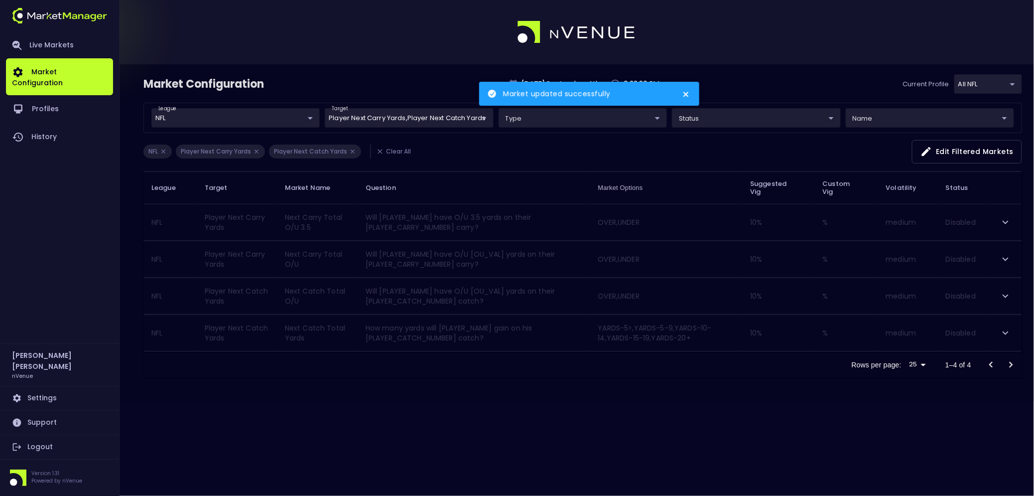
scroll to position [0, 0]
click at [800, 258] on icon "expand row" at bounding box center [1006, 259] width 12 height 12
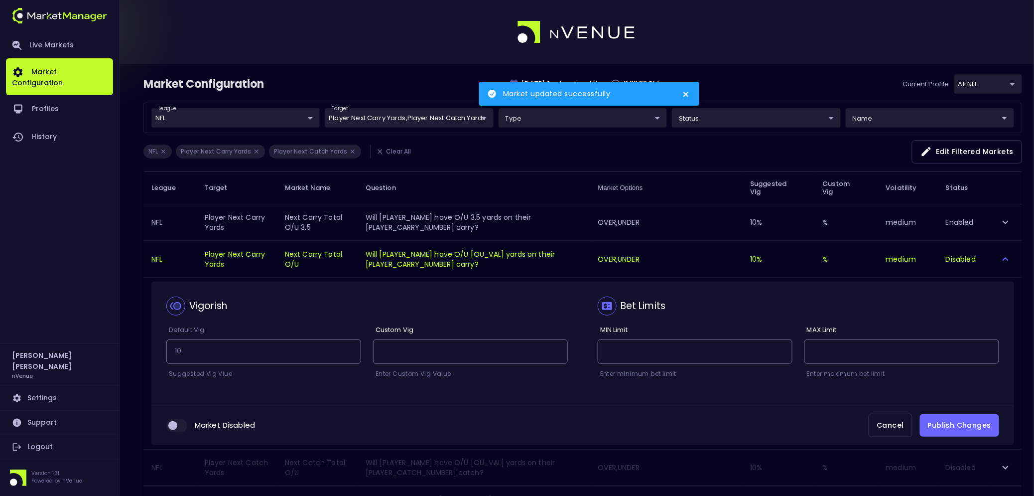
click at [173, 396] on input "collapsible table" at bounding box center [172, 425] width 27 height 9
checkbox input "true"
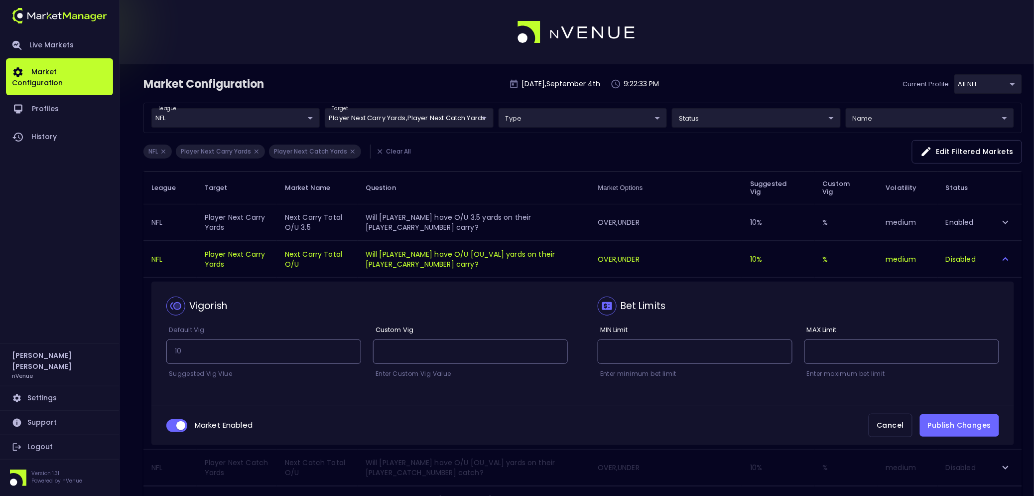
click at [800, 396] on button "Publish Changes" at bounding box center [959, 425] width 79 height 22
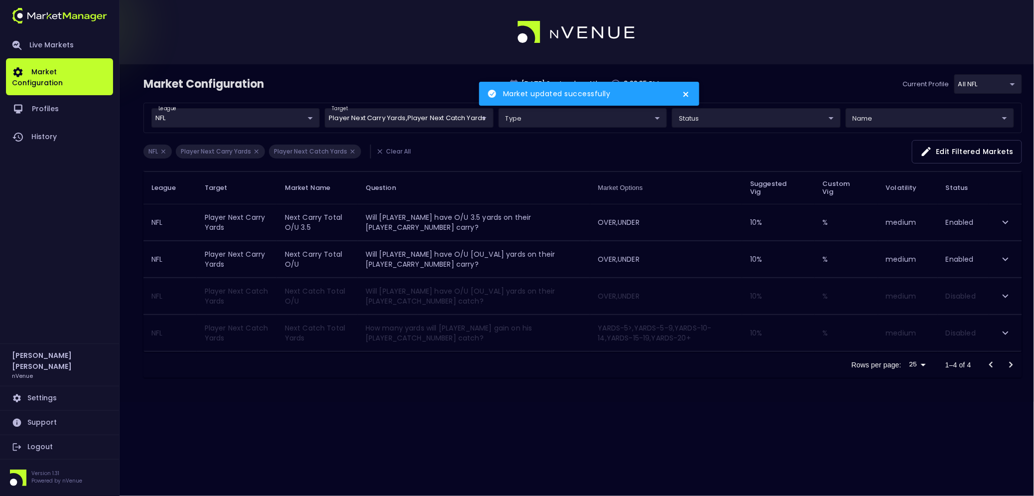
click at [800, 292] on icon "expand row" at bounding box center [1006, 296] width 12 height 12
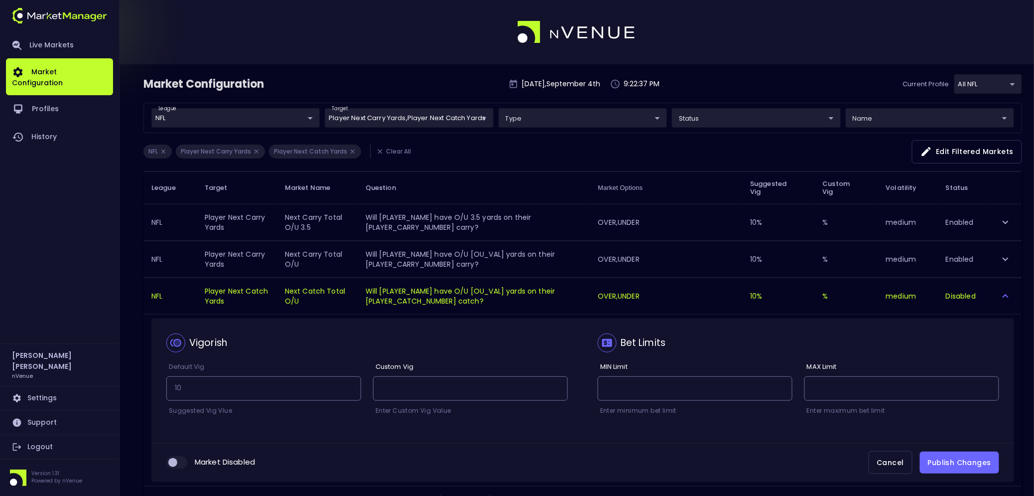
click at [173, 396] on input "collapsible table" at bounding box center [172, 462] width 27 height 9
checkbox input "true"
click at [800, 396] on button "Publish Changes" at bounding box center [959, 462] width 79 height 22
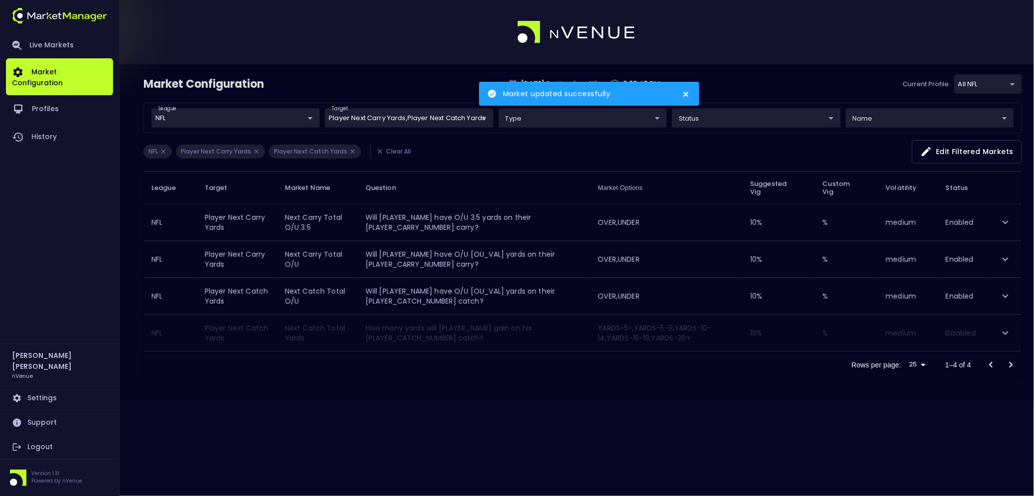
click at [800, 338] on icon "expand row" at bounding box center [1006, 333] width 12 height 12
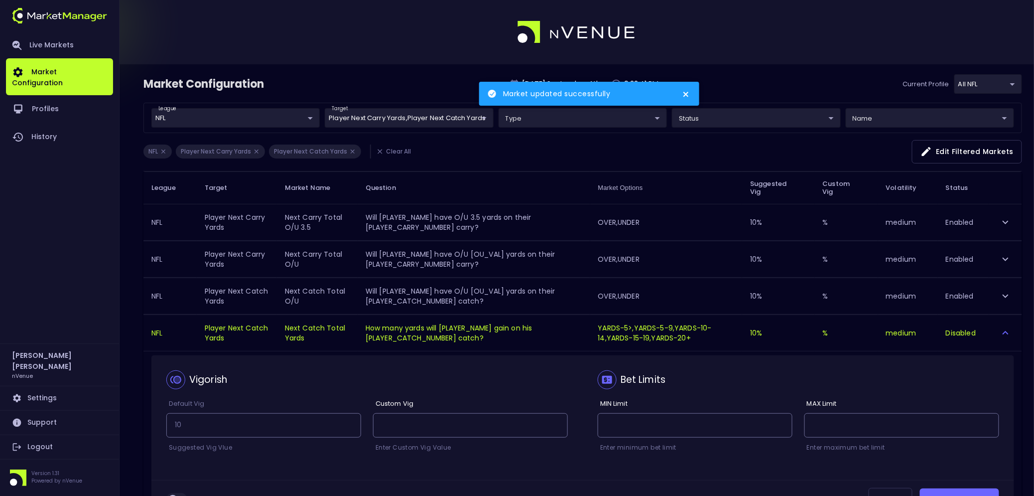
scroll to position [78, 0]
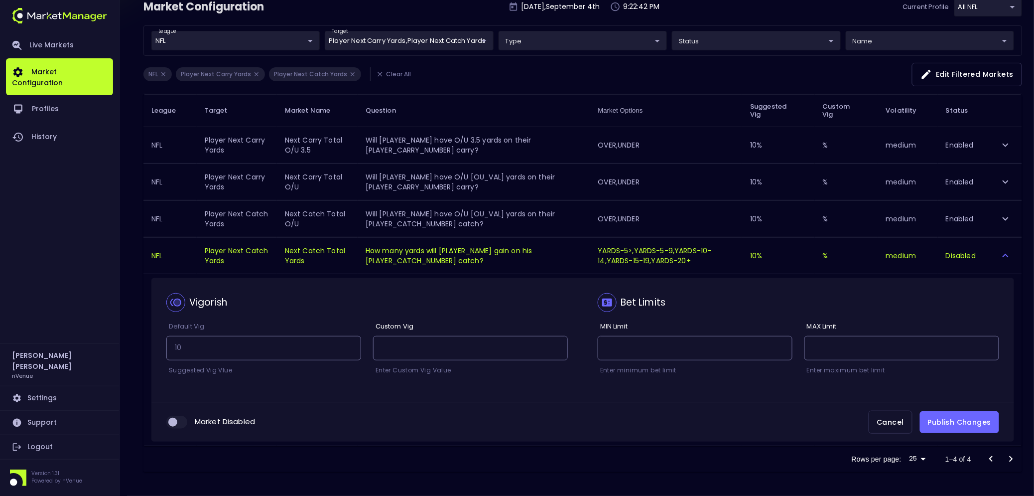
click at [181, 396] on input "collapsible table" at bounding box center [172, 422] width 27 height 9
checkbox input "true"
click at [800, 396] on button "Publish Changes" at bounding box center [959, 422] width 79 height 22
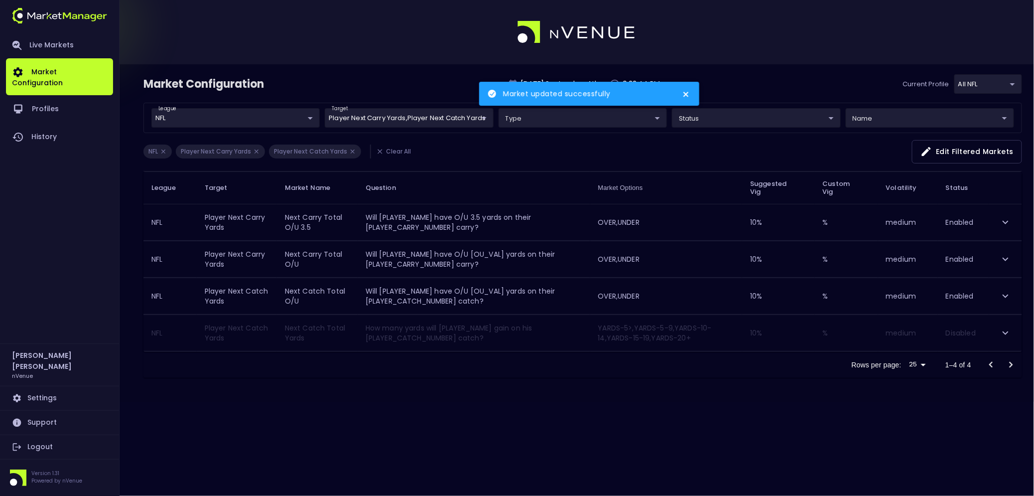
scroll to position [0, 0]
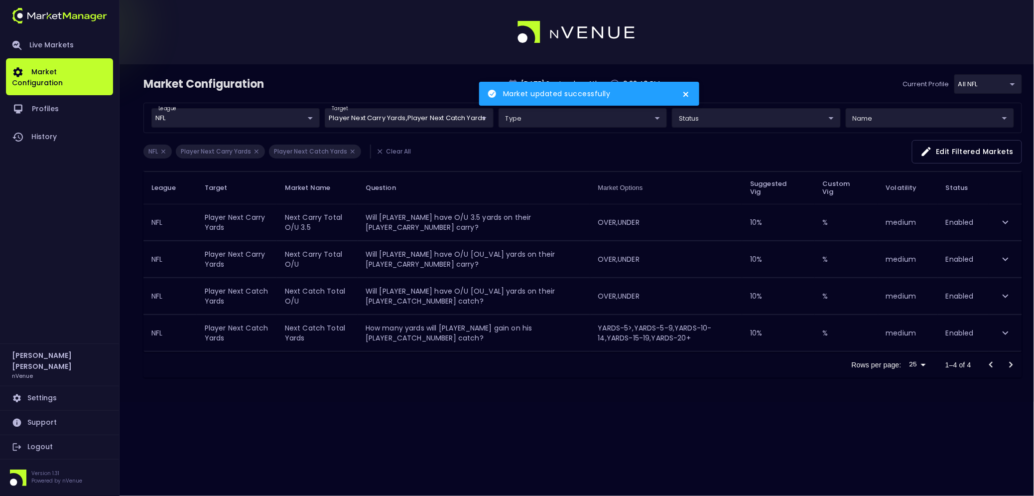
click at [800, 334] on icon "expand row" at bounding box center [1006, 332] width 6 height 3
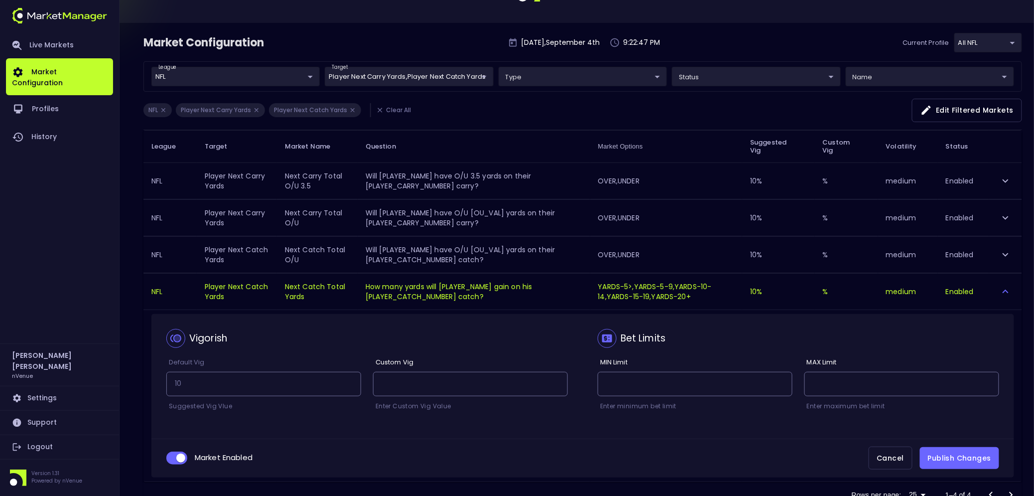
scroll to position [60, 0]
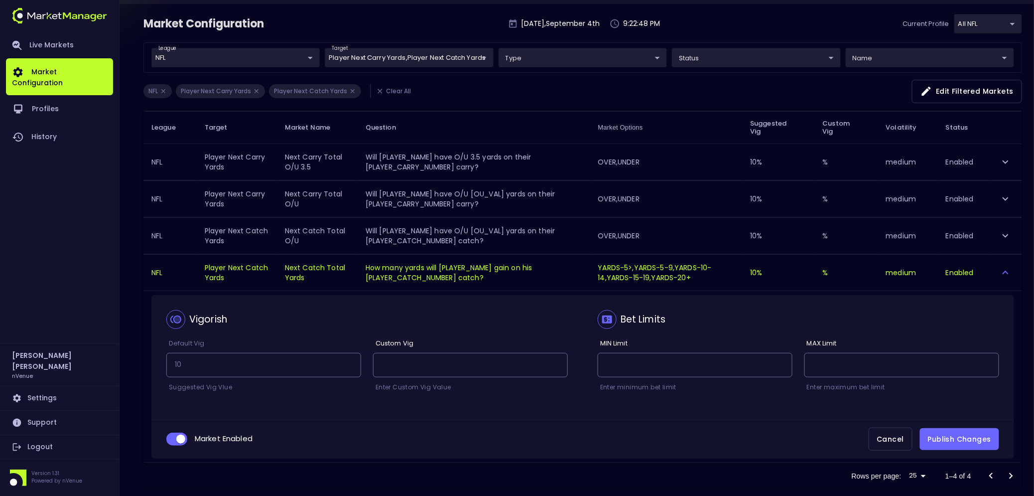
click at [178, 396] on input "collapsible table" at bounding box center [180, 438] width 27 height 9
checkbox input "false"
click at [800, 396] on button "Publish Changes" at bounding box center [959, 439] width 79 height 22
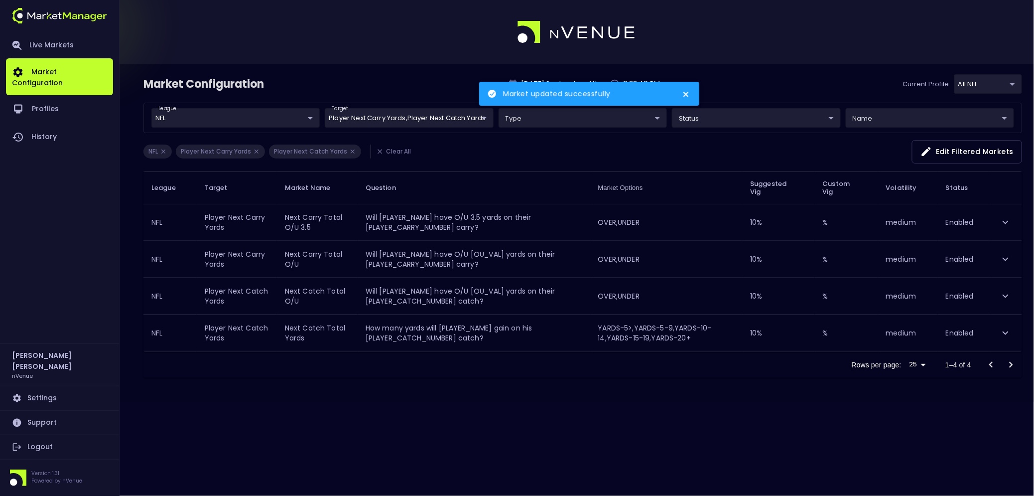
scroll to position [0, 0]
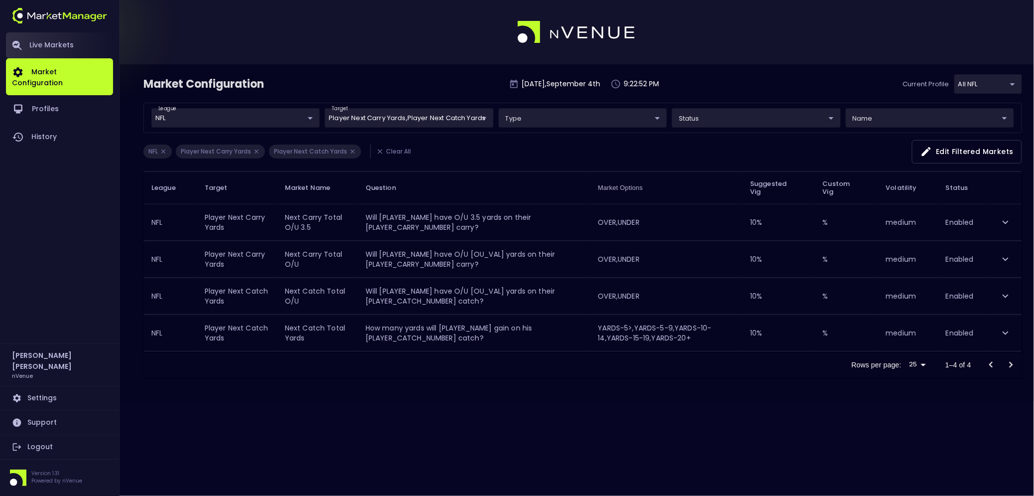
click at [42, 47] on link "Live Markets" at bounding box center [59, 45] width 107 height 26
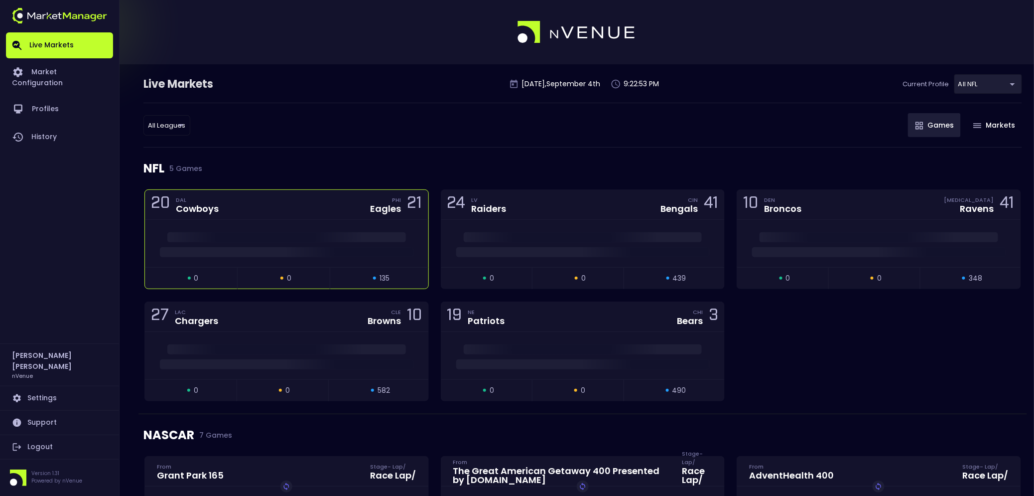
click at [280, 206] on div "20 DAL Cowboys PHI Eagles 21" at bounding box center [286, 205] width 283 height 30
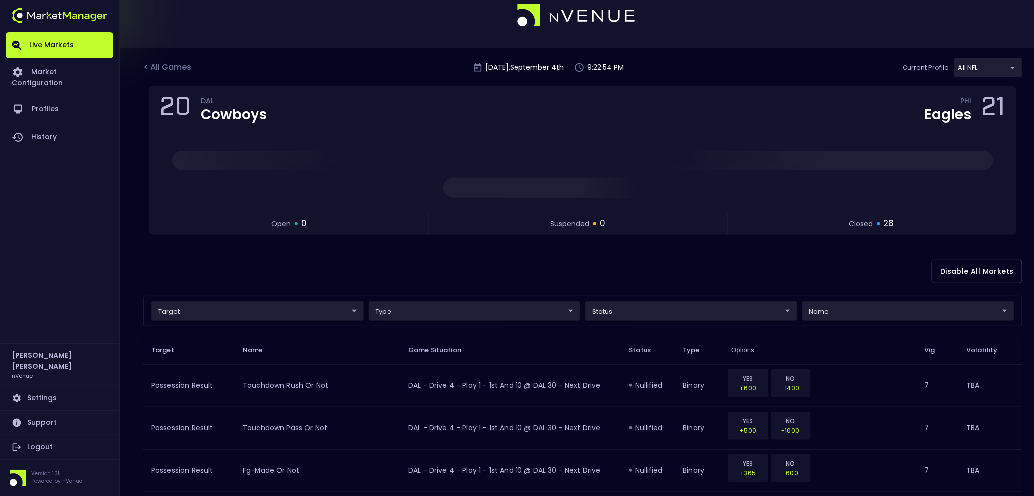
scroll to position [17, 0]
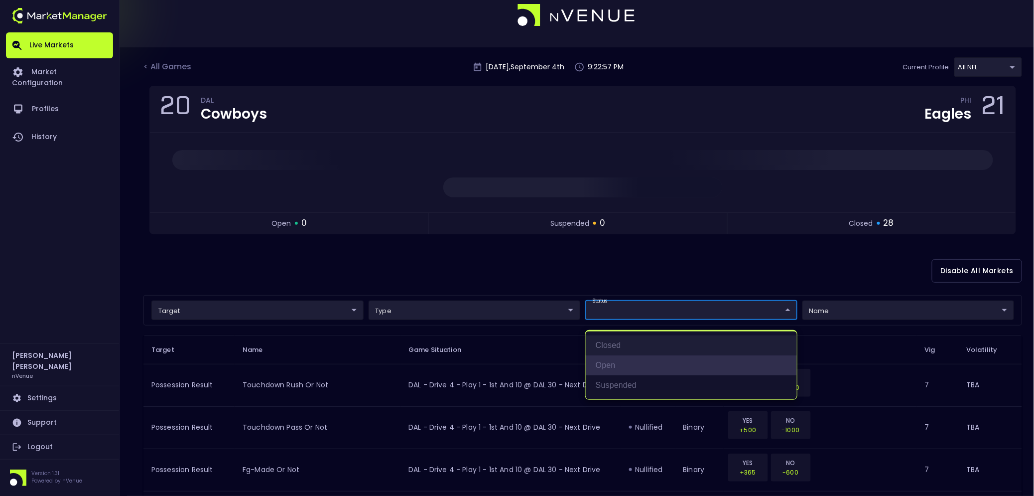
click at [613, 366] on li "open" at bounding box center [691, 365] width 211 height 20
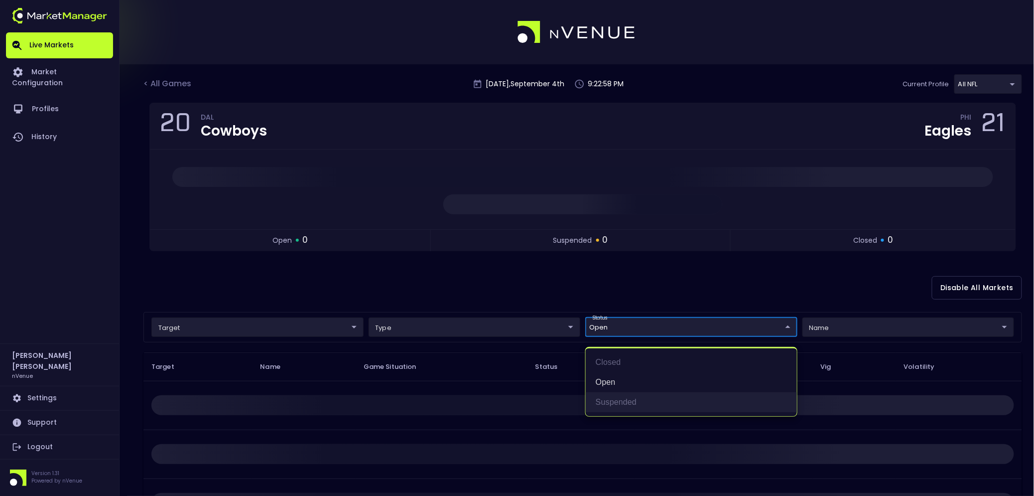
click at [618, 396] on li "suspended" at bounding box center [691, 402] width 211 height 20
click at [545, 278] on div at bounding box center [517, 248] width 1034 height 496
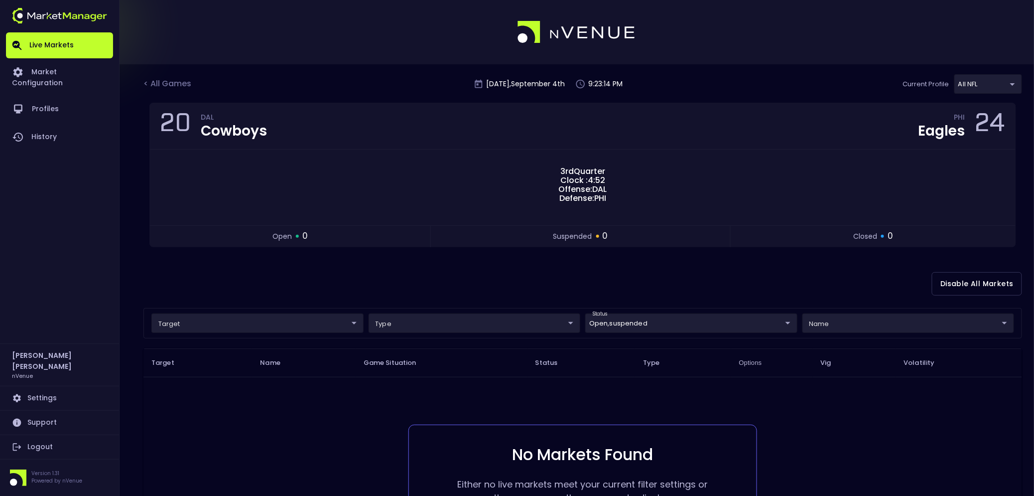
click at [483, 282] on div "Disable All Markets" at bounding box center [582, 284] width 879 height 48
click at [609, 320] on body "Live Markets Market Configuration Profiles History [PERSON_NAME] nVenue Setting…" at bounding box center [517, 311] width 1034 height 622
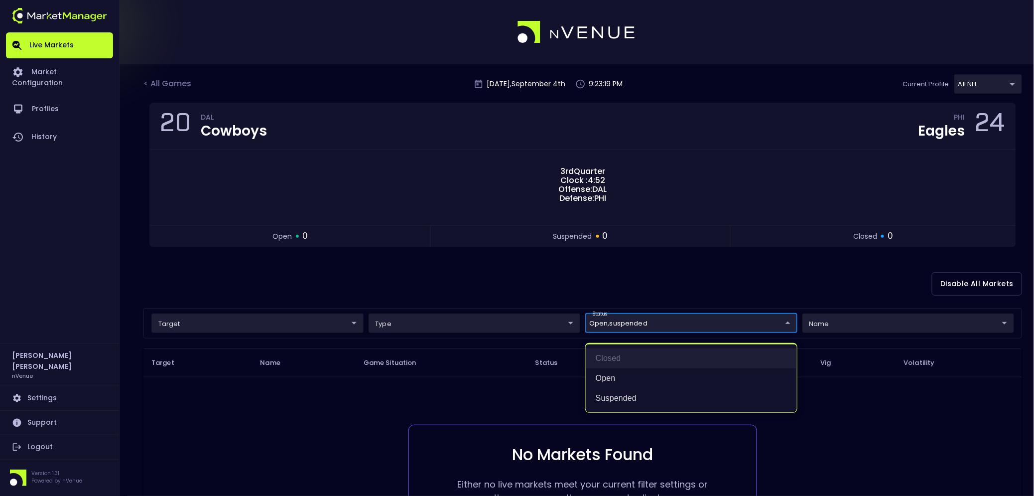
click at [611, 361] on li "closed" at bounding box center [691, 358] width 211 height 20
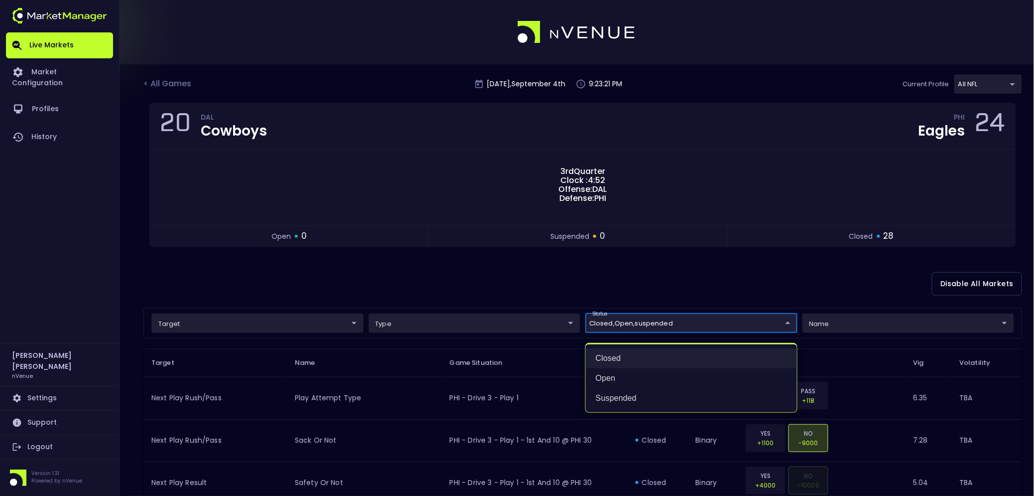
click at [611, 360] on li "closed" at bounding box center [691, 358] width 211 height 20
type input "open,suspended"
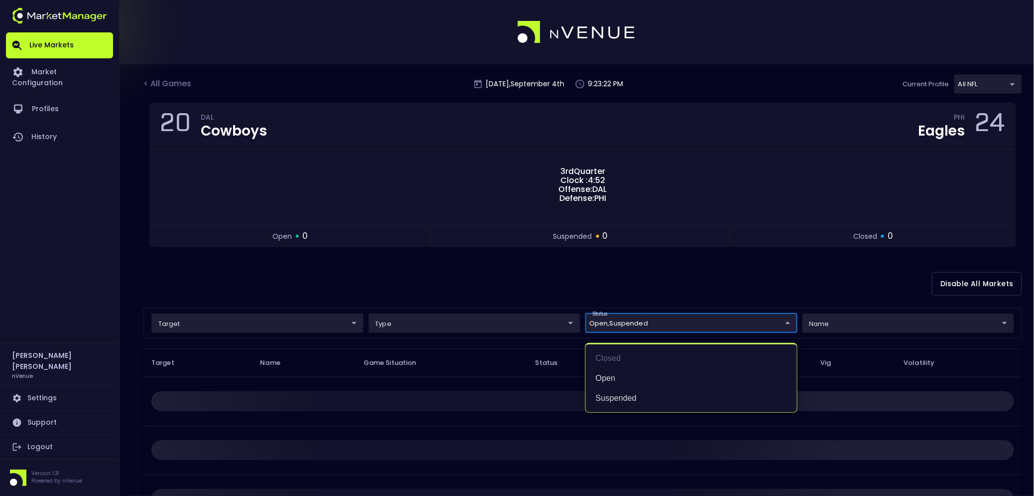
click at [563, 288] on div at bounding box center [517, 248] width 1034 height 496
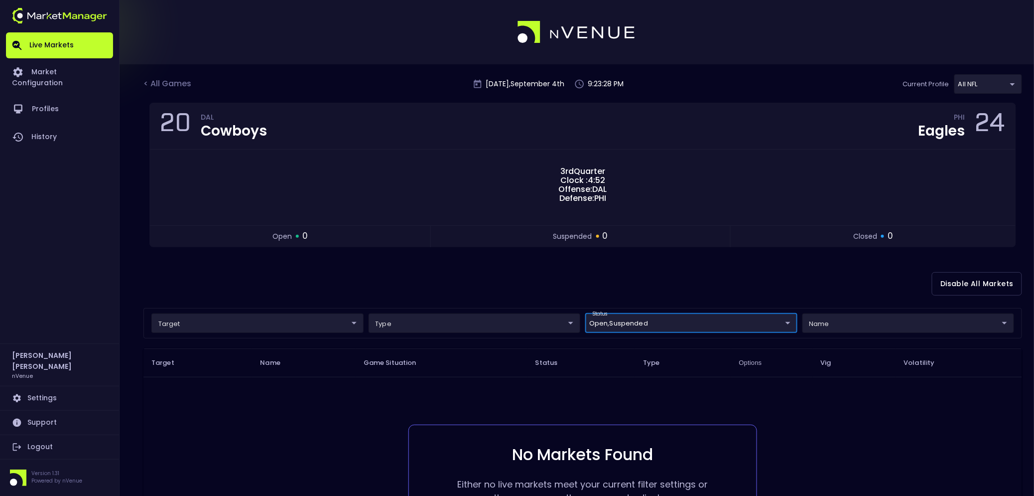
click at [153, 82] on div "< All Games" at bounding box center [168, 84] width 50 height 13
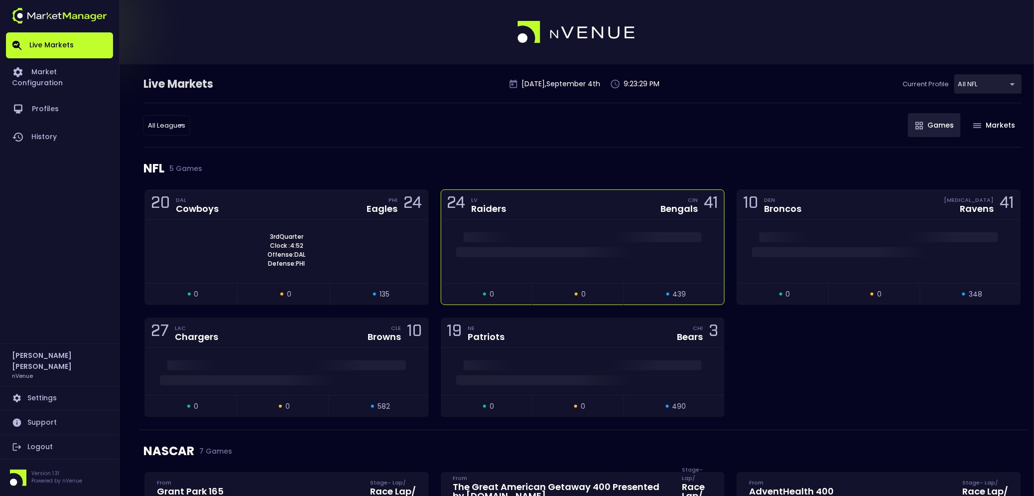
click at [593, 224] on div at bounding box center [582, 251] width 283 height 63
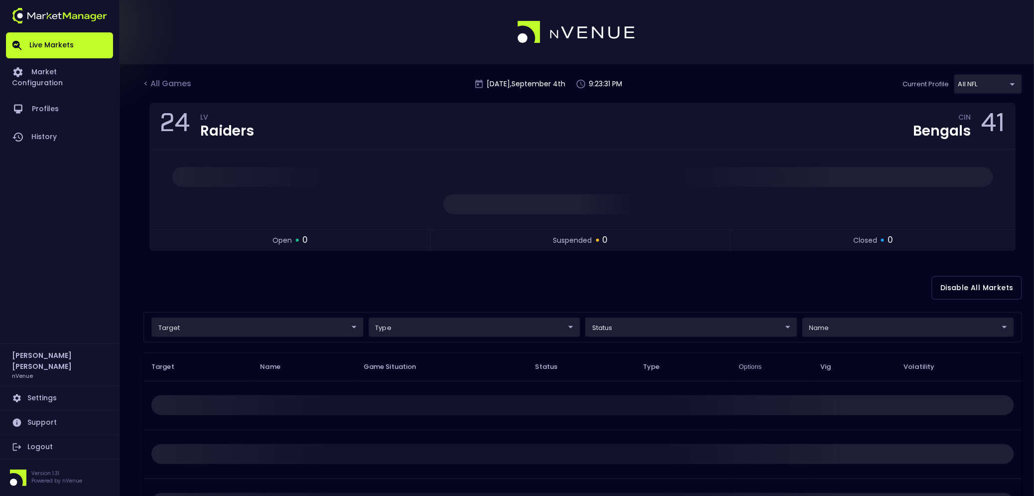
click at [250, 330] on body "Live Markets Market Configuration Profiles History [PERSON_NAME] nVenue Setting…" at bounding box center [517, 313] width 1034 height 626
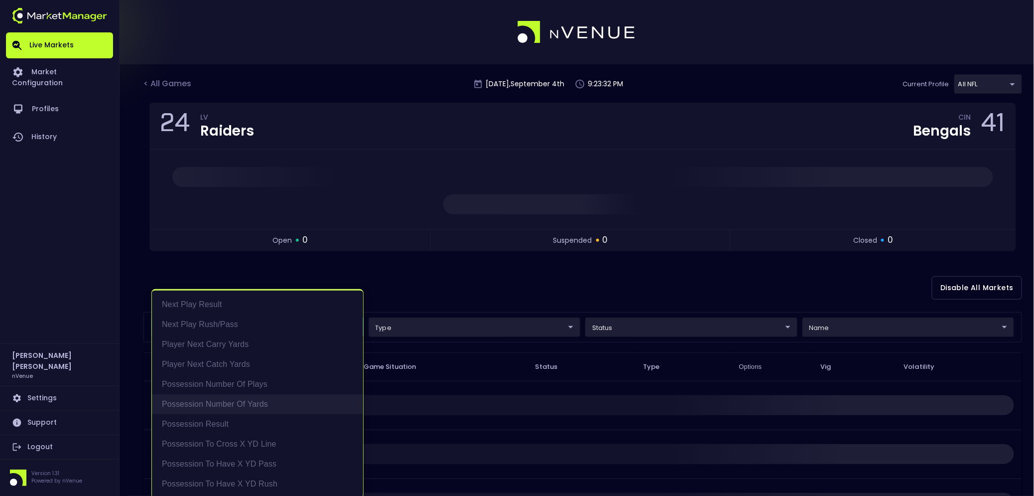
click at [254, 396] on li "Possession Number of Yards" at bounding box center [257, 404] width 211 height 20
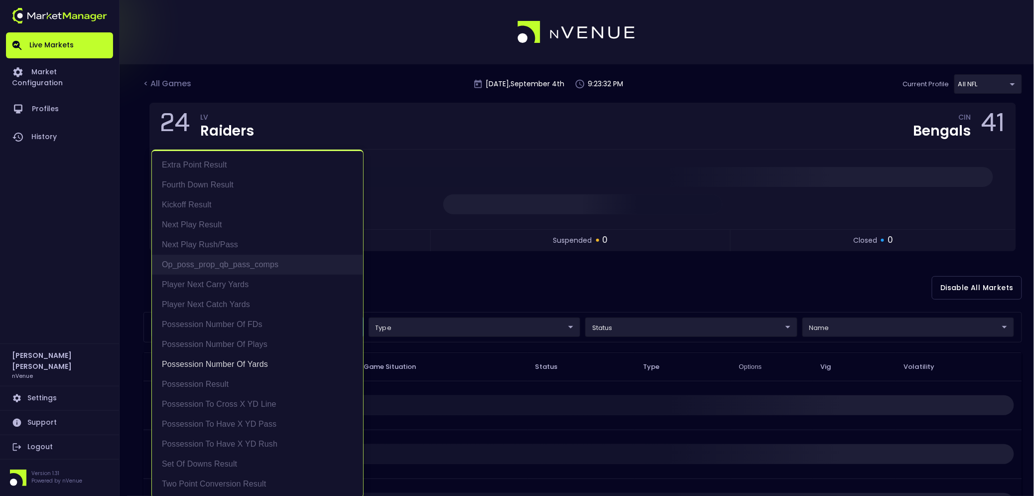
scroll to position [1, 0]
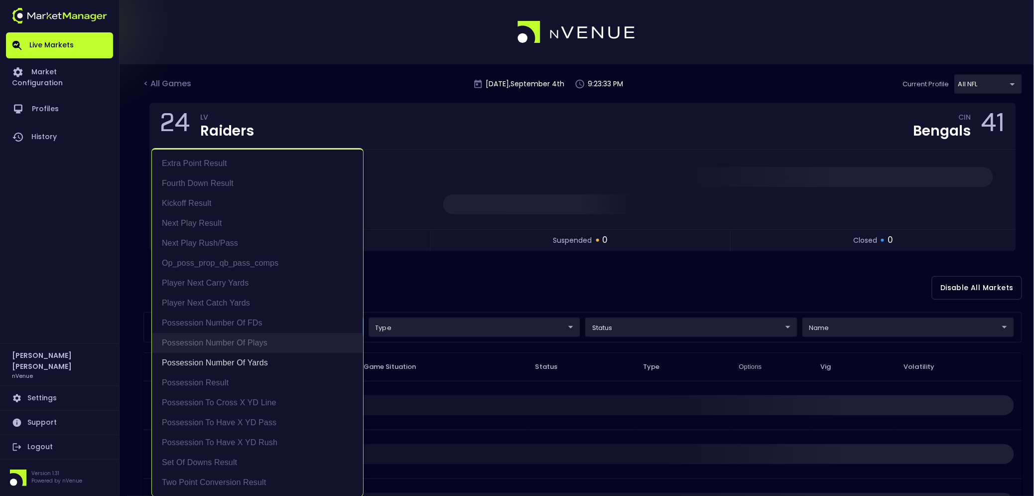
click at [251, 346] on li "Possession Number of Plays" at bounding box center [257, 343] width 211 height 20
type input "Possession Number of Yards,Possession Number of Plays"
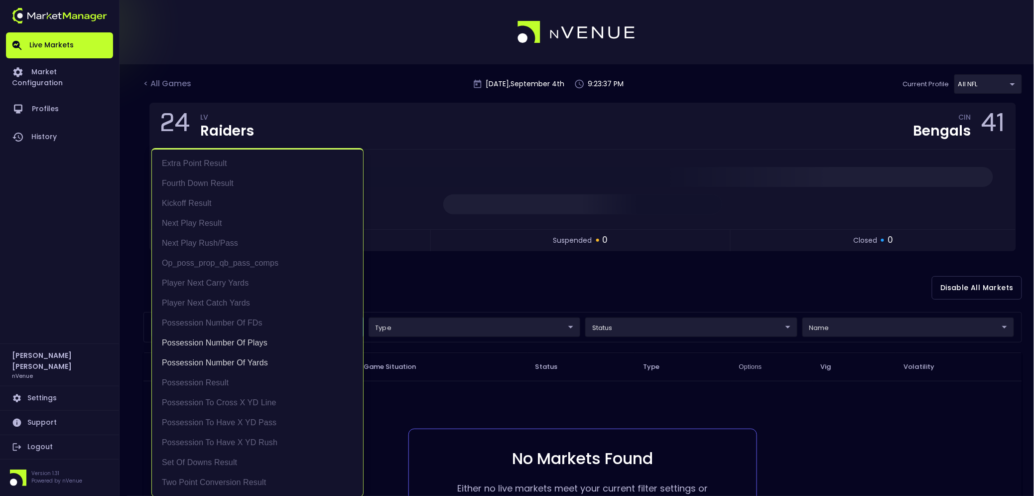
click at [491, 290] on div at bounding box center [517, 248] width 1034 height 496
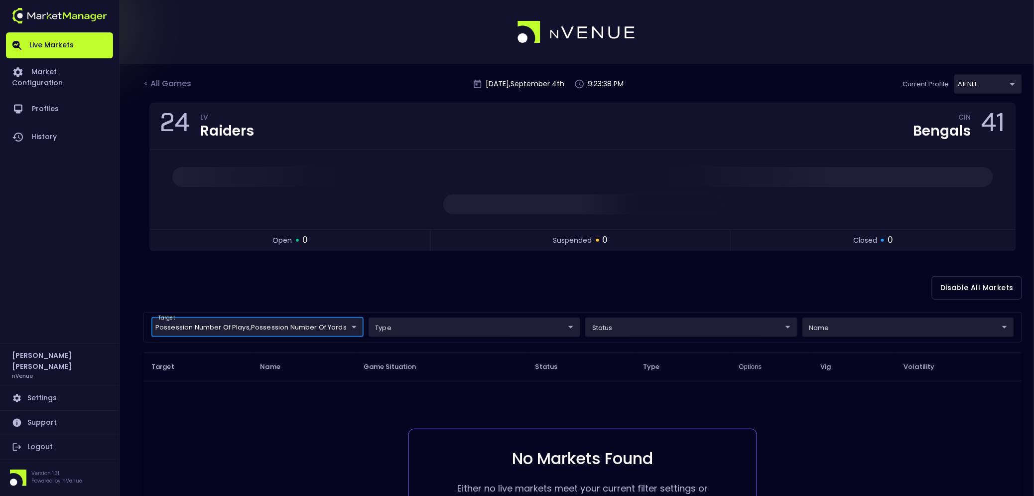
scroll to position [0, 0]
click at [168, 87] on div "< All Games" at bounding box center [168, 84] width 50 height 13
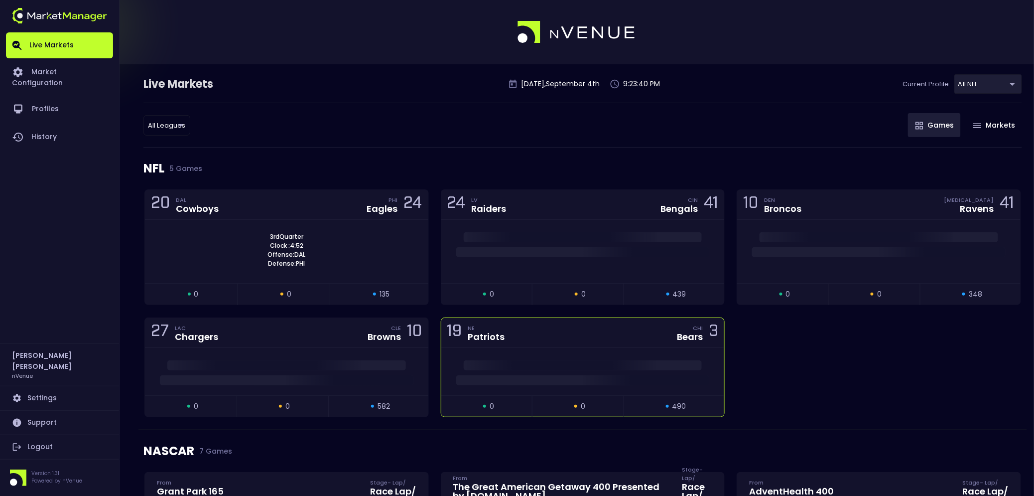
click at [576, 339] on div "19 NE Patriots CHI Bears 3" at bounding box center [582, 333] width 283 height 30
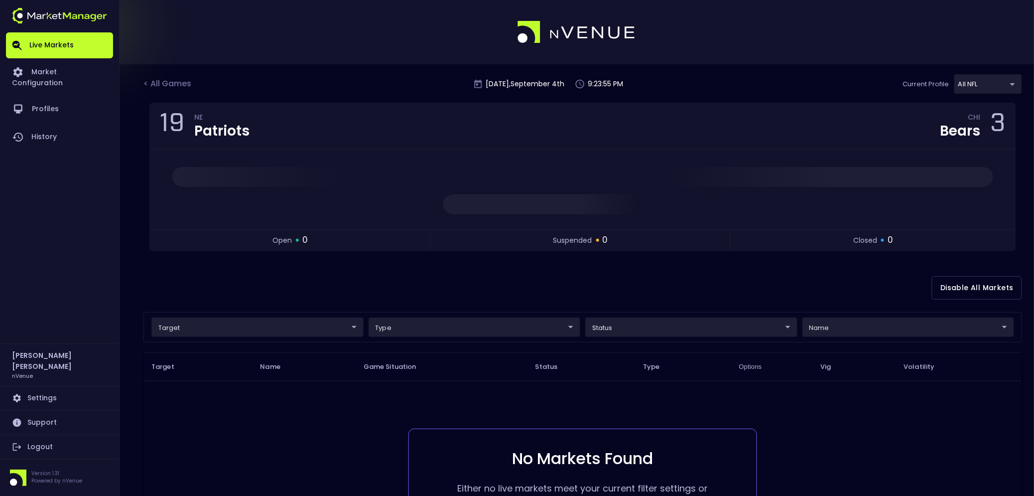
click at [172, 78] on div "< All Games" at bounding box center [168, 84] width 50 height 13
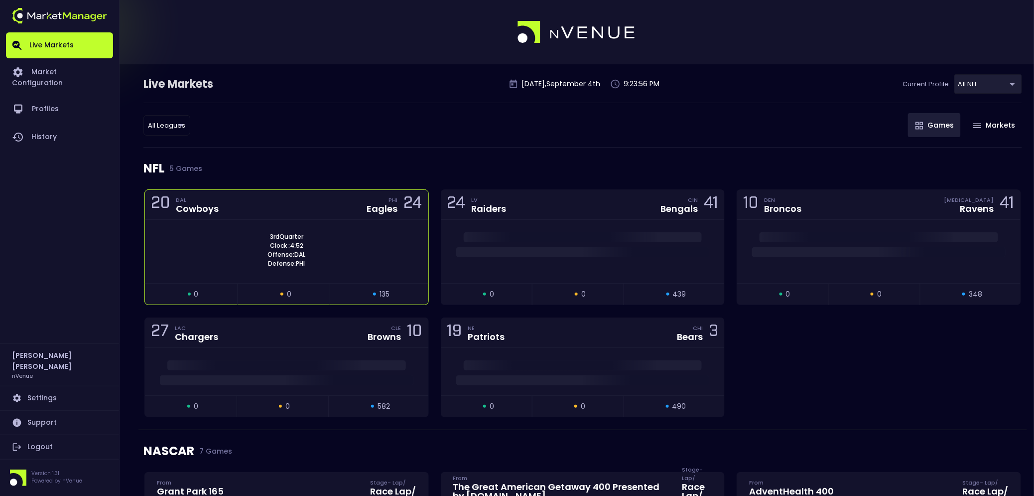
click at [281, 206] on div "20 DAL Cowboys PHI Eagles 24" at bounding box center [286, 205] width 283 height 30
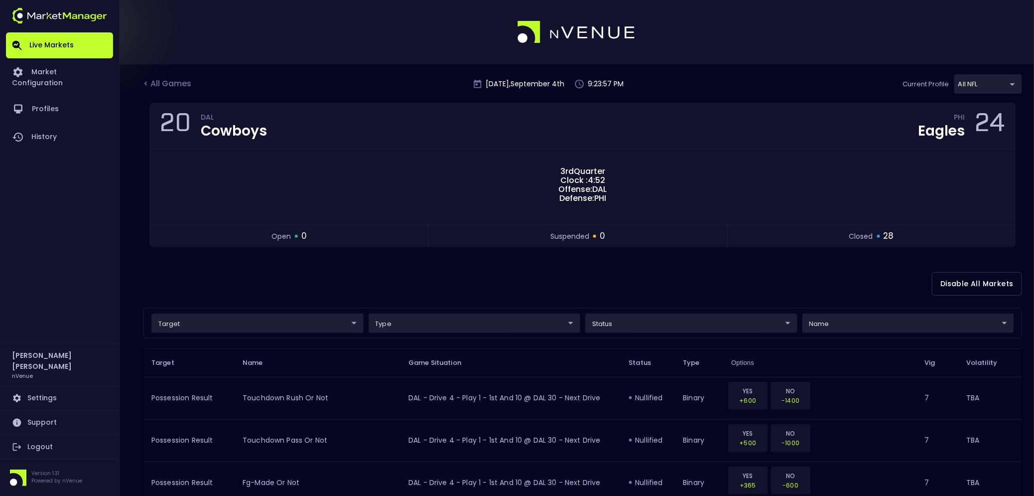
click at [362, 287] on div "Disable All Markets" at bounding box center [582, 284] width 879 height 48
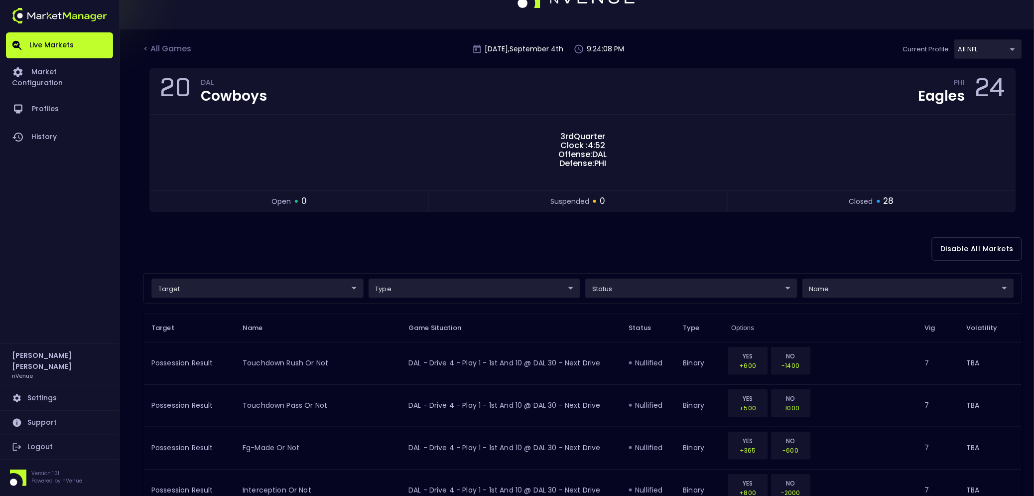
click at [631, 273] on div "Disable All Markets" at bounding box center [582, 249] width 879 height 48
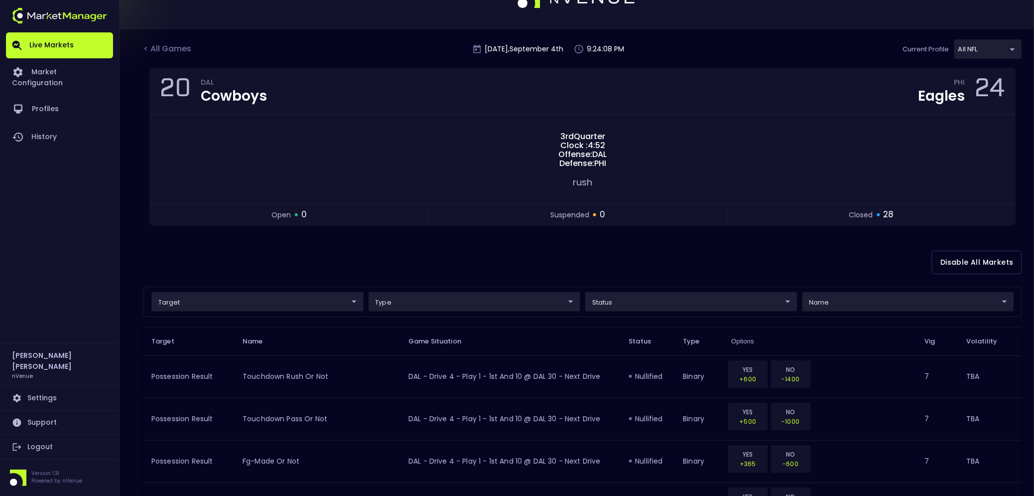
scroll to position [37, 0]
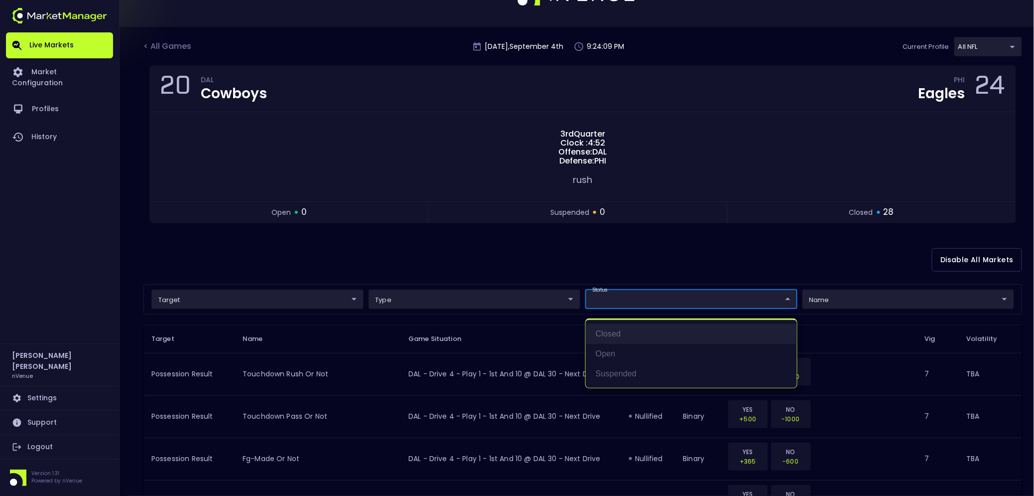
click at [628, 337] on li "closed" at bounding box center [691, 334] width 211 height 20
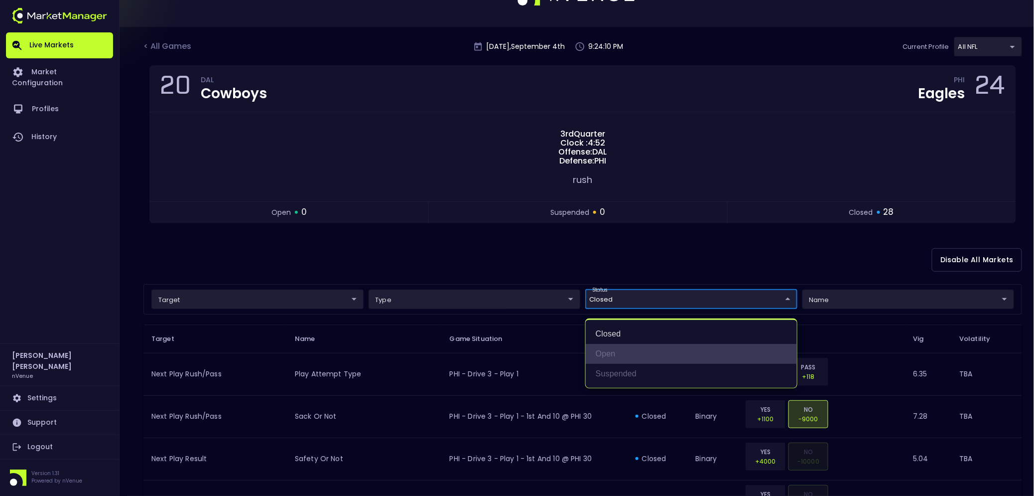
click at [626, 347] on li "open" at bounding box center [691, 354] width 211 height 20
click at [609, 369] on li "suspended" at bounding box center [691, 374] width 211 height 20
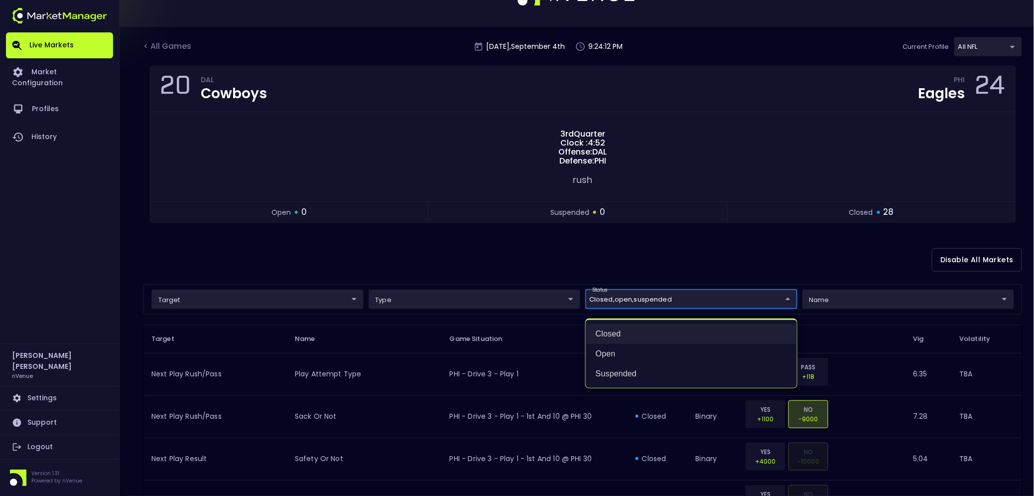
click at [605, 335] on li "closed" at bounding box center [691, 334] width 211 height 20
type input "open,suspended"
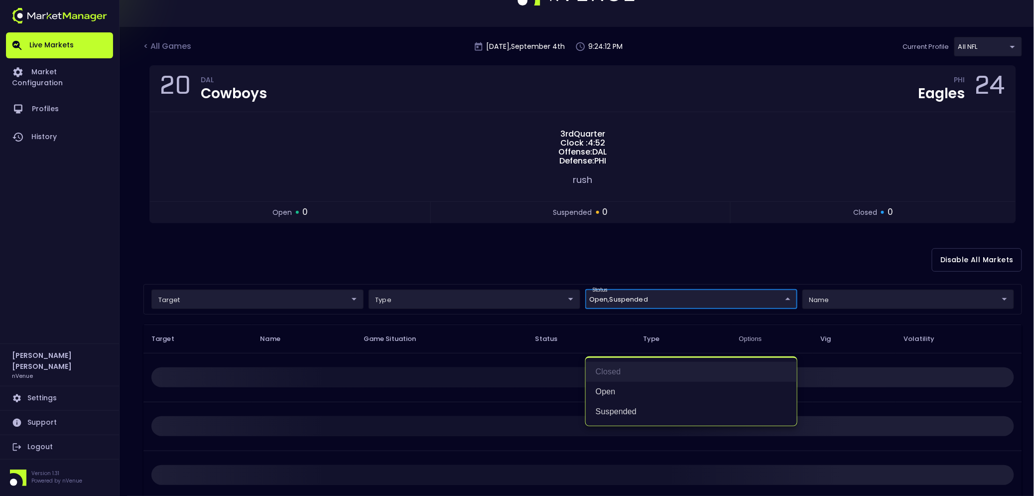
scroll to position [0, 0]
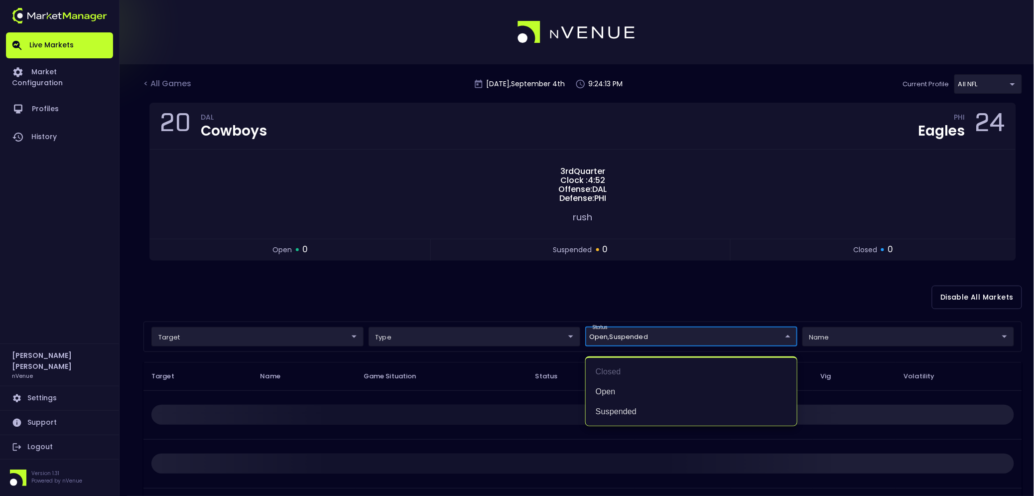
click at [556, 292] on div at bounding box center [517, 248] width 1034 height 496
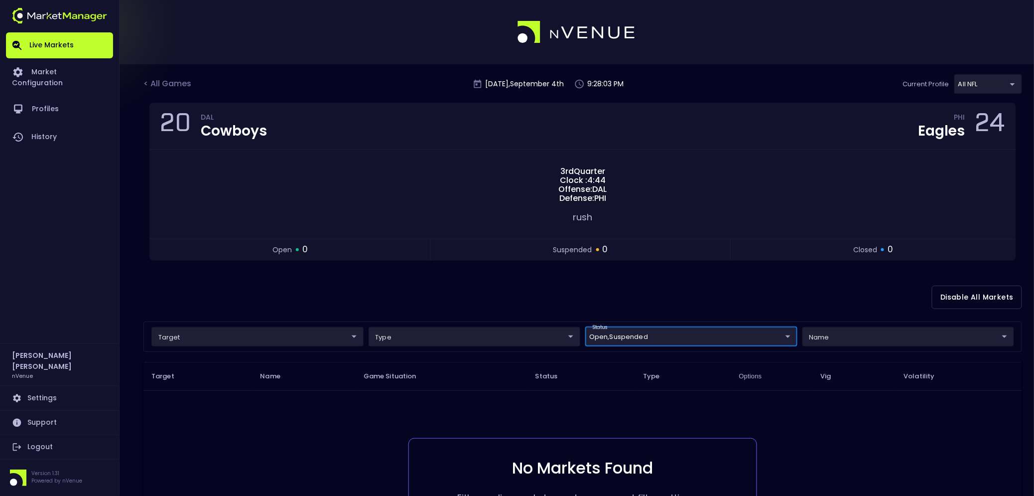
click at [655, 305] on div "Disable All Markets" at bounding box center [582, 297] width 879 height 48
click at [181, 83] on div "< All Games" at bounding box center [168, 84] width 50 height 13
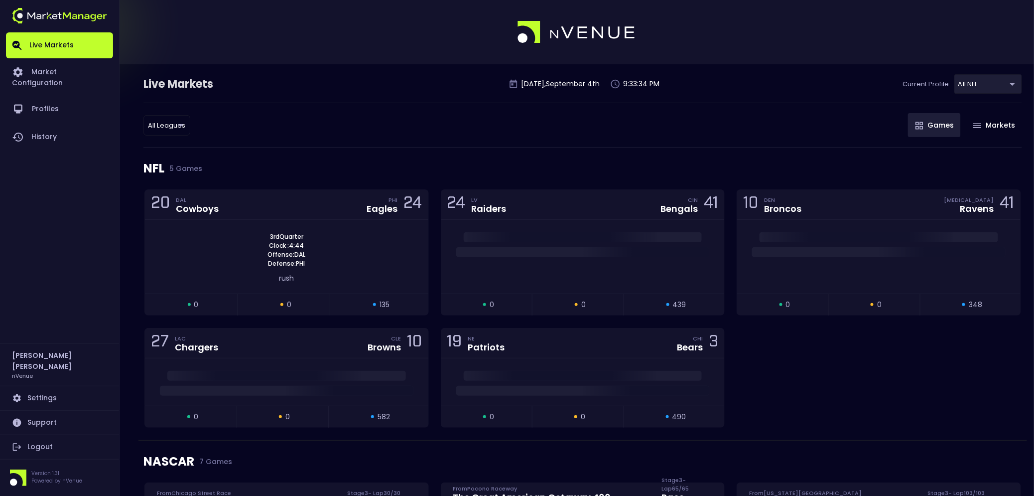
drag, startPoint x: 275, startPoint y: 162, endPoint x: 274, endPoint y: 173, distance: 11.0
click at [275, 162] on div "NFL 5 Games" at bounding box center [582, 168] width 879 height 42
click at [340, 198] on div "20 DAL Cowboys PHI Eagles 24" at bounding box center [286, 205] width 283 height 30
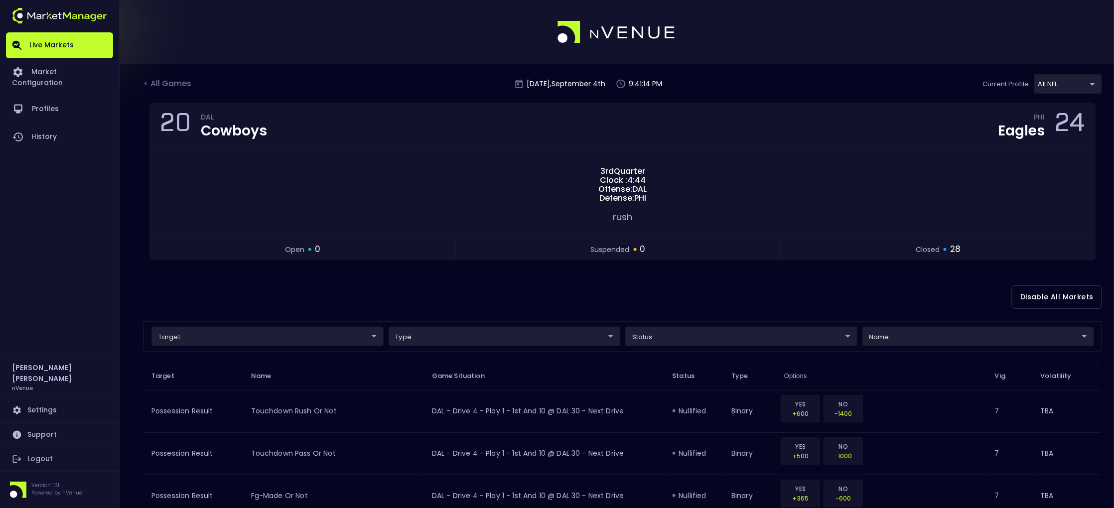
click at [36, 396] on link "Logout" at bounding box center [59, 459] width 107 height 24
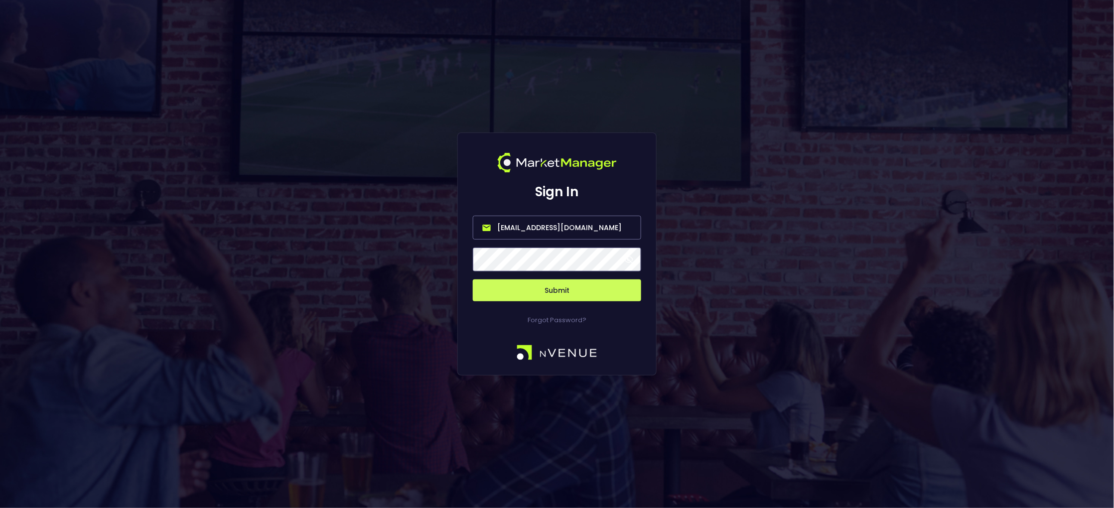
click at [502, 233] on input "[EMAIL_ADDRESS][DOMAIN_NAME]" at bounding box center [557, 228] width 168 height 24
click at [555, 222] on input "nvenue" at bounding box center [557, 228] width 168 height 24
type input "[EMAIL_ADDRESS][DOMAIN_NAME]"
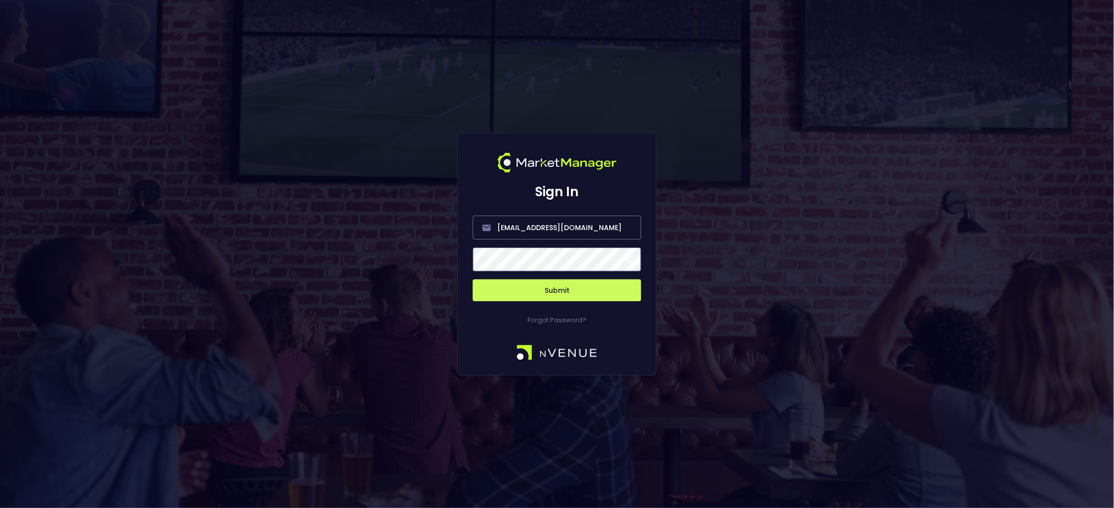
click at [560, 290] on button "Submit" at bounding box center [557, 291] width 168 height 22
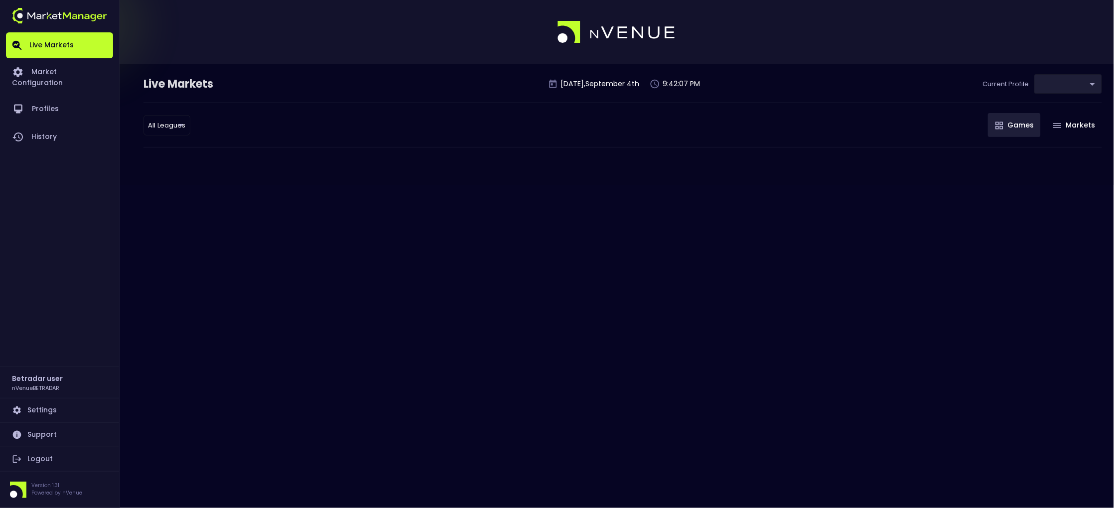
type input "2aa9daef-f03c-4b05-aaf3-b77c512ca207"
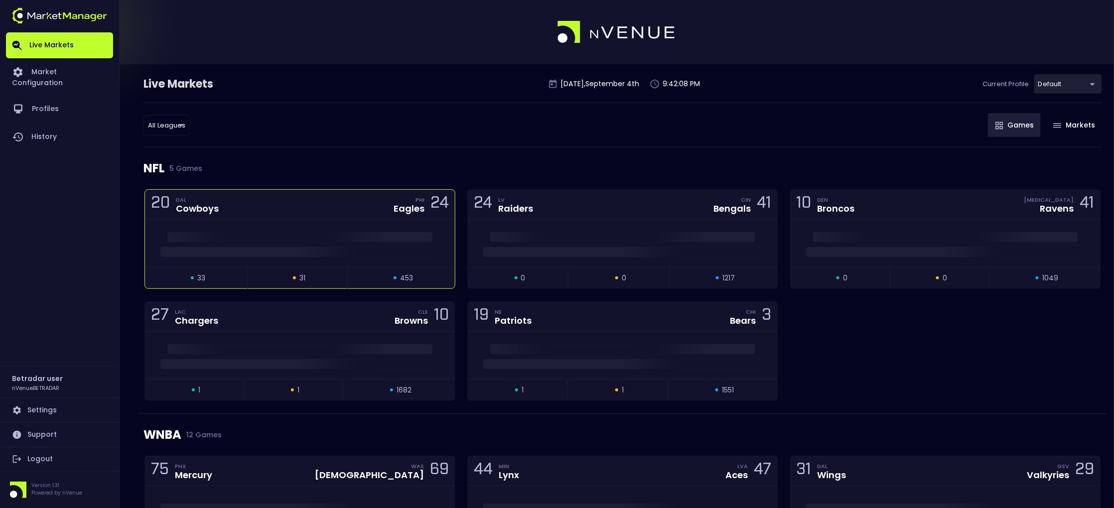
click at [311, 211] on div "20 DAL Cowboys PHI Eagles 24" at bounding box center [300, 205] width 310 height 30
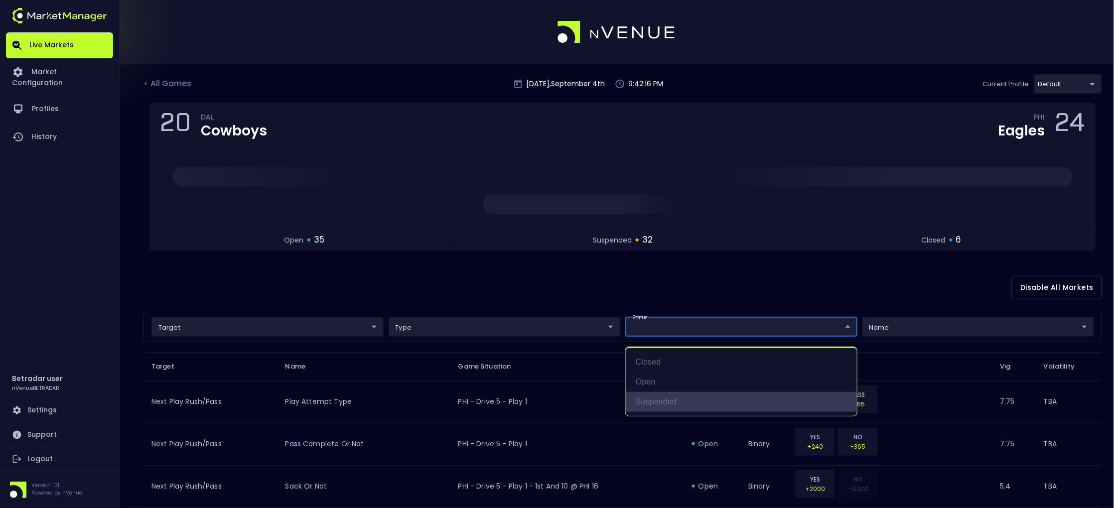
click at [664, 396] on li "suspended" at bounding box center [741, 402] width 231 height 20
type input "suspended"
click at [664, 396] on li "suspended" at bounding box center [741, 402] width 231 height 20
click at [681, 295] on div at bounding box center [557, 254] width 1114 height 508
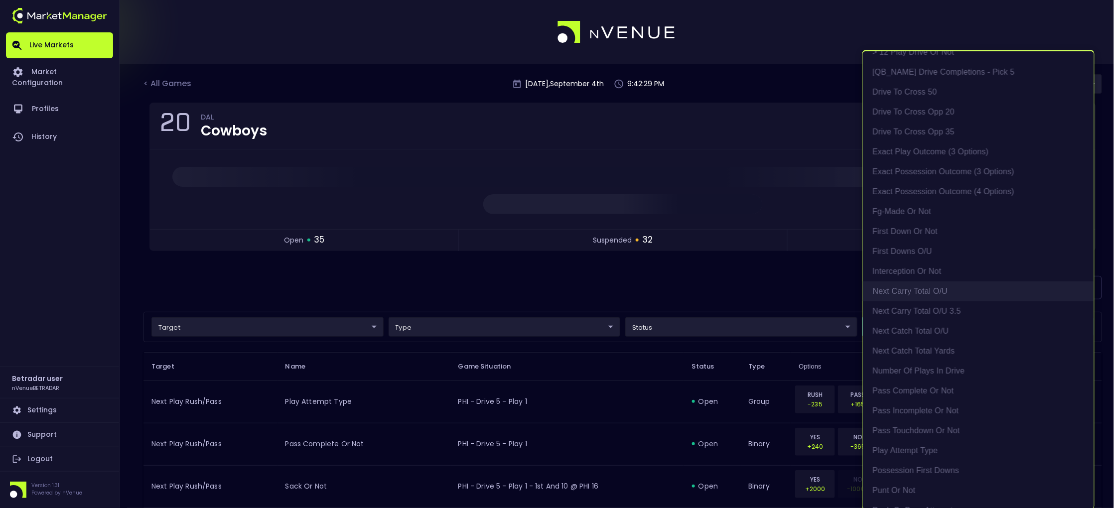
scroll to position [351, 0]
click at [800, 188] on li "exact possession outcome (4 options)" at bounding box center [978, 192] width 231 height 20
type input "Possession Result"
type input "group"
type input "exact possession outcome (4 options)"
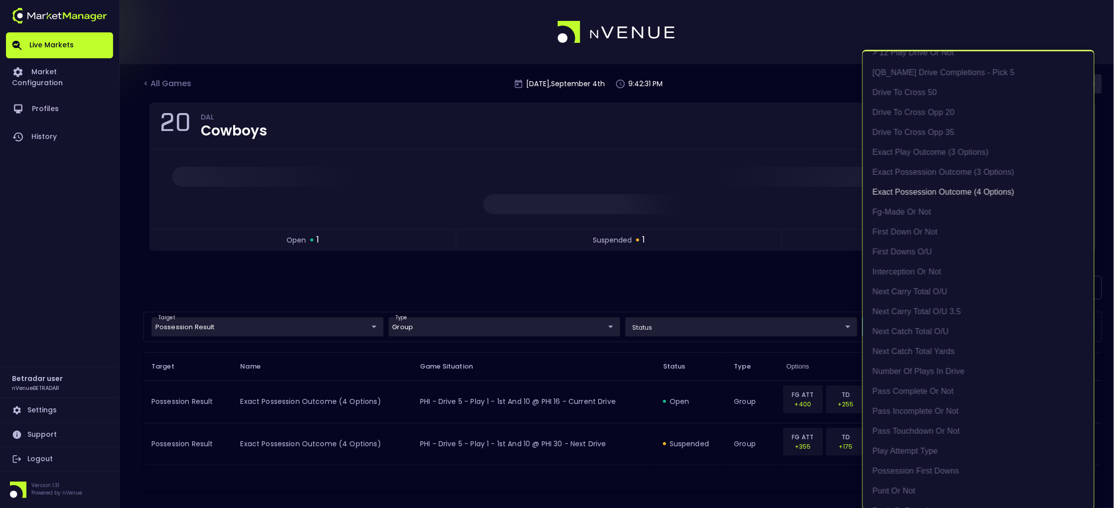
click at [578, 274] on div at bounding box center [557, 254] width 1114 height 508
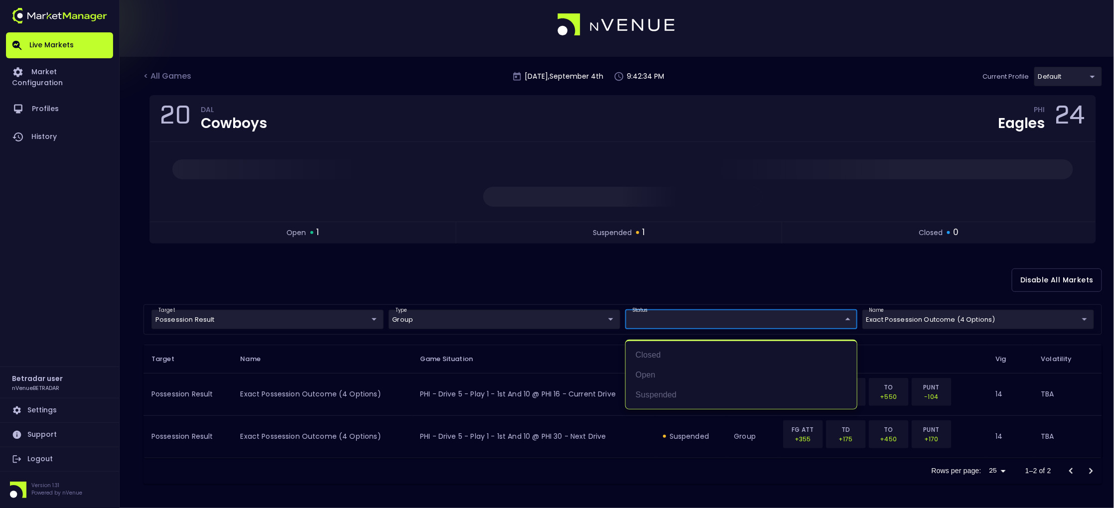
scroll to position [7, 0]
click at [667, 318] on body "Live Markets Market Configuration Profiles History Betradar user nVenueBETRADAR…" at bounding box center [557, 251] width 1114 height 516
click at [633, 282] on div at bounding box center [557, 254] width 1114 height 508
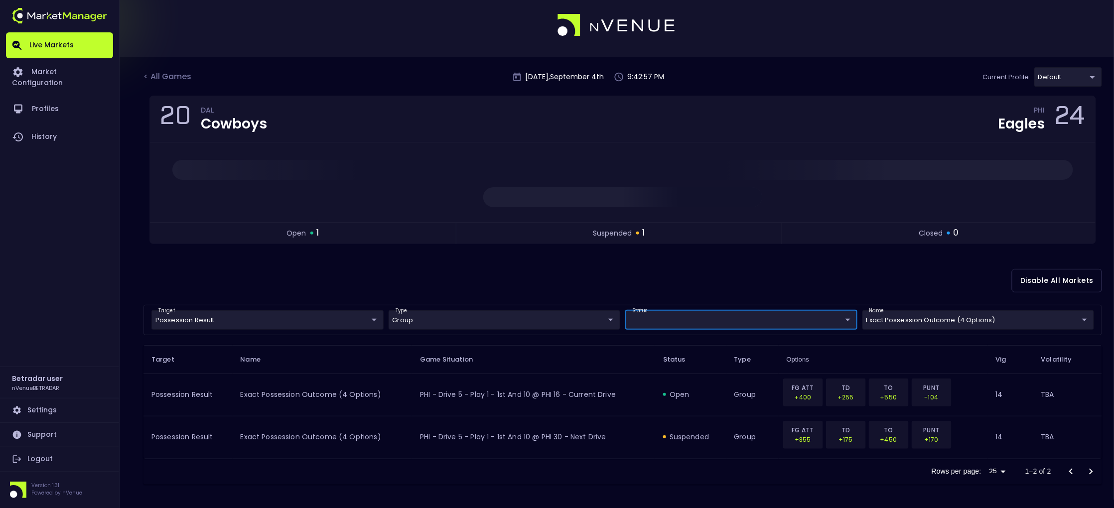
click at [765, 265] on div "Disable All Markets" at bounding box center [622, 281] width 959 height 48
click at [35, 396] on link "Logout" at bounding box center [59, 459] width 107 height 24
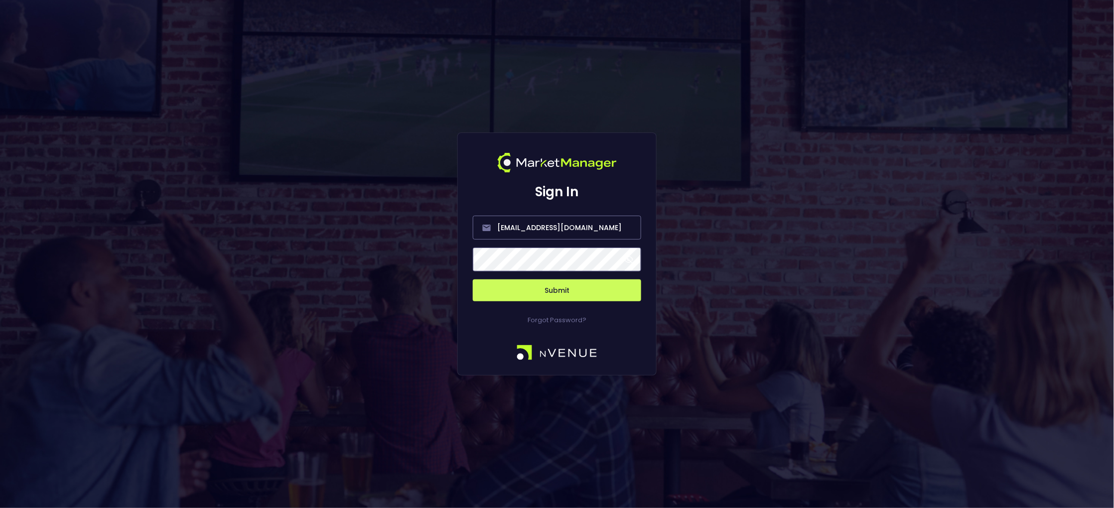
click at [560, 292] on button "Submit" at bounding box center [557, 291] width 168 height 22
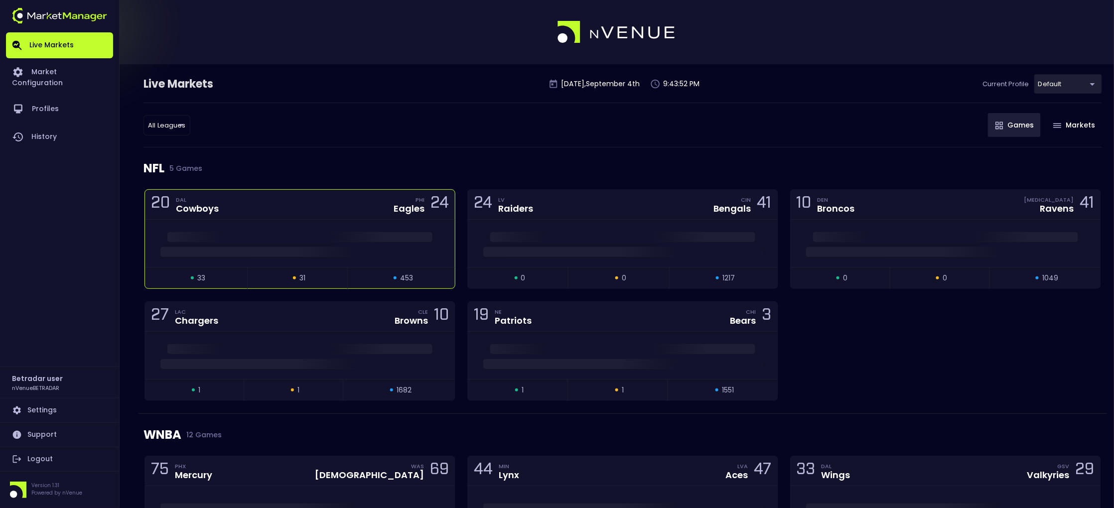
click at [254, 208] on div "20 DAL Cowboys PHI Eagles 24" at bounding box center [300, 205] width 310 height 30
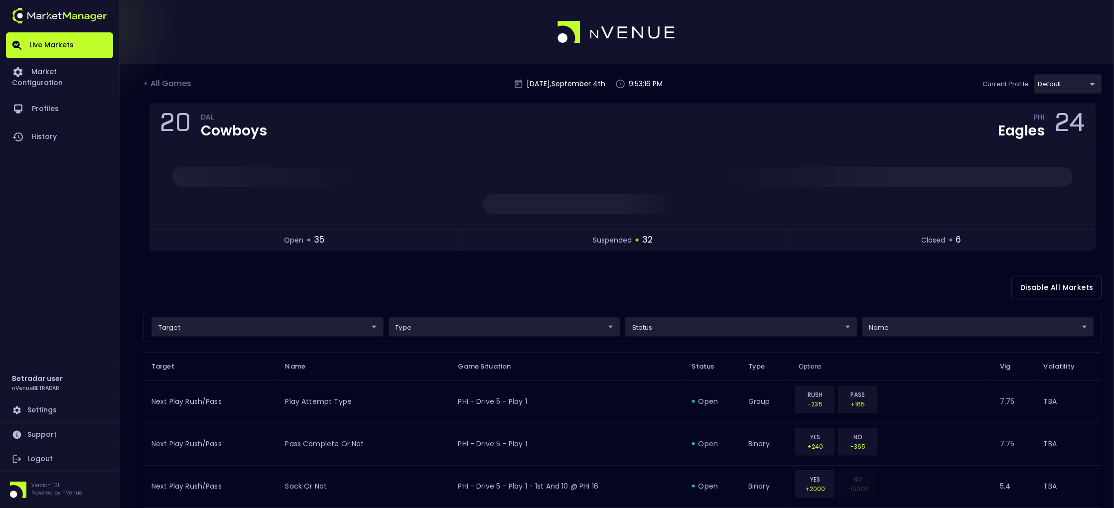
click at [56, 396] on link "Logout" at bounding box center [59, 459] width 107 height 24
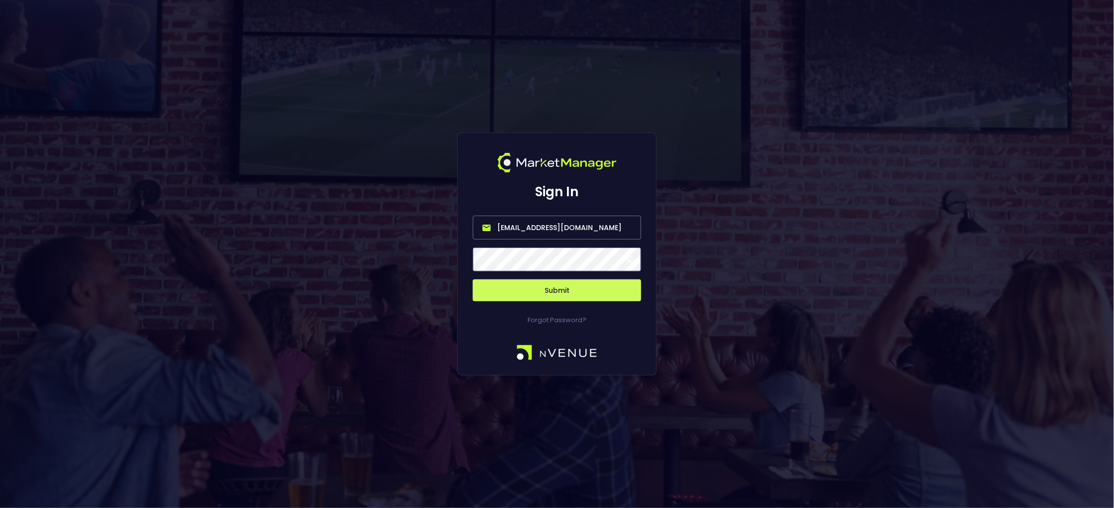
drag, startPoint x: 629, startPoint y: 229, endPoint x: 275, endPoint y: 219, distance: 354.4
click at [275, 219] on div "Sign In [EMAIL_ADDRESS][DOMAIN_NAME] Submit Forgot Password?" at bounding box center [557, 254] width 1114 height 508
type input "[EMAIL_ADDRESS][DOMAIN_NAME]"
click at [553, 289] on button "Submit" at bounding box center [557, 291] width 168 height 22
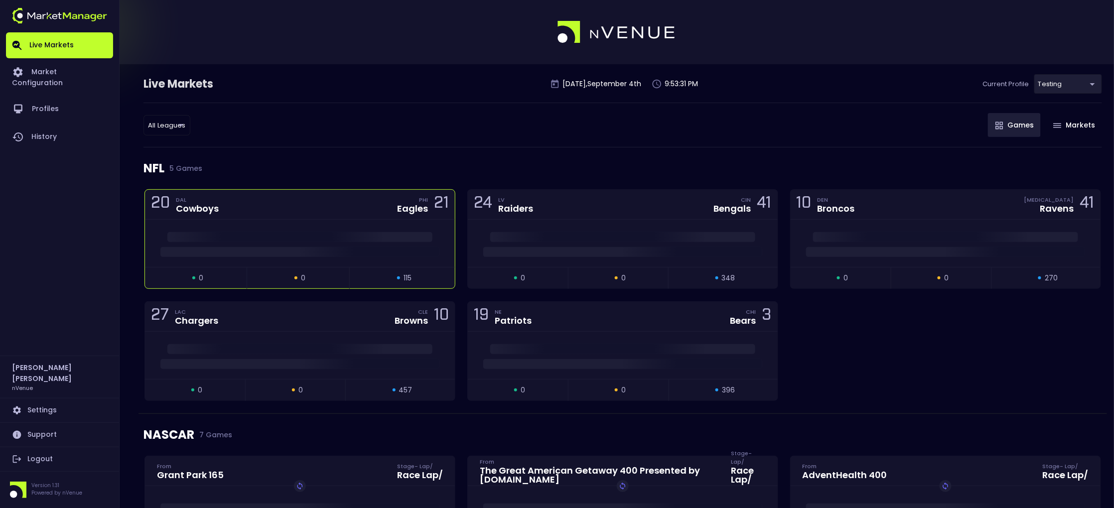
click at [313, 205] on div "20 DAL Cowboys PHI Eagles 21" at bounding box center [300, 205] width 310 height 30
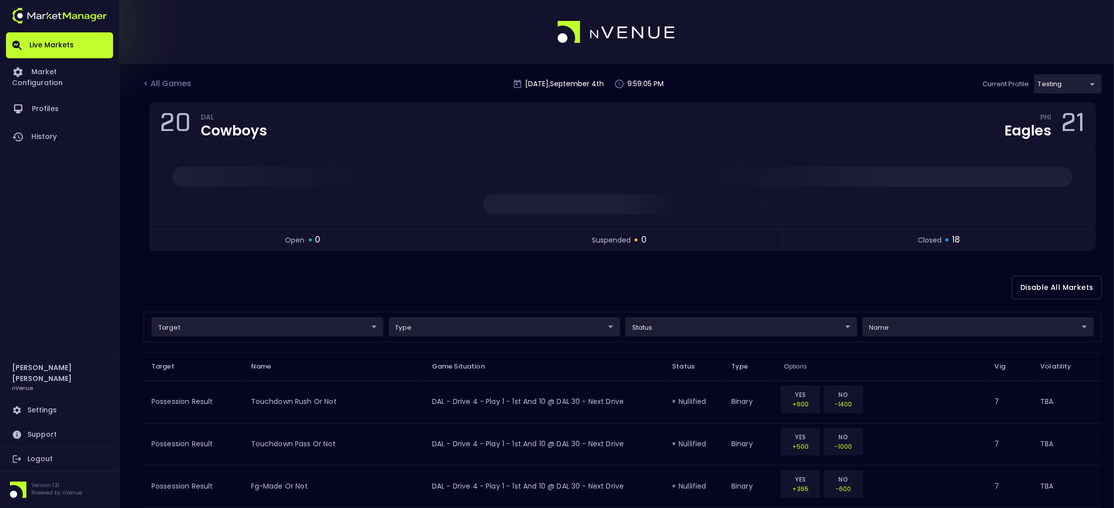
click at [167, 84] on div "< All Games" at bounding box center [168, 84] width 50 height 13
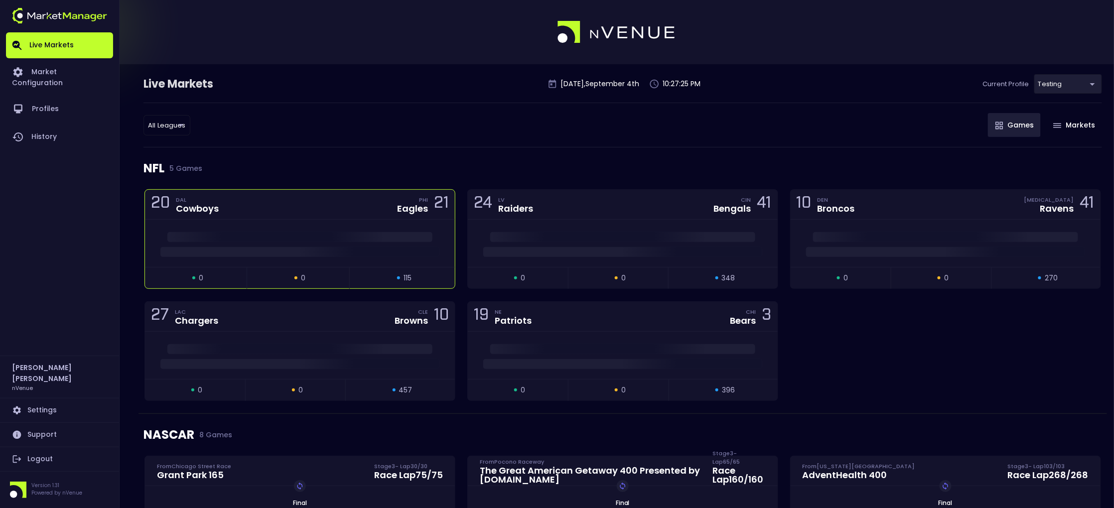
click at [295, 213] on div "20 DAL Cowboys PHI Eagles 21" at bounding box center [300, 205] width 310 height 30
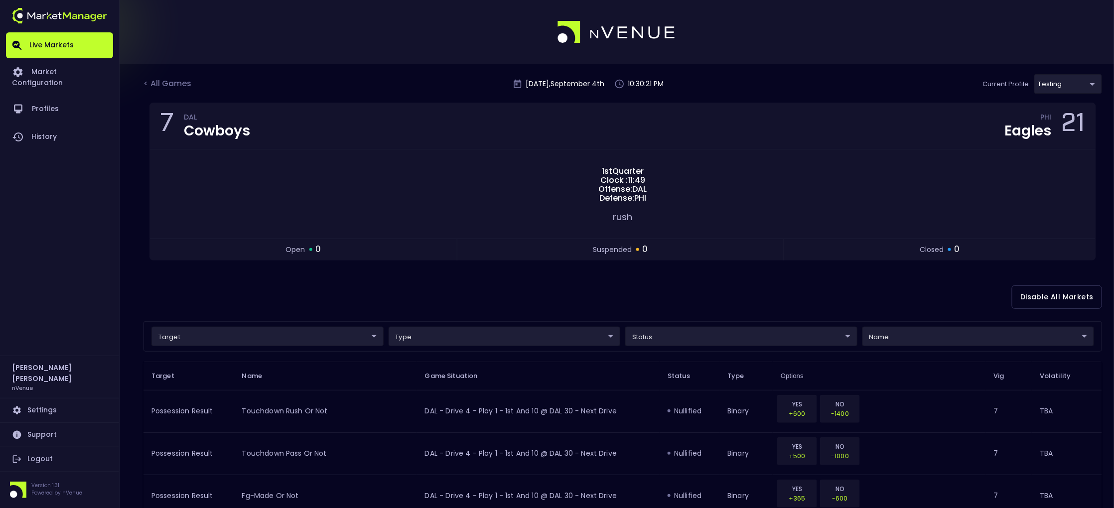
click at [46, 396] on link "Logout" at bounding box center [59, 459] width 107 height 24
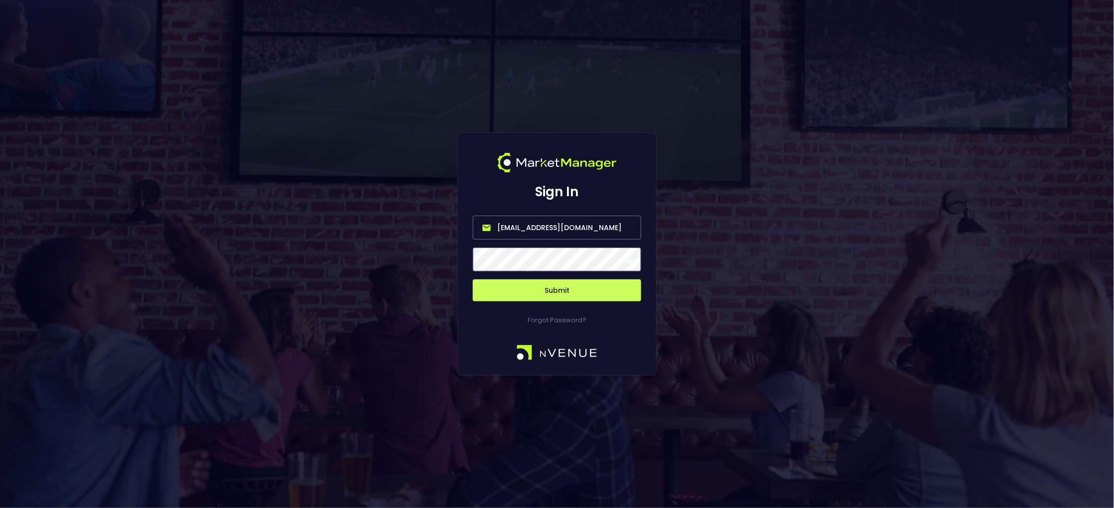
click at [533, 219] on input "[EMAIL_ADDRESS][DOMAIN_NAME]" at bounding box center [557, 228] width 168 height 24
type input "[EMAIL_ADDRESS][DOMAIN_NAME]"
click at [565, 290] on button "Submit" at bounding box center [557, 291] width 168 height 22
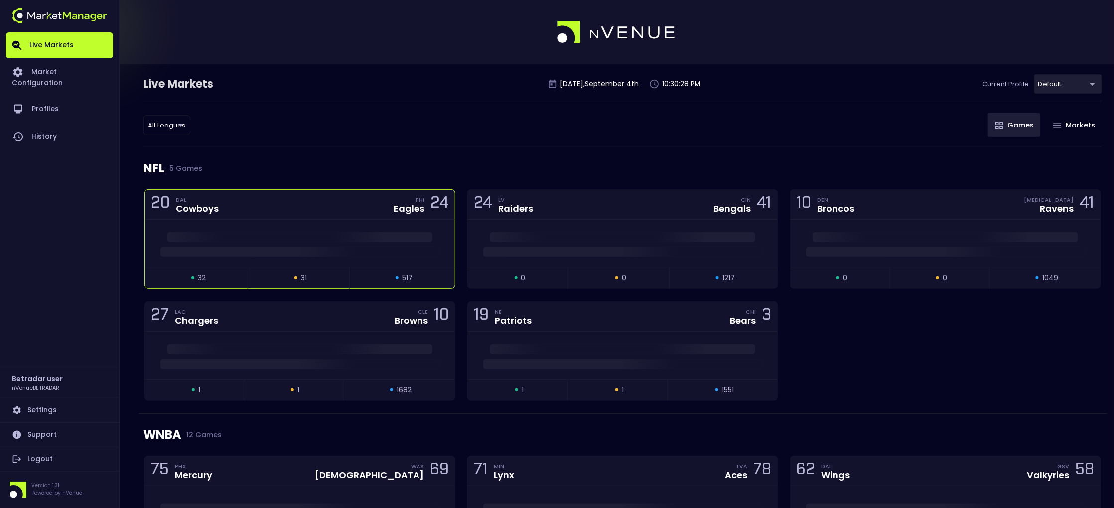
click at [268, 229] on div at bounding box center [300, 243] width 310 height 47
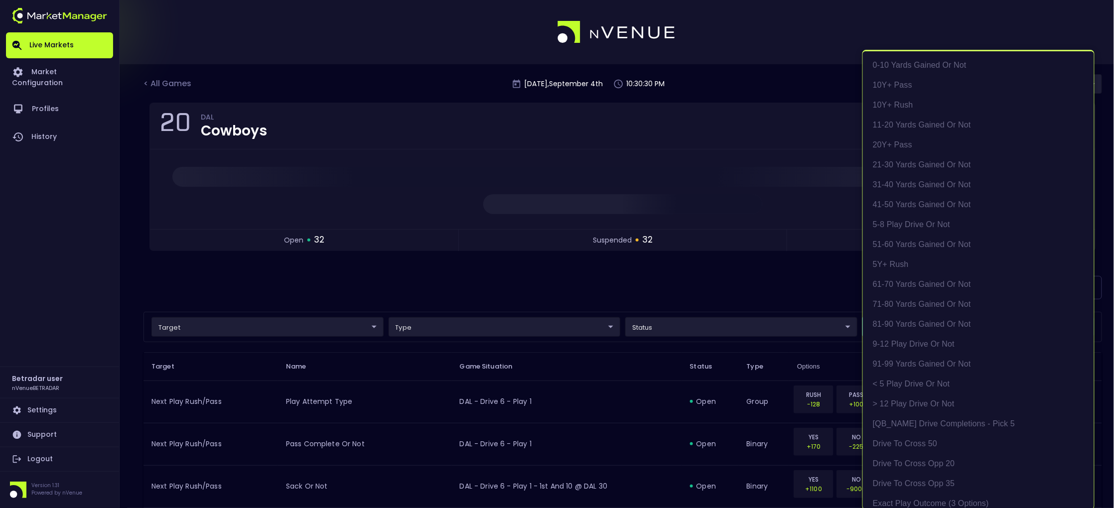
scroll to position [309, 0]
click at [800, 235] on li "exact possession outcome (4 options)" at bounding box center [978, 234] width 231 height 20
type input "Possession Result"
type input "group"
type input "exact possession outcome (4 options)"
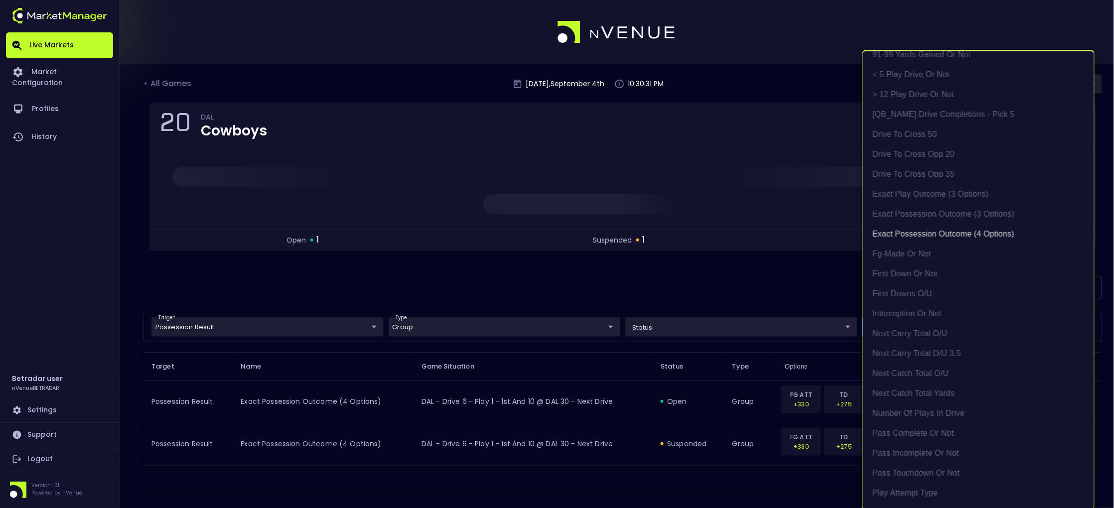
click at [696, 270] on div at bounding box center [557, 254] width 1114 height 508
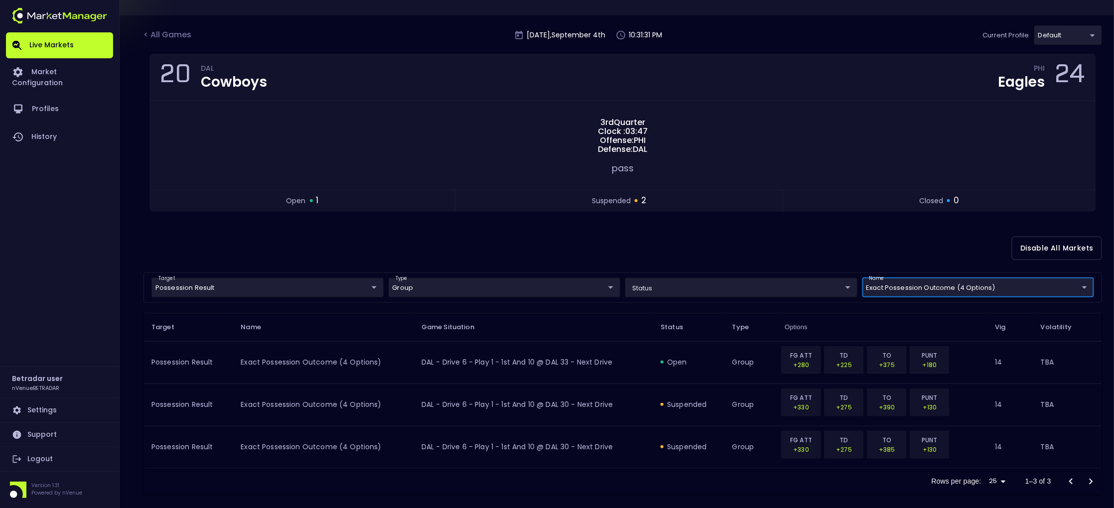
scroll to position [57, 0]
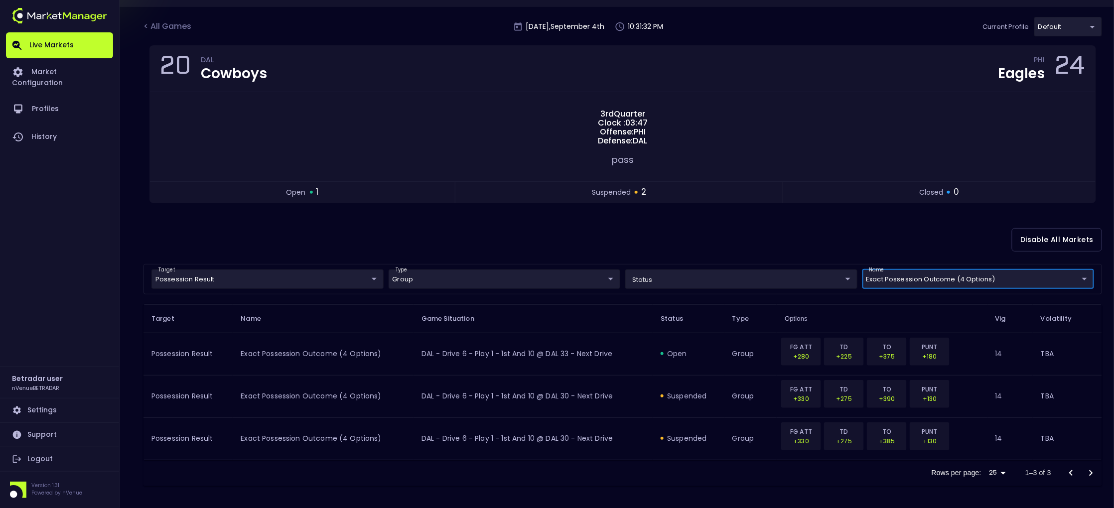
click at [48, 396] on link "Logout" at bounding box center [59, 459] width 107 height 24
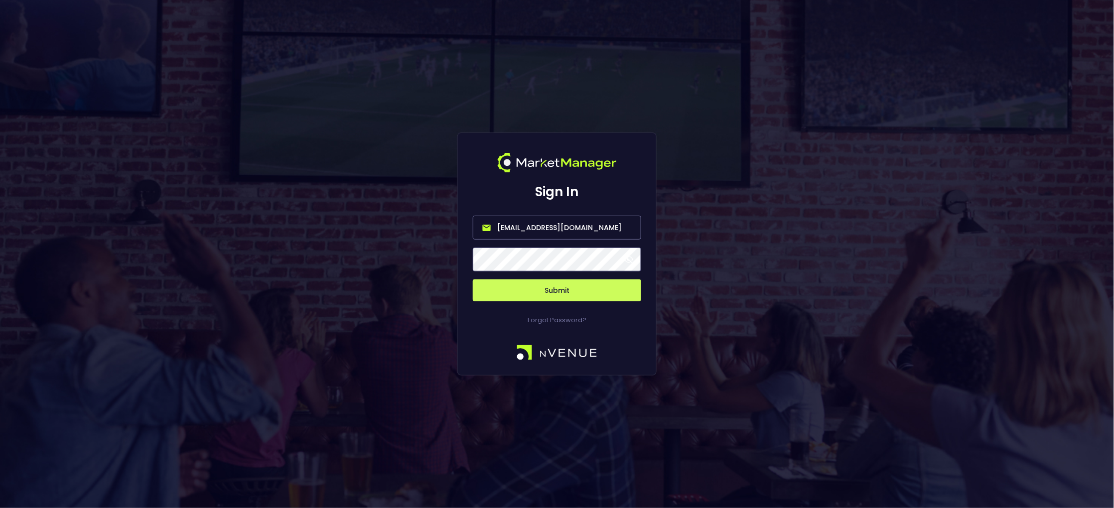
click at [579, 221] on input "[EMAIL_ADDRESS][DOMAIN_NAME]" at bounding box center [557, 228] width 168 height 24
type input "[EMAIL_ADDRESS][DOMAIN_NAME]"
click at [607, 286] on button "Submit" at bounding box center [557, 291] width 168 height 22
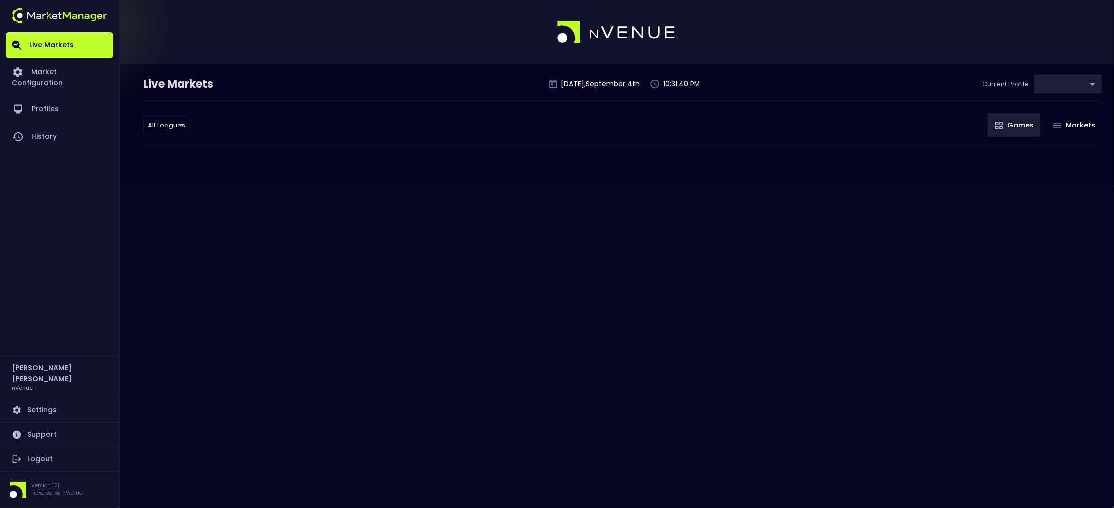
type input "d66ee90f-df8e-430e-a05c-aaf70ad95ad9"
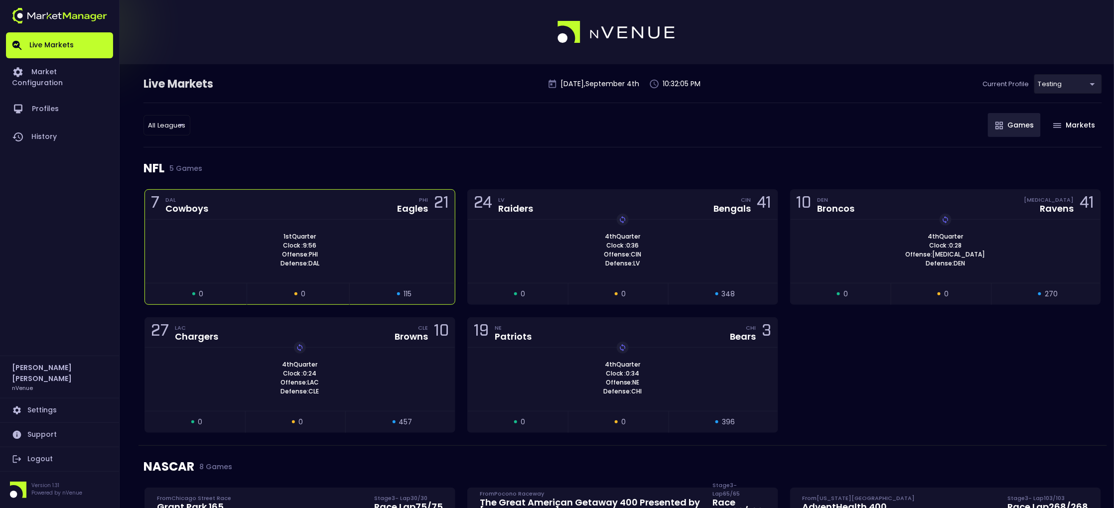
click at [344, 206] on div "7 DAL Cowboys PHI Eagles 21" at bounding box center [300, 205] width 310 height 30
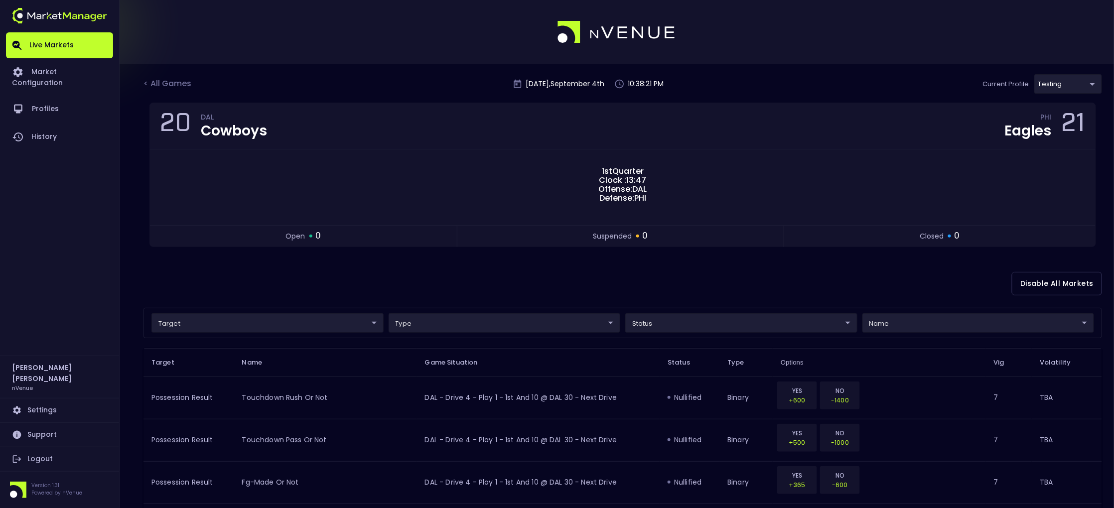
click at [512, 260] on div "Disable All Markets" at bounding box center [622, 284] width 959 height 48
click at [660, 328] on body "Live Markets Market Configuration Profiles History [PERSON_NAME] nVenue Setting…" at bounding box center [557, 425] width 1114 height 850
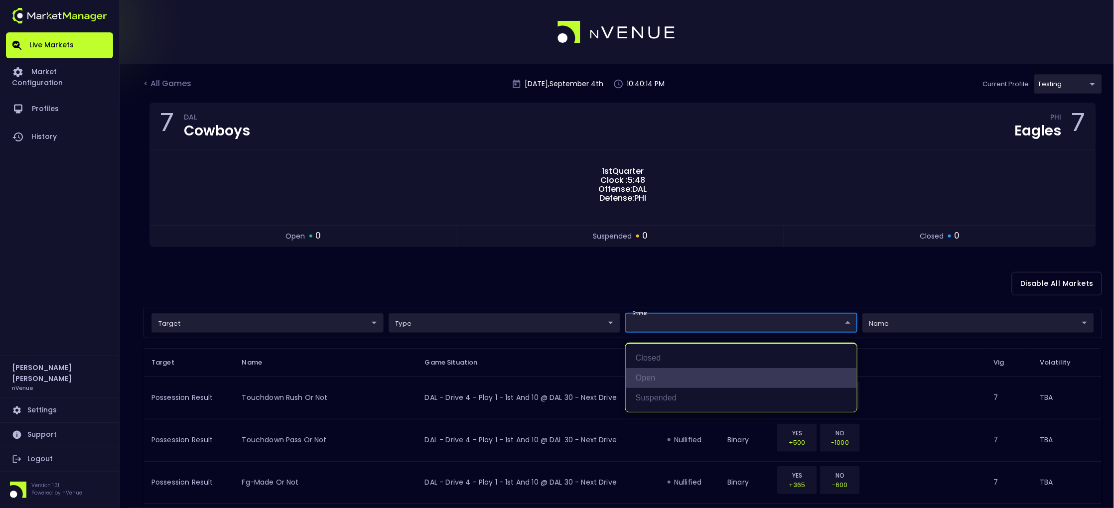
click at [653, 376] on li "open" at bounding box center [741, 378] width 231 height 20
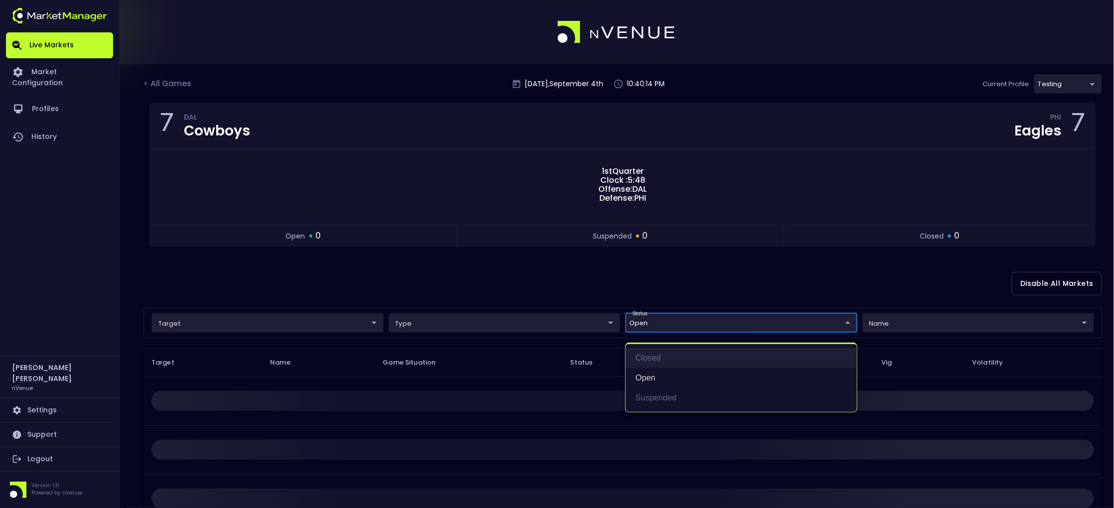
click at [653, 362] on li "closed" at bounding box center [741, 358] width 231 height 20
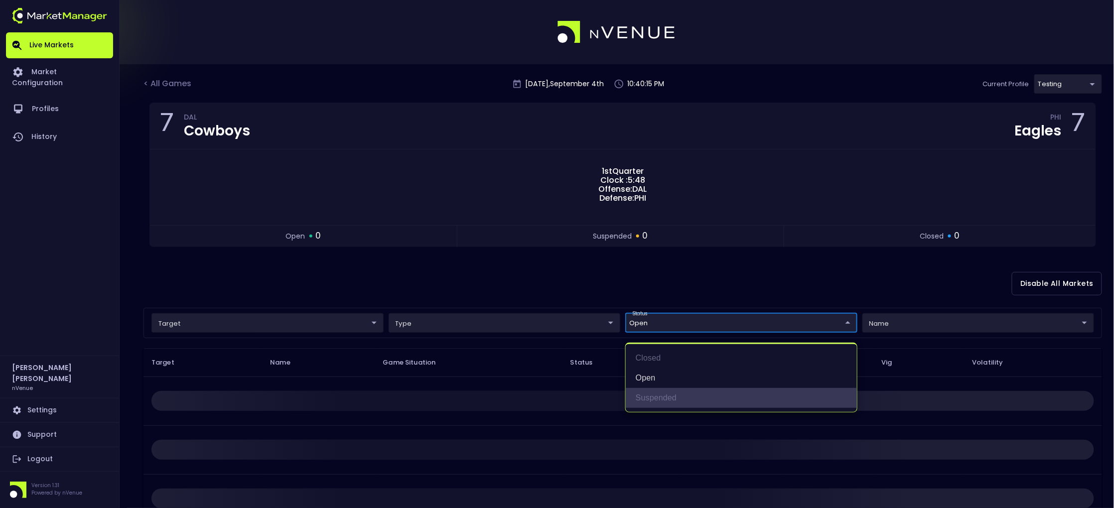
click at [663, 396] on li "suspended" at bounding box center [741, 398] width 231 height 20
type input "open,suspended"
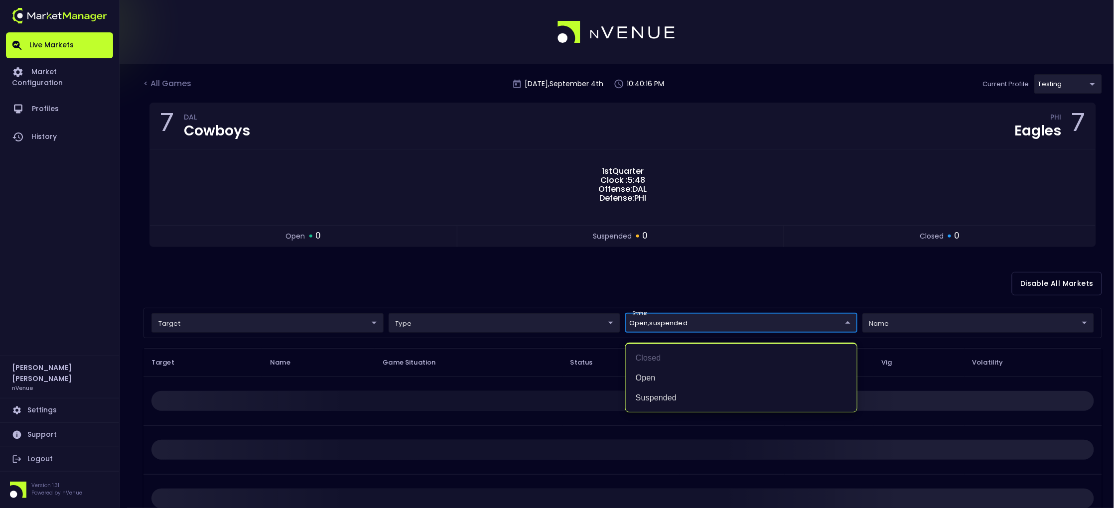
click at [567, 283] on div at bounding box center [557, 254] width 1114 height 508
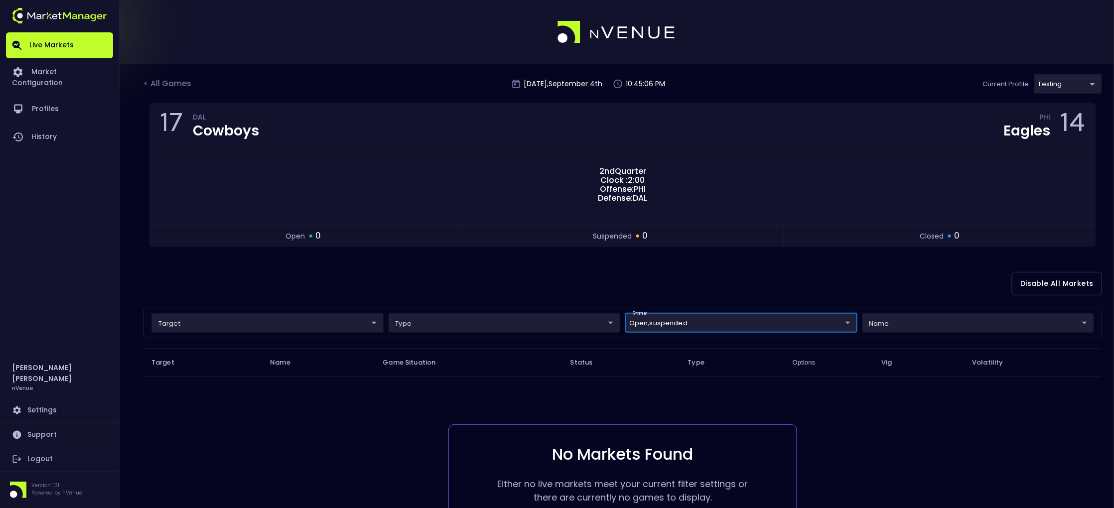
click at [501, 282] on div "Disable All Markets" at bounding box center [622, 284] width 959 height 48
click at [184, 88] on div "< All Games" at bounding box center [168, 84] width 50 height 13
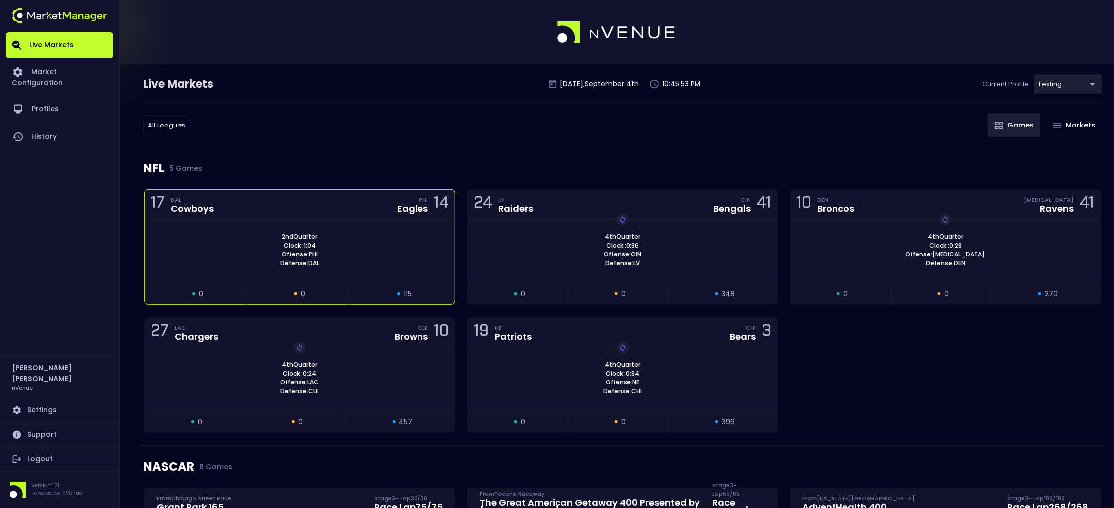
click at [385, 230] on div "2nd Quarter Clock : 1:04 Offense: PHI Defense: DAL" at bounding box center [300, 251] width 310 height 63
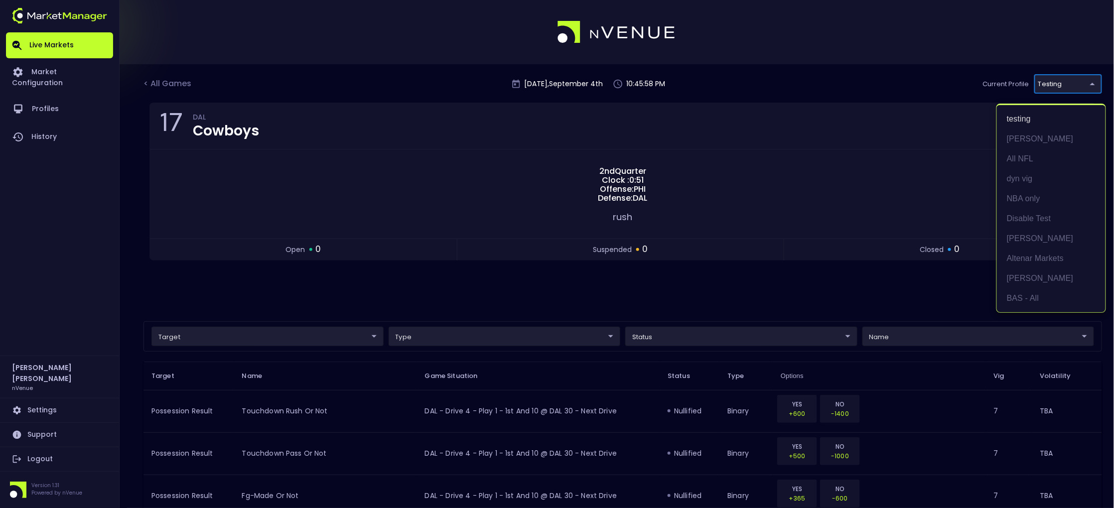
click at [800, 79] on body "Live Markets Market Configuration Profiles History [PERSON_NAME] nVenue Setting…" at bounding box center [557, 432] width 1114 height 864
click at [800, 160] on li "All NFL" at bounding box center [1051, 159] width 109 height 20
type input "9d8bad92-567c-44a6-ba12-e9bc101fa057"
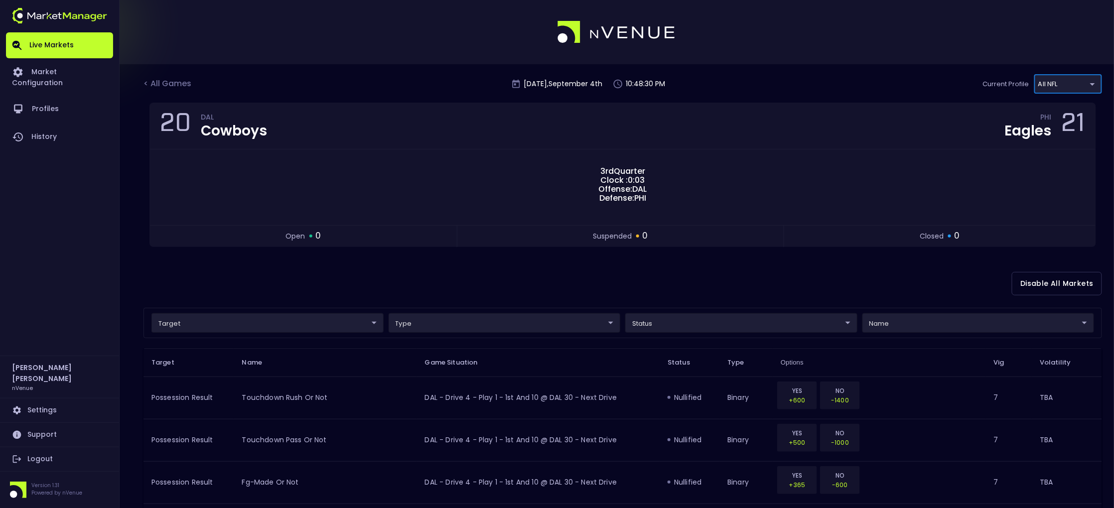
click at [502, 288] on div "Disable All Markets" at bounding box center [622, 284] width 959 height 48
click at [591, 268] on div "Disable All Markets" at bounding box center [622, 284] width 959 height 48
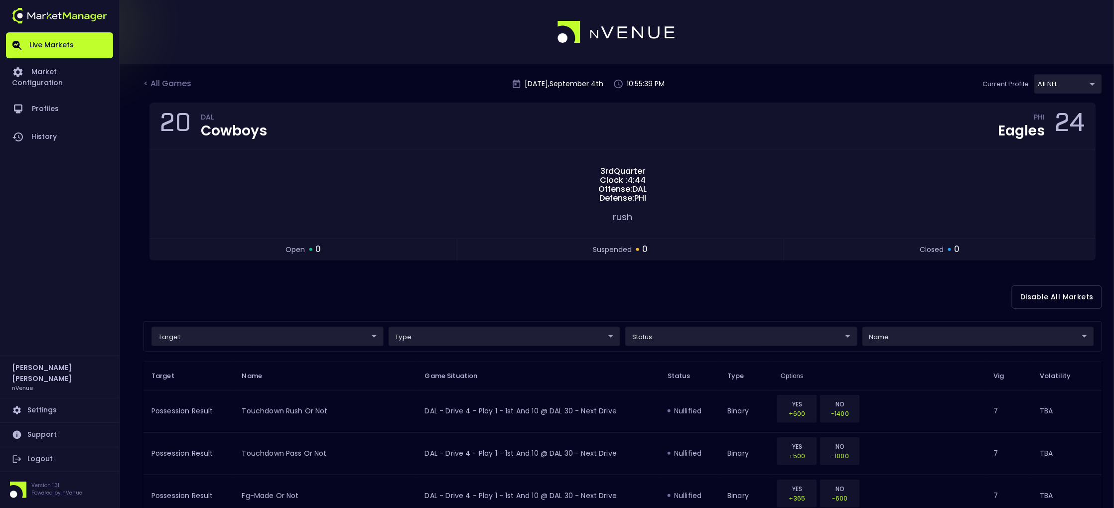
drag, startPoint x: 544, startPoint y: 279, endPoint x: 550, endPoint y: 281, distance: 6.8
click at [544, 279] on div "Disable All Markets" at bounding box center [622, 297] width 959 height 48
click at [178, 82] on div "< All Games" at bounding box center [168, 84] width 50 height 13
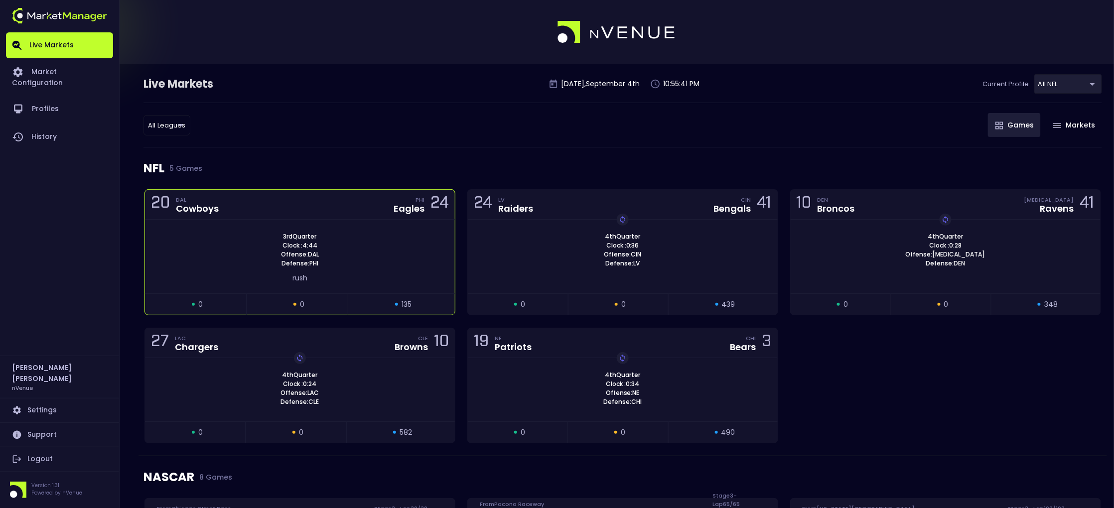
click at [365, 244] on div "3rd Quarter Clock : 4:44 Offense: DAL Defense: PHI" at bounding box center [300, 250] width 310 height 36
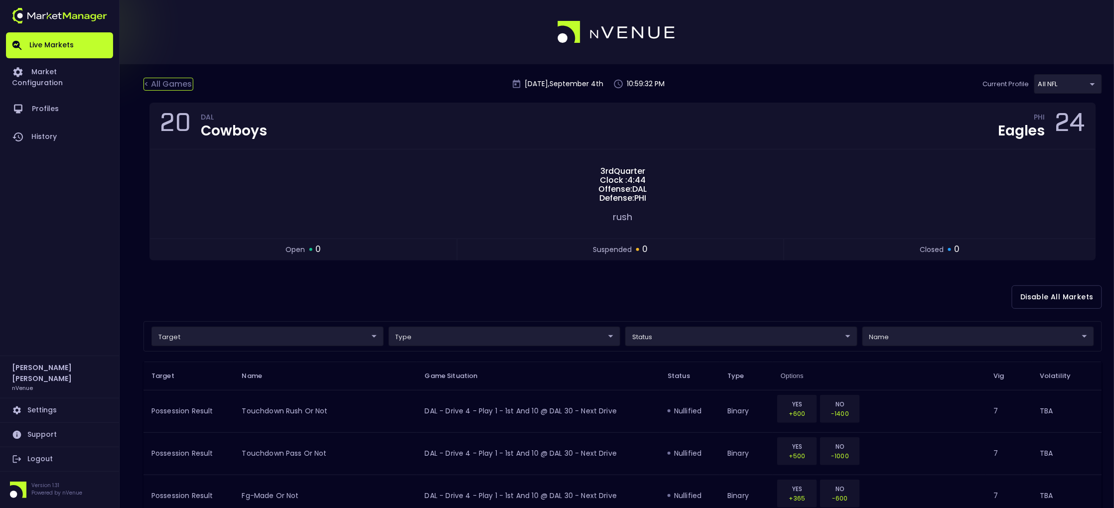
click at [171, 86] on div "< All Games" at bounding box center [168, 84] width 50 height 13
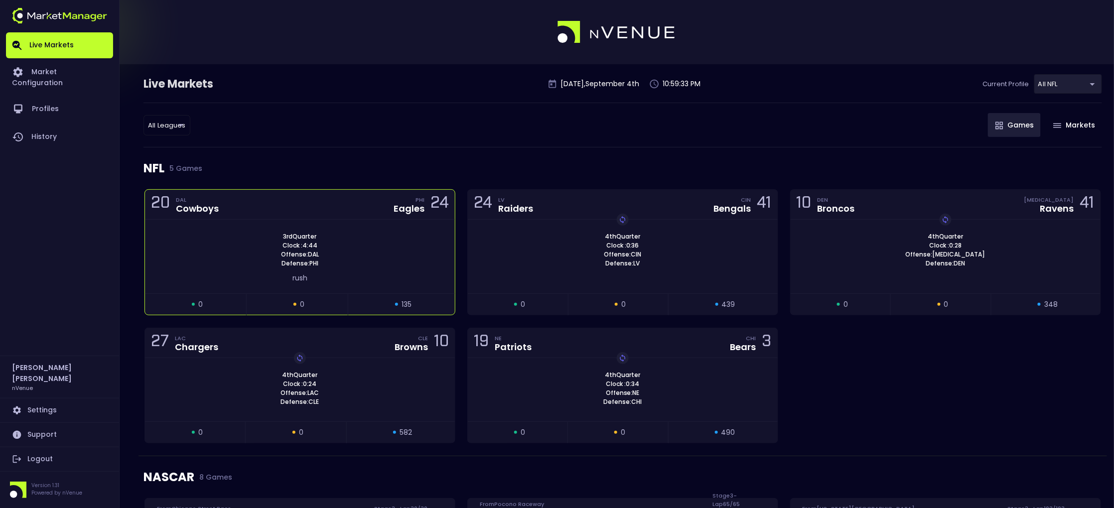
click at [226, 233] on div "3rd Quarter Clock : 4:44 Offense: DAL Defense: PHI" at bounding box center [300, 250] width 310 height 36
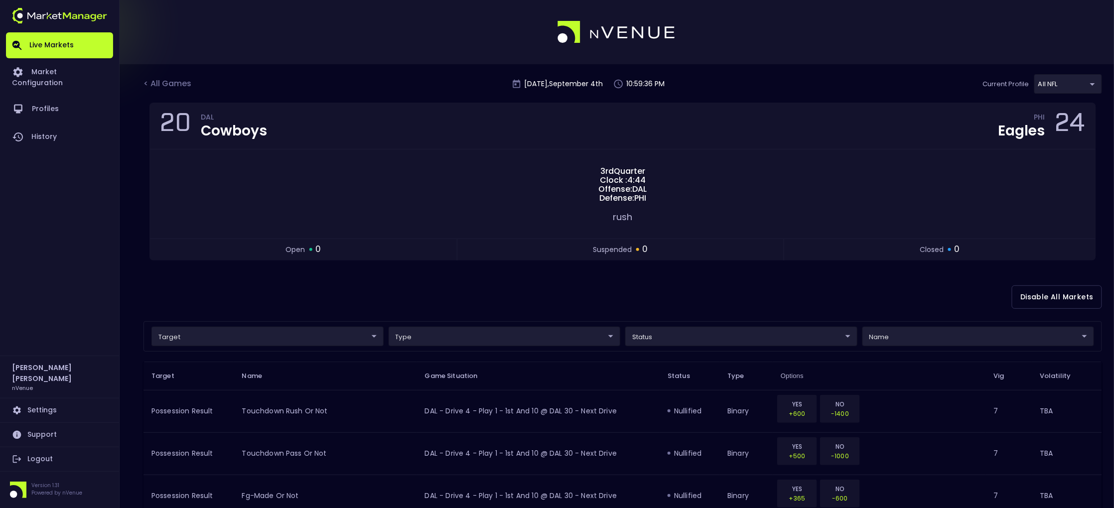
click at [291, 299] on div "Disable All Markets" at bounding box center [622, 297] width 959 height 48
click at [328, 75] on div "< All Games [DATE] 11:00:52 PM Current Profile All NFL 9d8bad92-567c-44a6-ba12-…" at bounding box center [622, 88] width 959 height 28
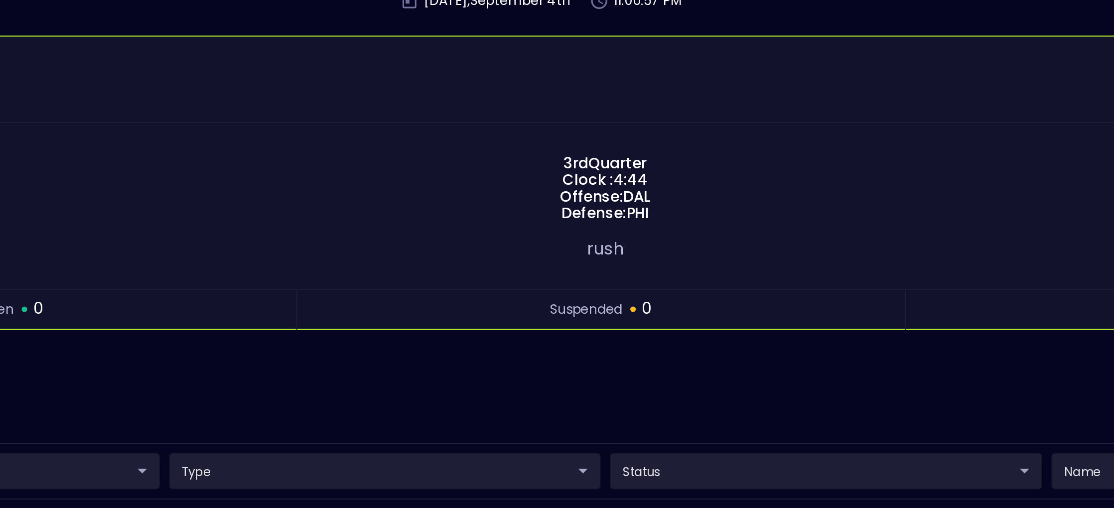
scroll to position [3, 0]
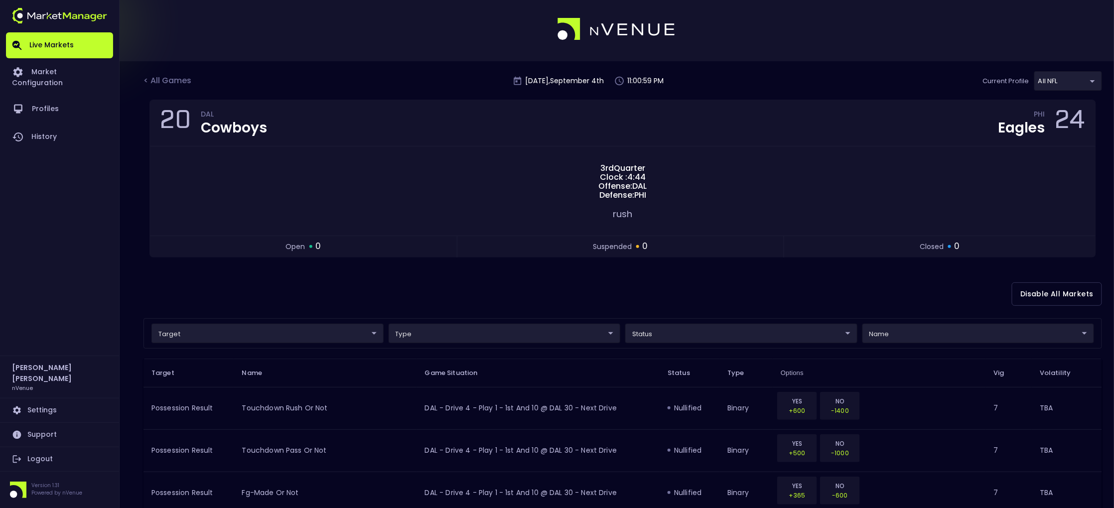
click at [598, 291] on div "Disable All Markets" at bounding box center [622, 294] width 959 height 48
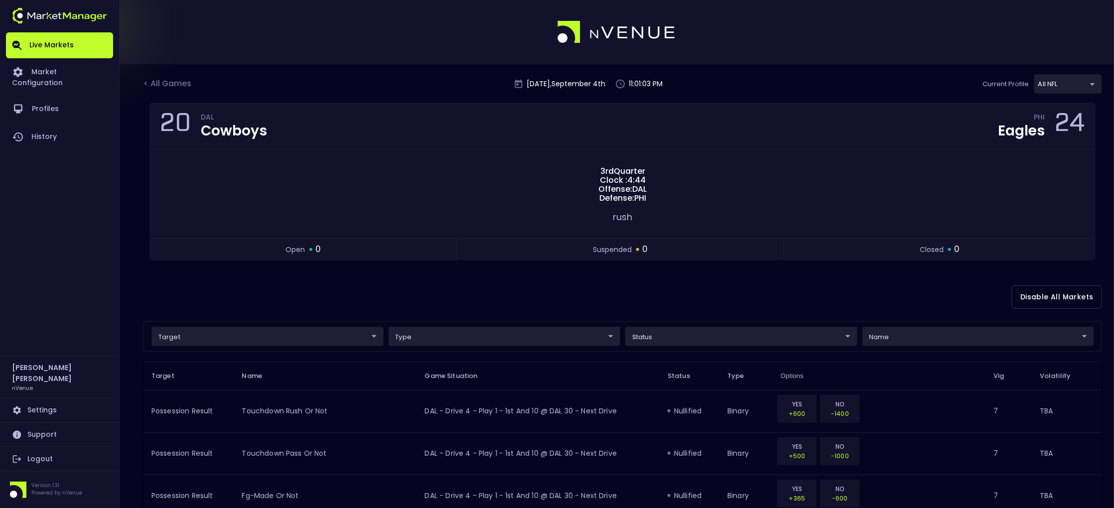
click at [172, 81] on div "< All Games" at bounding box center [168, 84] width 50 height 13
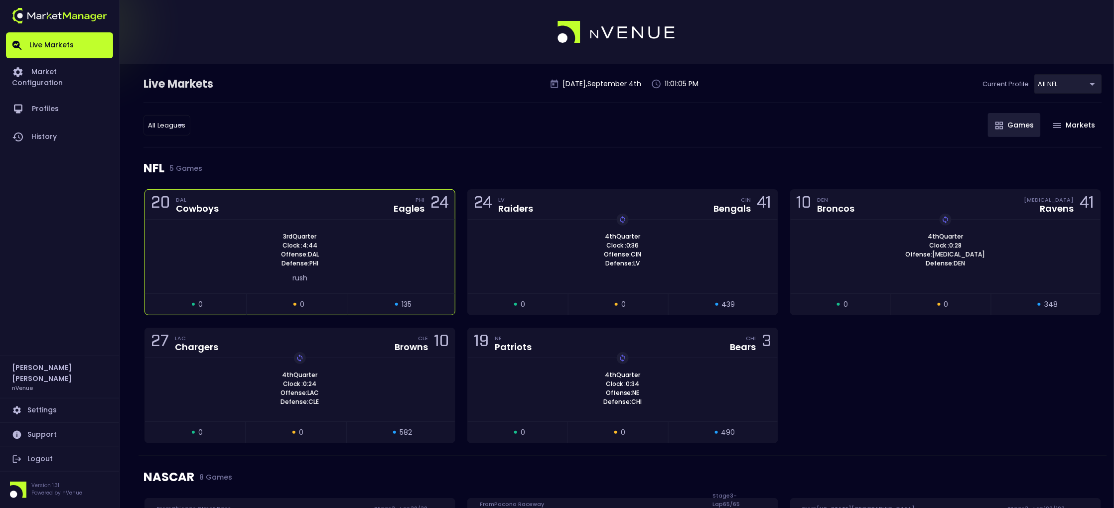
click at [346, 248] on div "3rd Quarter Clock : 4:44 Offense: DAL Defense: PHI" at bounding box center [300, 250] width 310 height 36
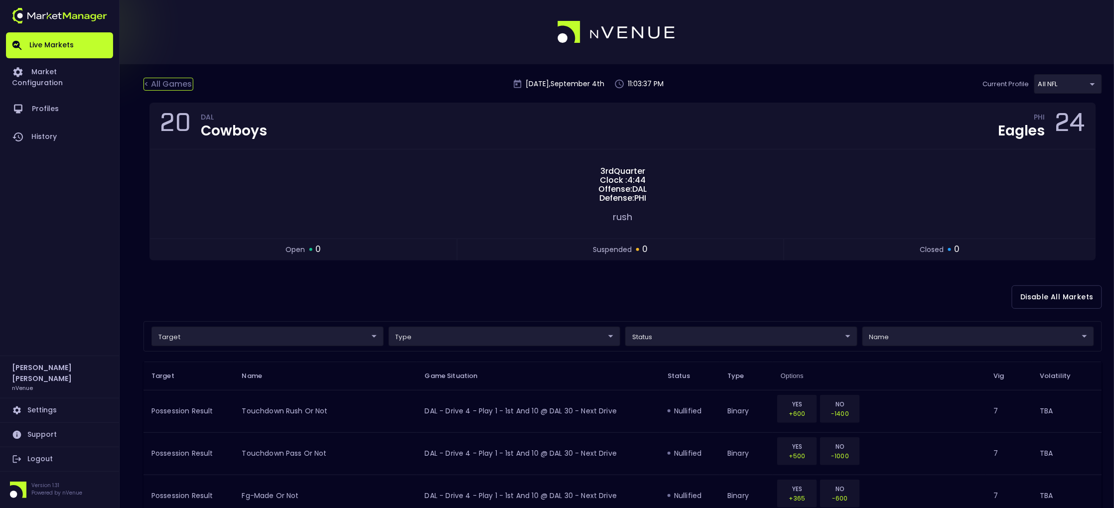
click at [180, 78] on div "< All Games" at bounding box center [168, 84] width 50 height 13
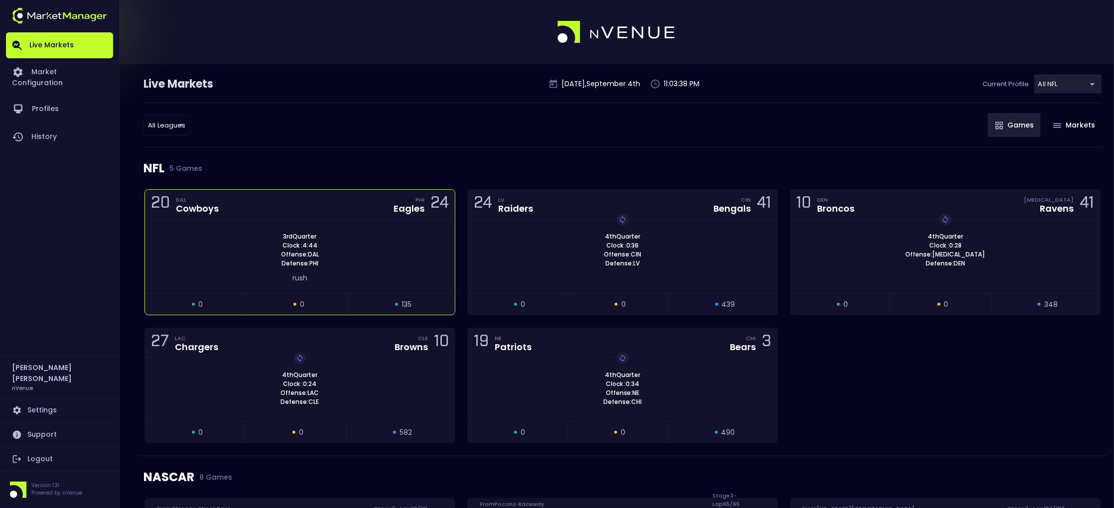
click at [228, 215] on div "20 DAL Cowboys PHI Eagles 24" at bounding box center [300, 205] width 310 height 30
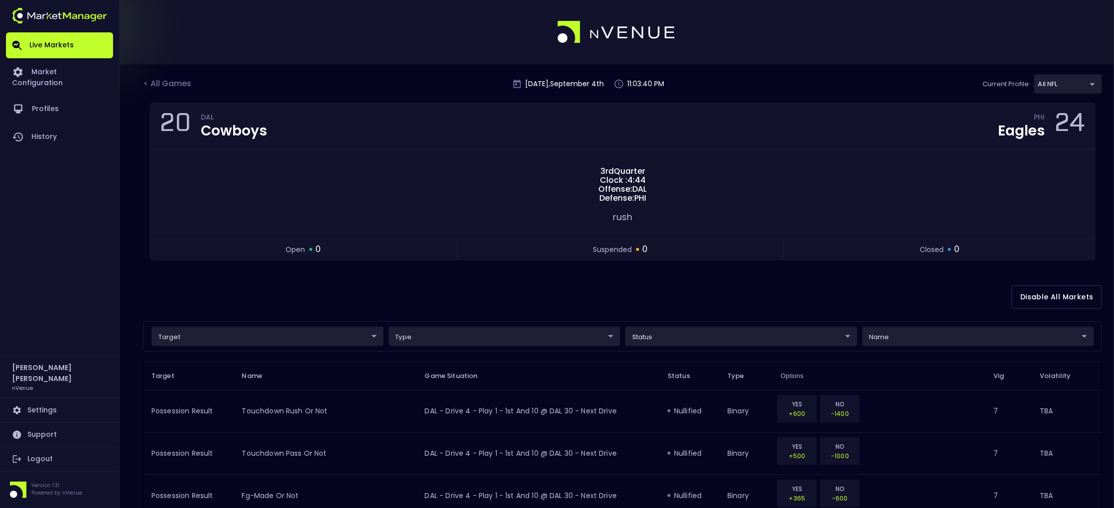
click at [547, 301] on div "Disable All Markets" at bounding box center [622, 297] width 959 height 48
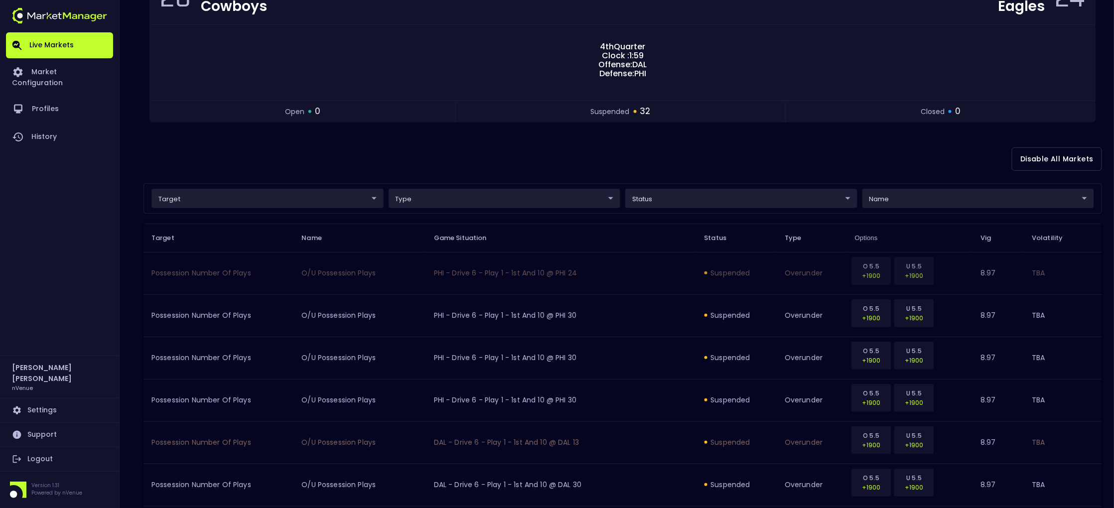
scroll to position [122, 0]
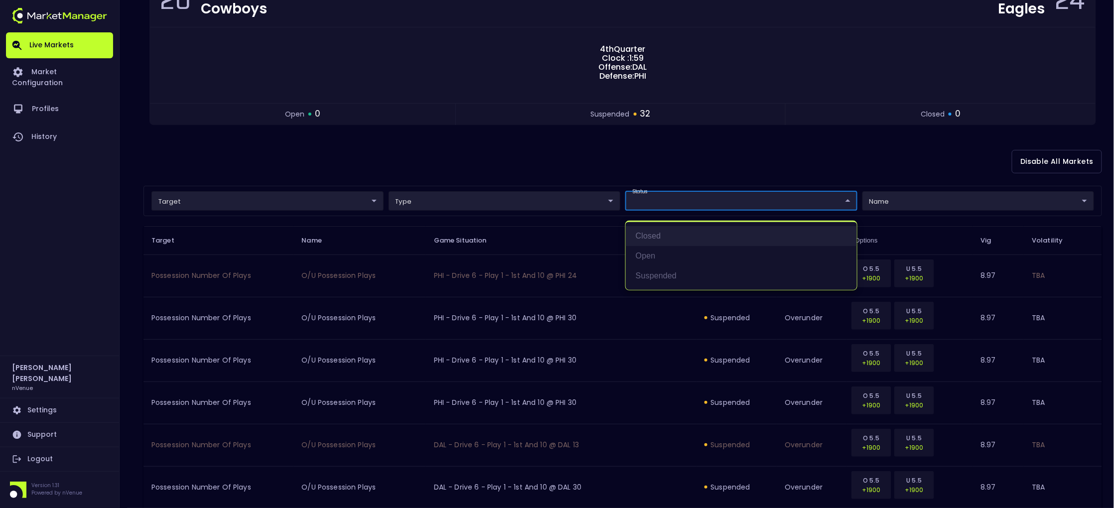
click at [651, 241] on li "closed" at bounding box center [741, 236] width 231 height 20
type input "closed"
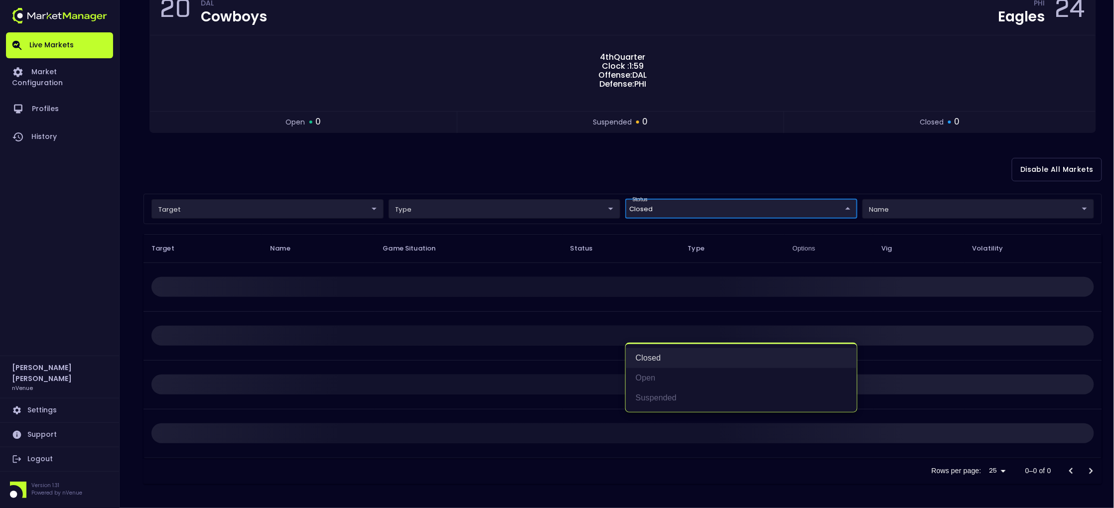
scroll to position [0, 0]
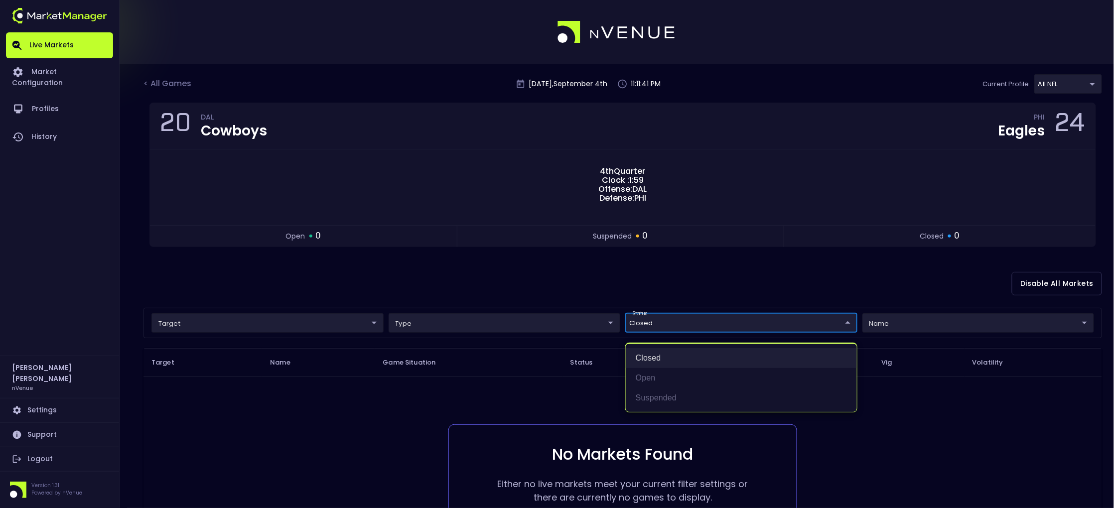
click at [652, 356] on li "closed" at bounding box center [741, 358] width 231 height 20
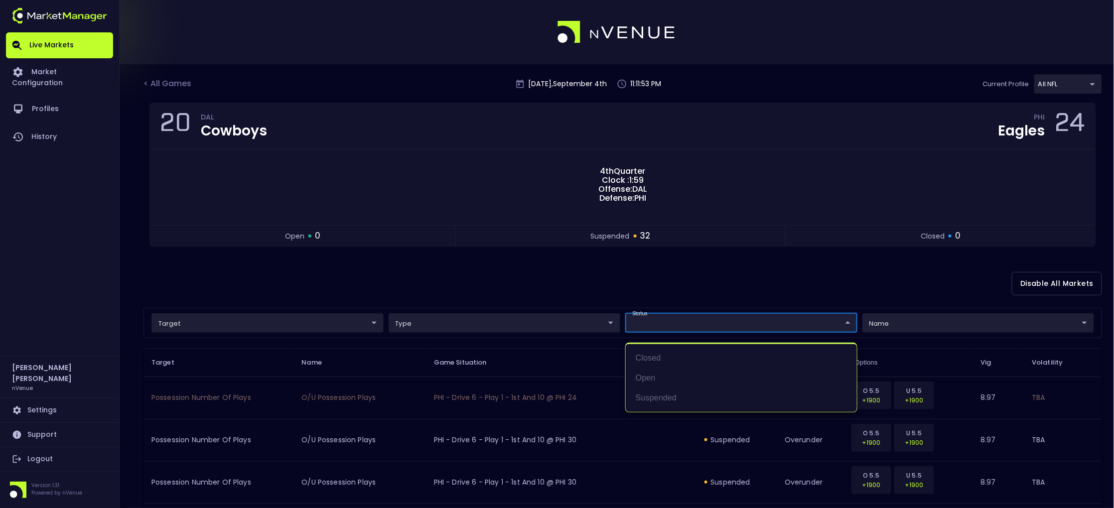
click at [638, 286] on div at bounding box center [557, 254] width 1114 height 508
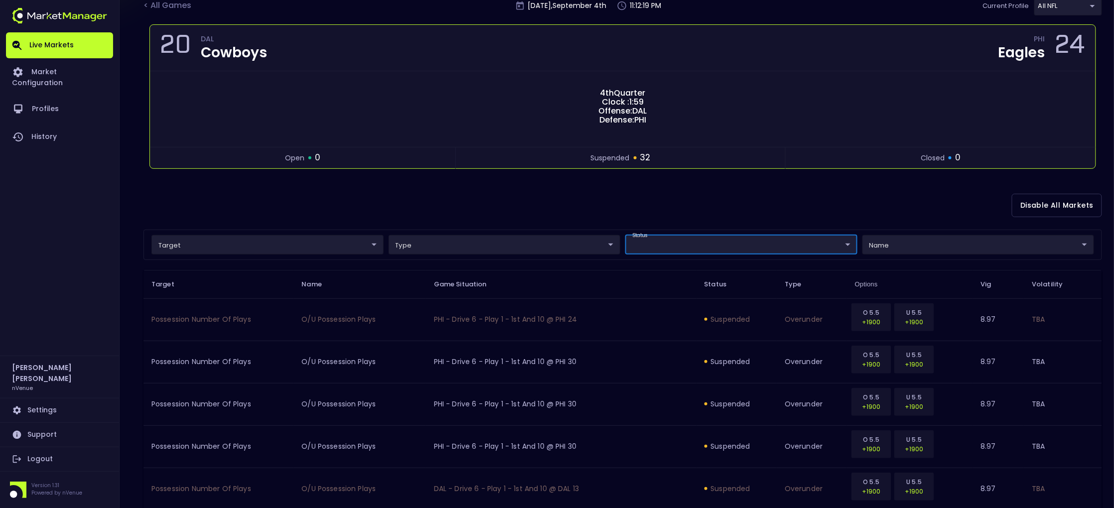
scroll to position [79, 0]
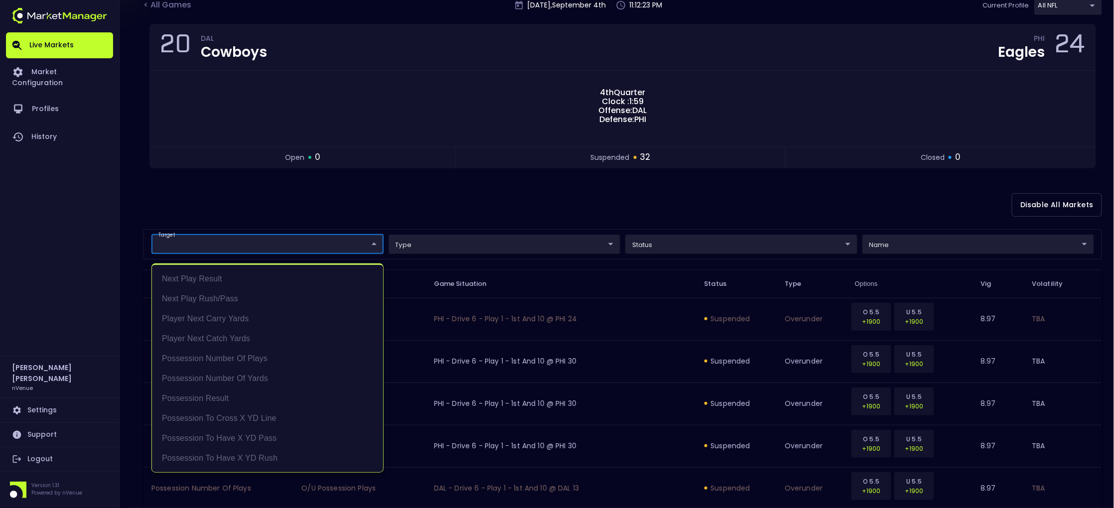
click at [243, 200] on div at bounding box center [557, 254] width 1114 height 508
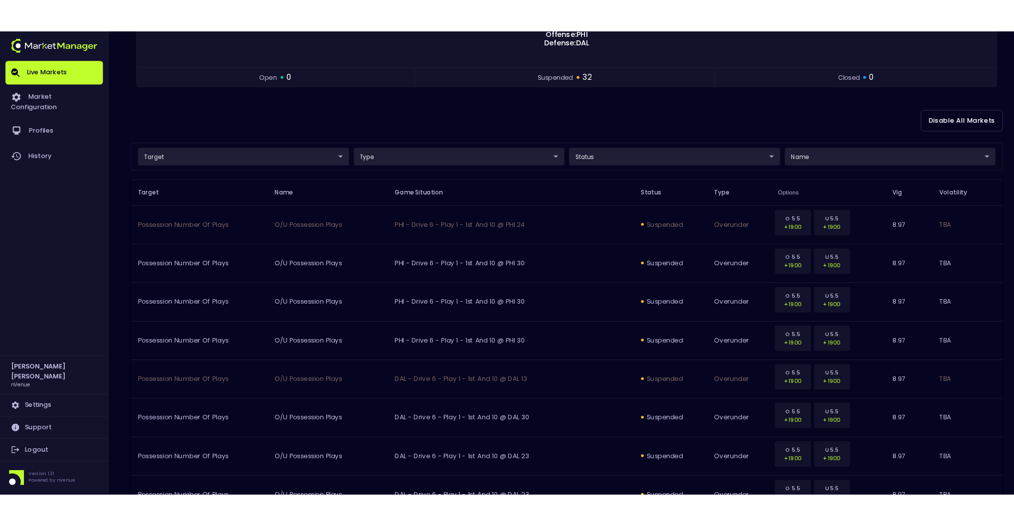
scroll to position [0, 0]
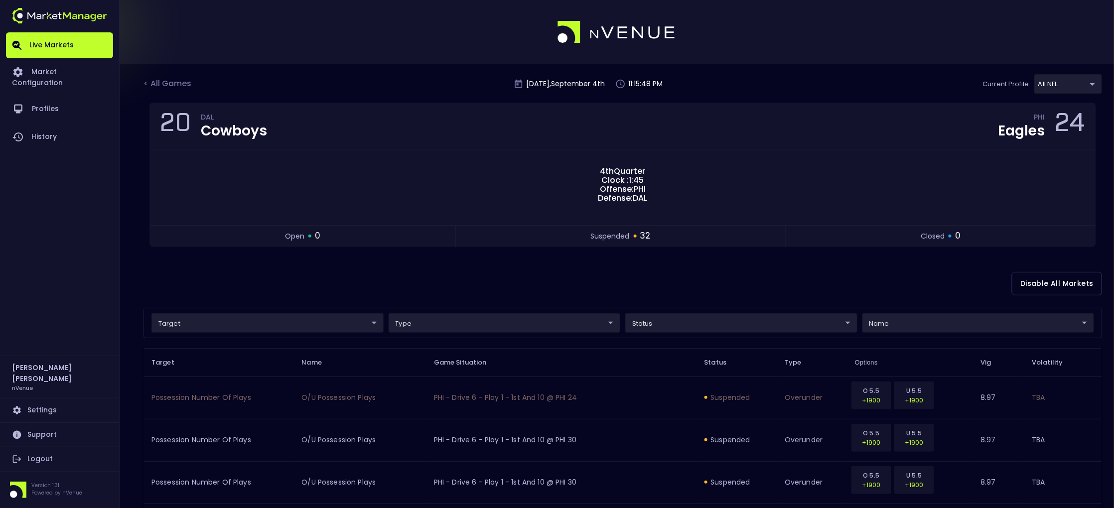
click at [171, 77] on div "< All Games [DATE] 11:15:48 PM Current Profile All NFL 9d8bad92-567c-44a6-ba12-…" at bounding box center [622, 88] width 959 height 28
click at [182, 84] on div "< All Games" at bounding box center [168, 84] width 50 height 13
